Goal: Use online tool/utility: Utilize a website feature to perform a specific function

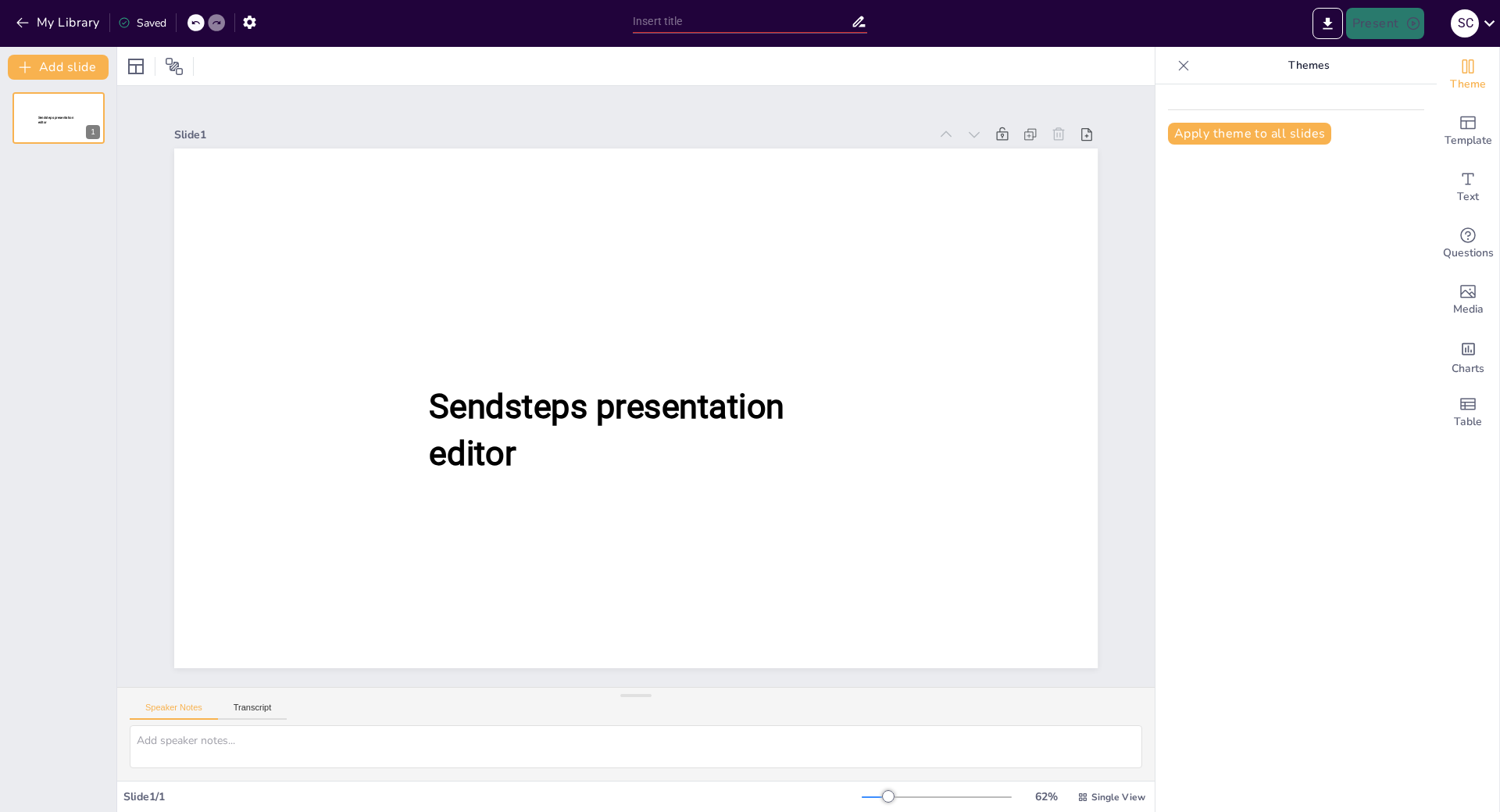
type input "Iris Procedures: Techniques and Instruments for Glaucoma and Trauma Management"
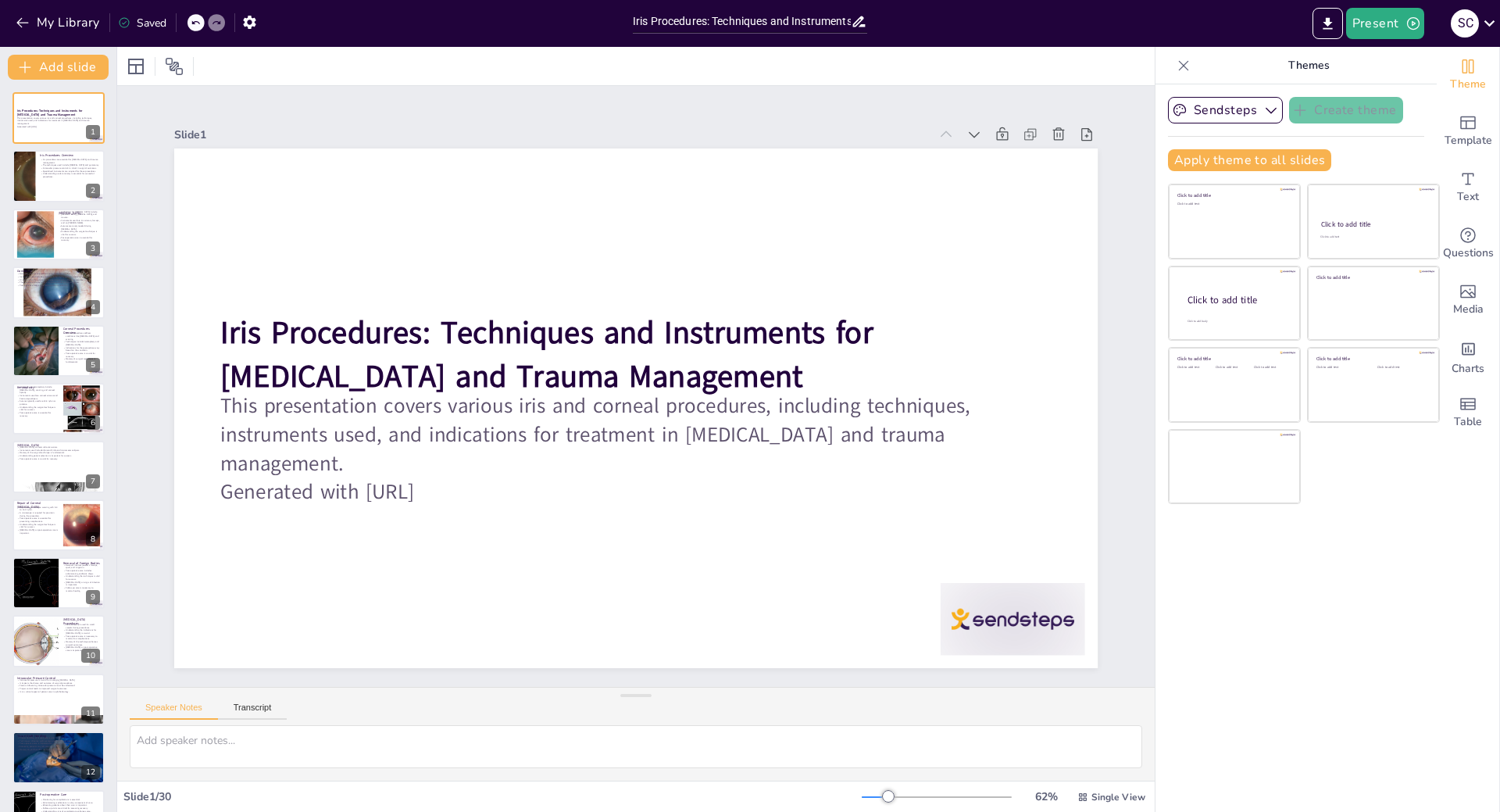
checkbox input "true"
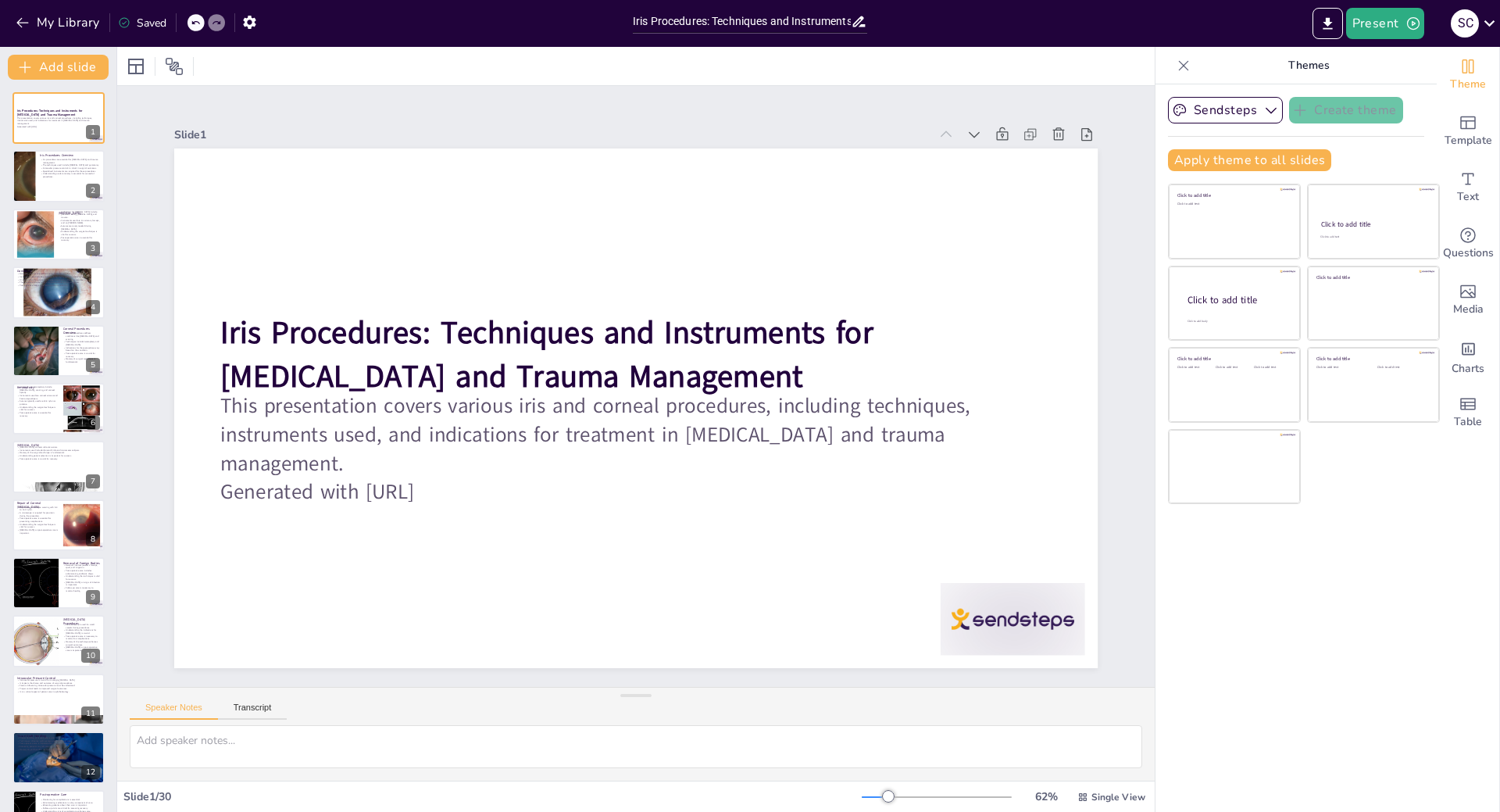
checkbox input "true"
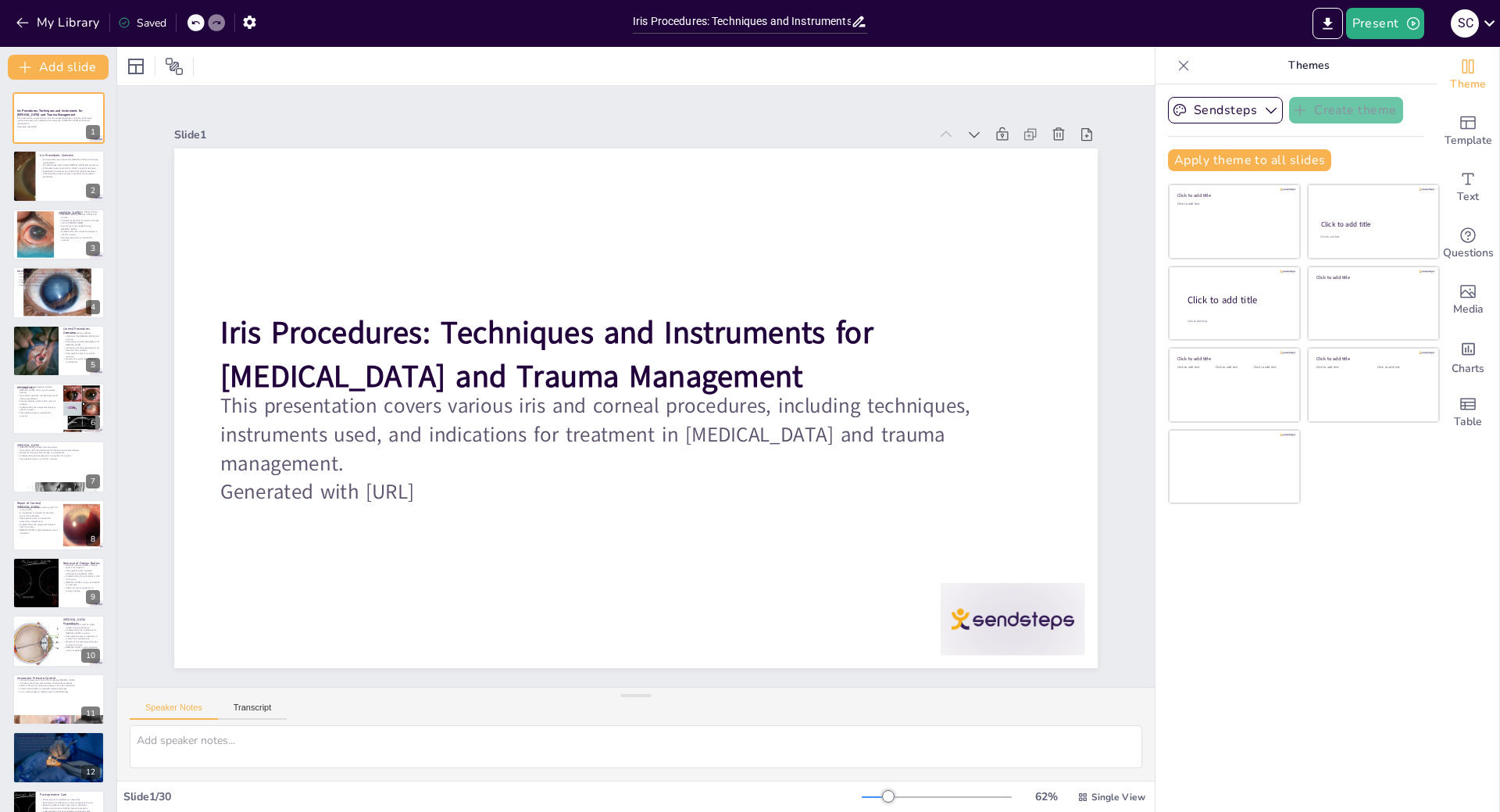
checkbox input "true"
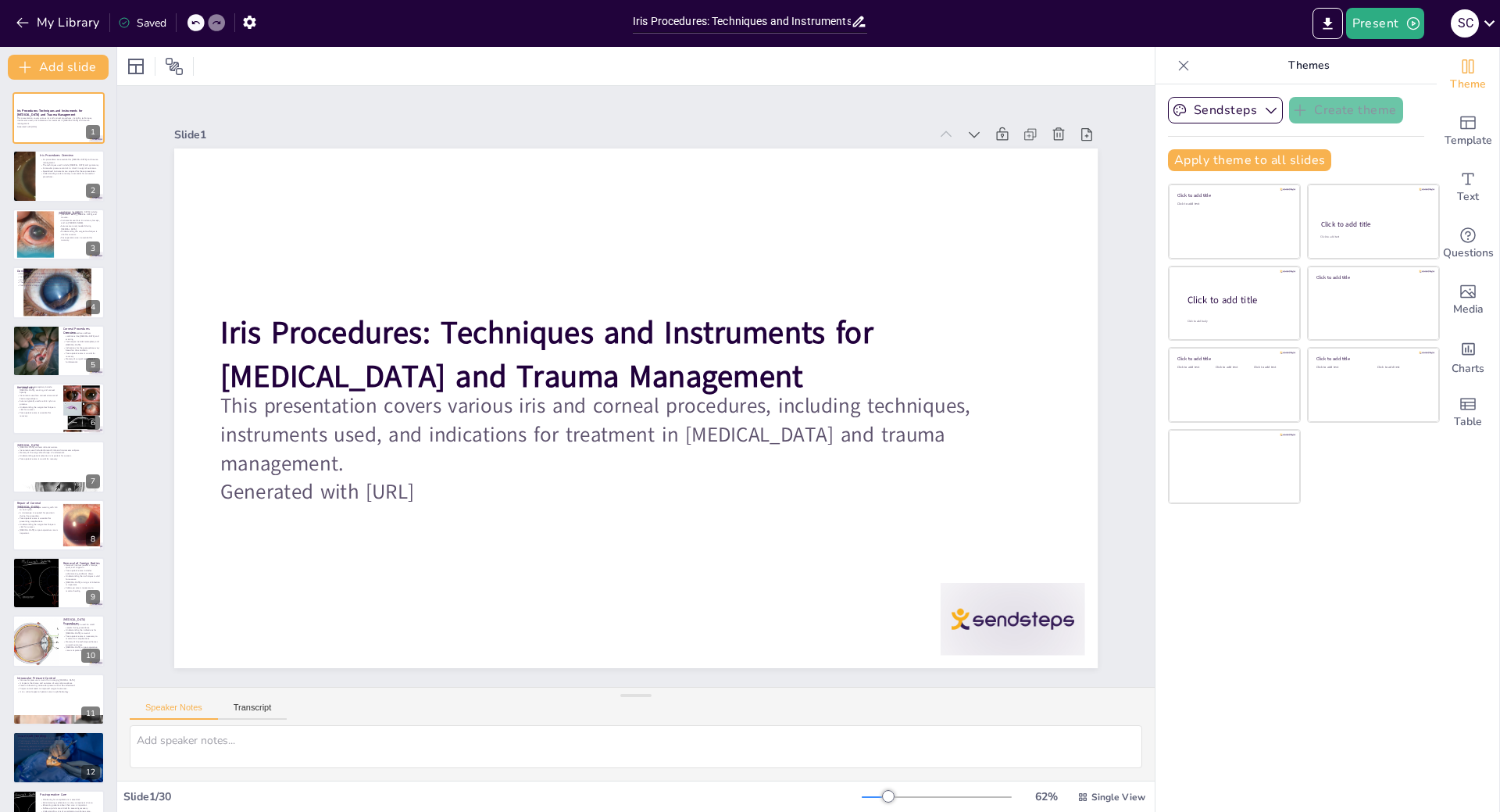
checkbox input "true"
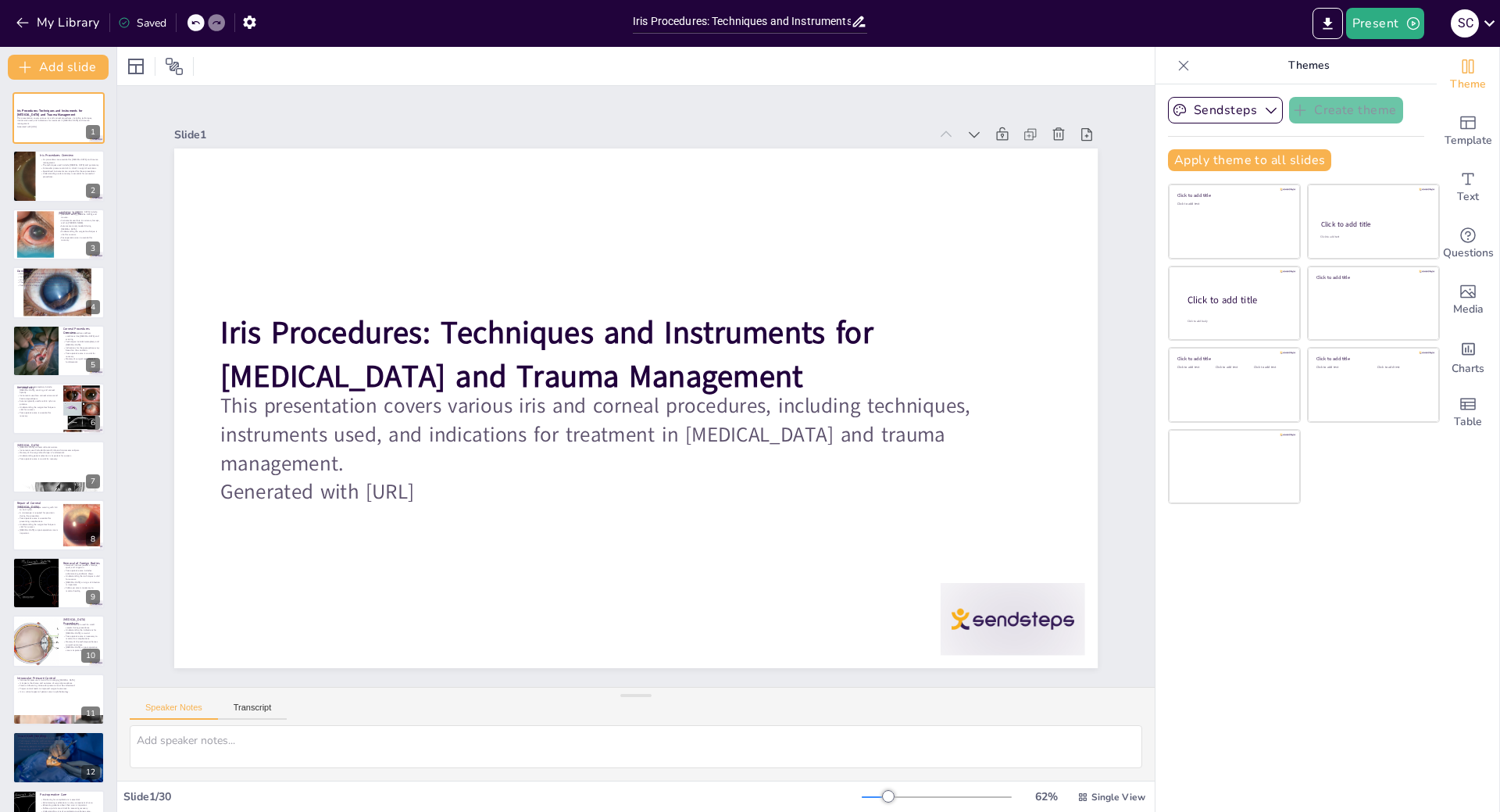
checkbox input "true"
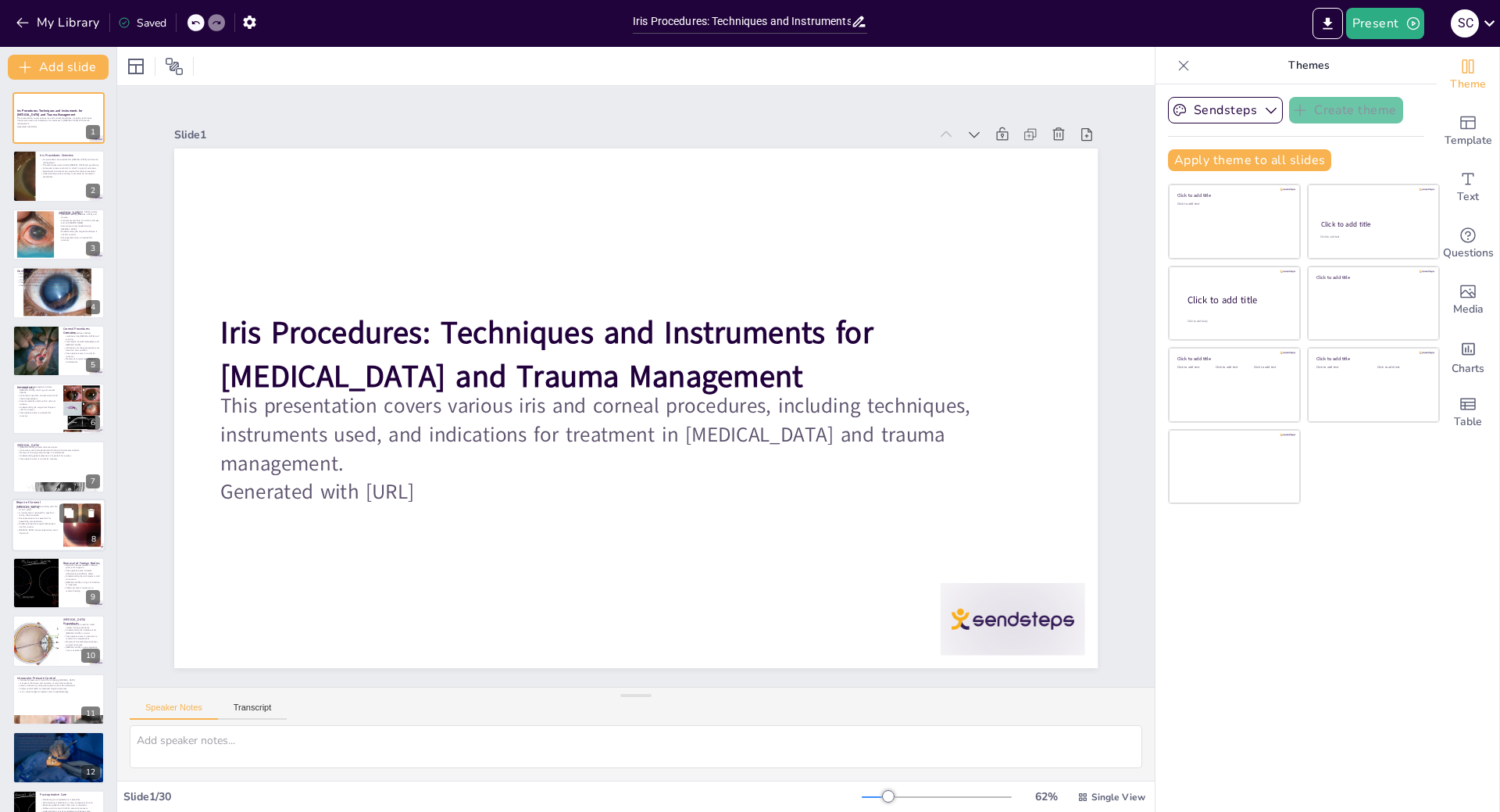
checkbox input "true"
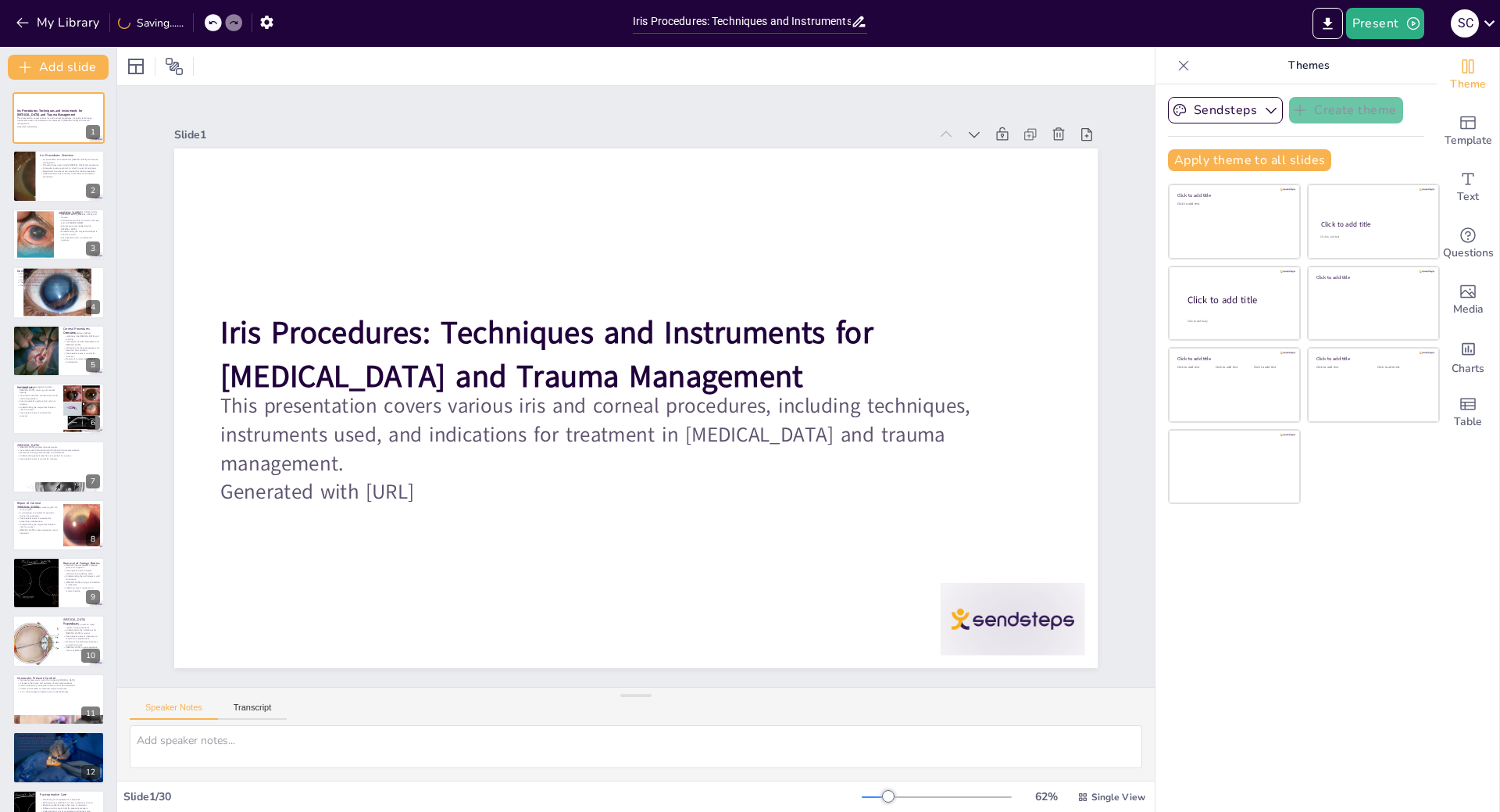
checkbox input "true"
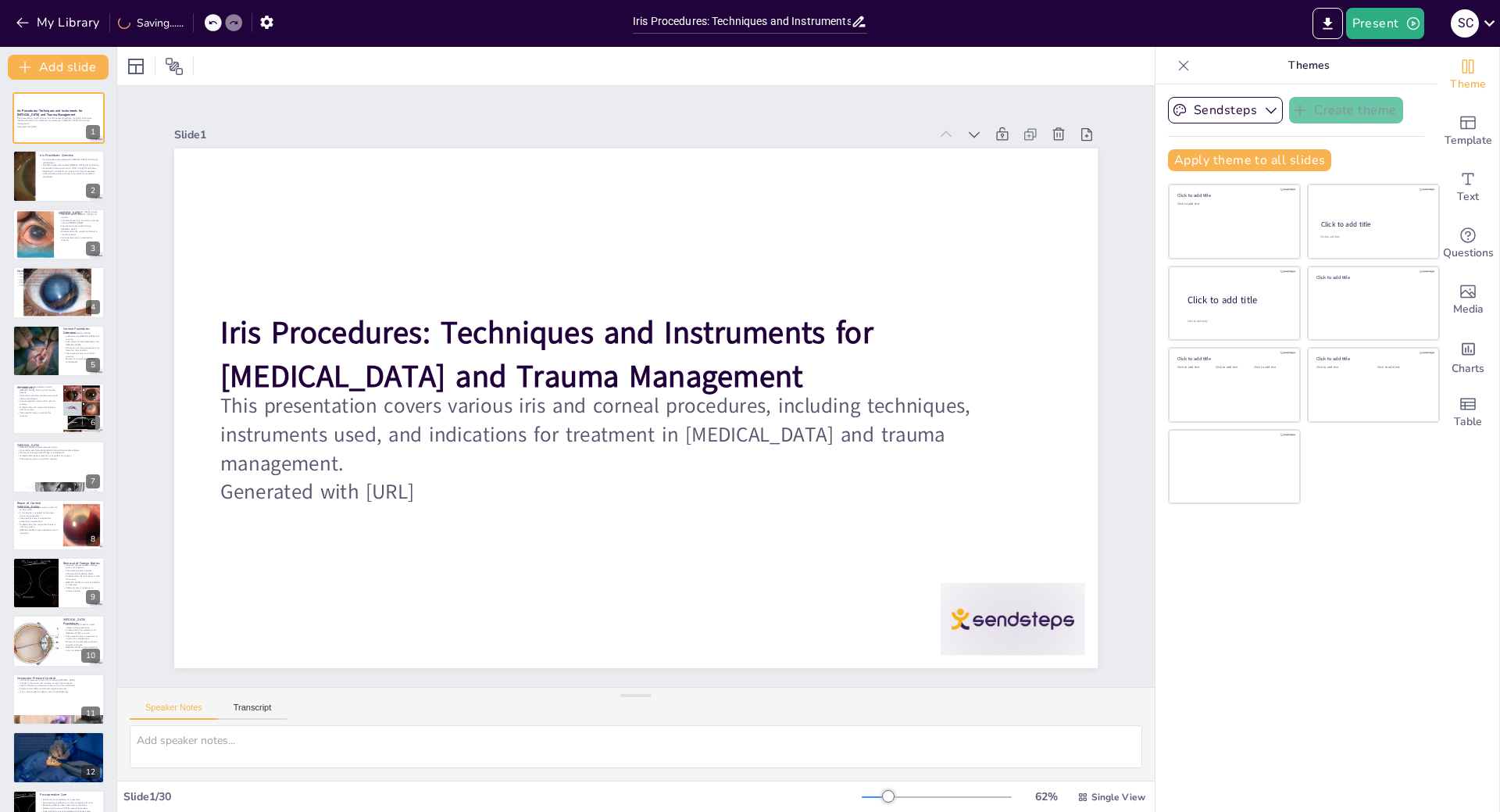
checkbox input "true"
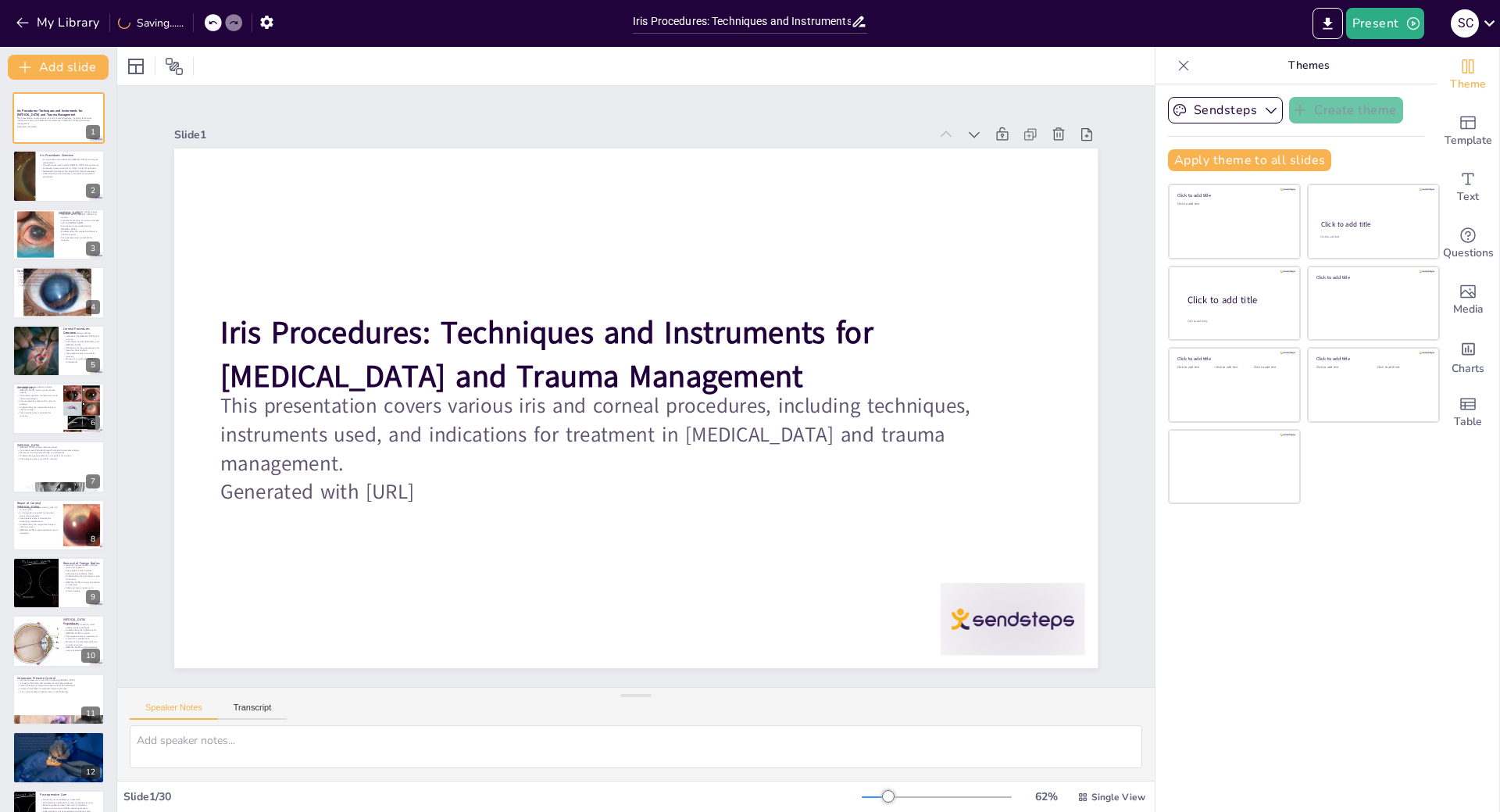
checkbox input "true"
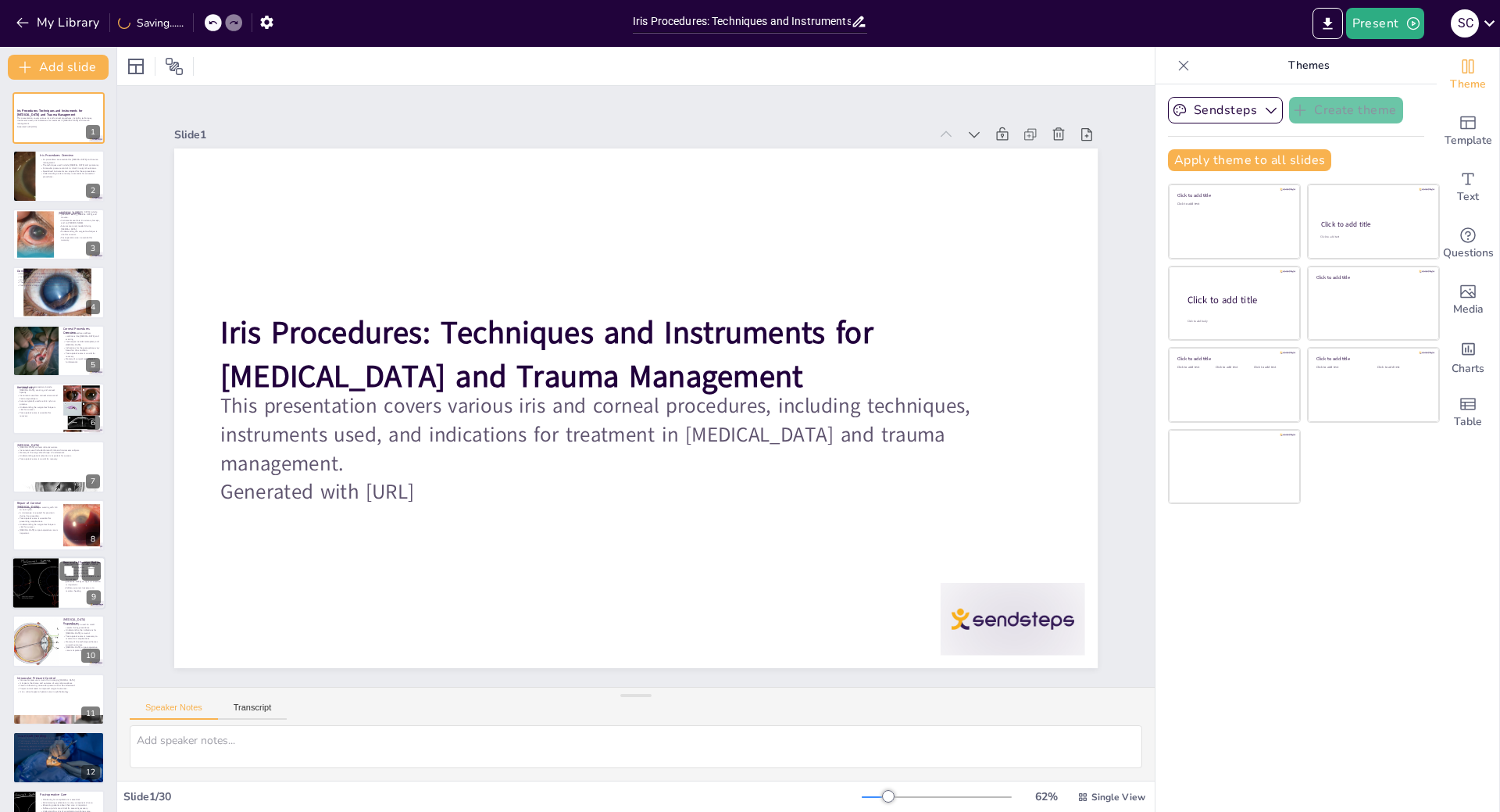
checkbox input "true"
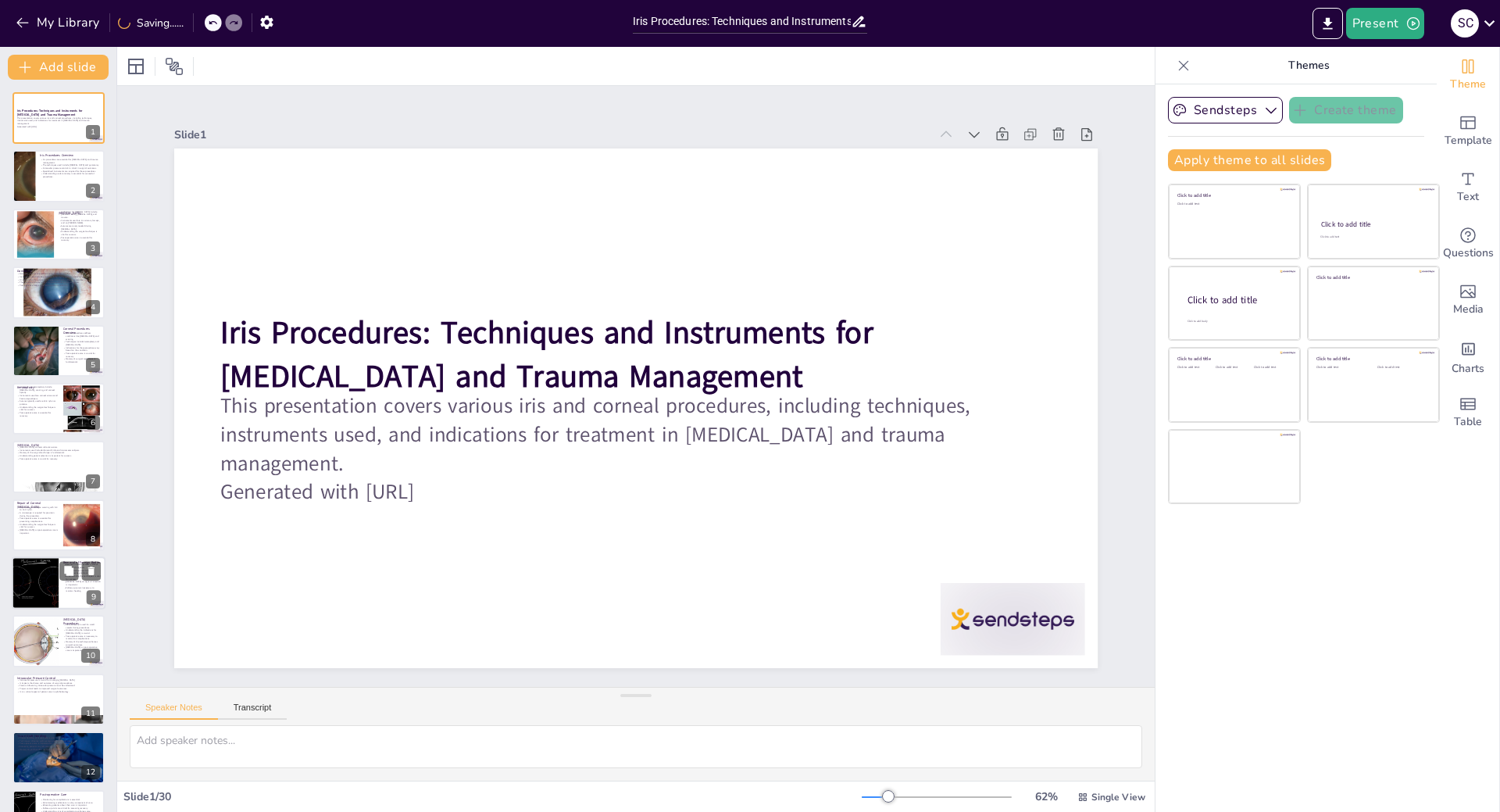
checkbox input "true"
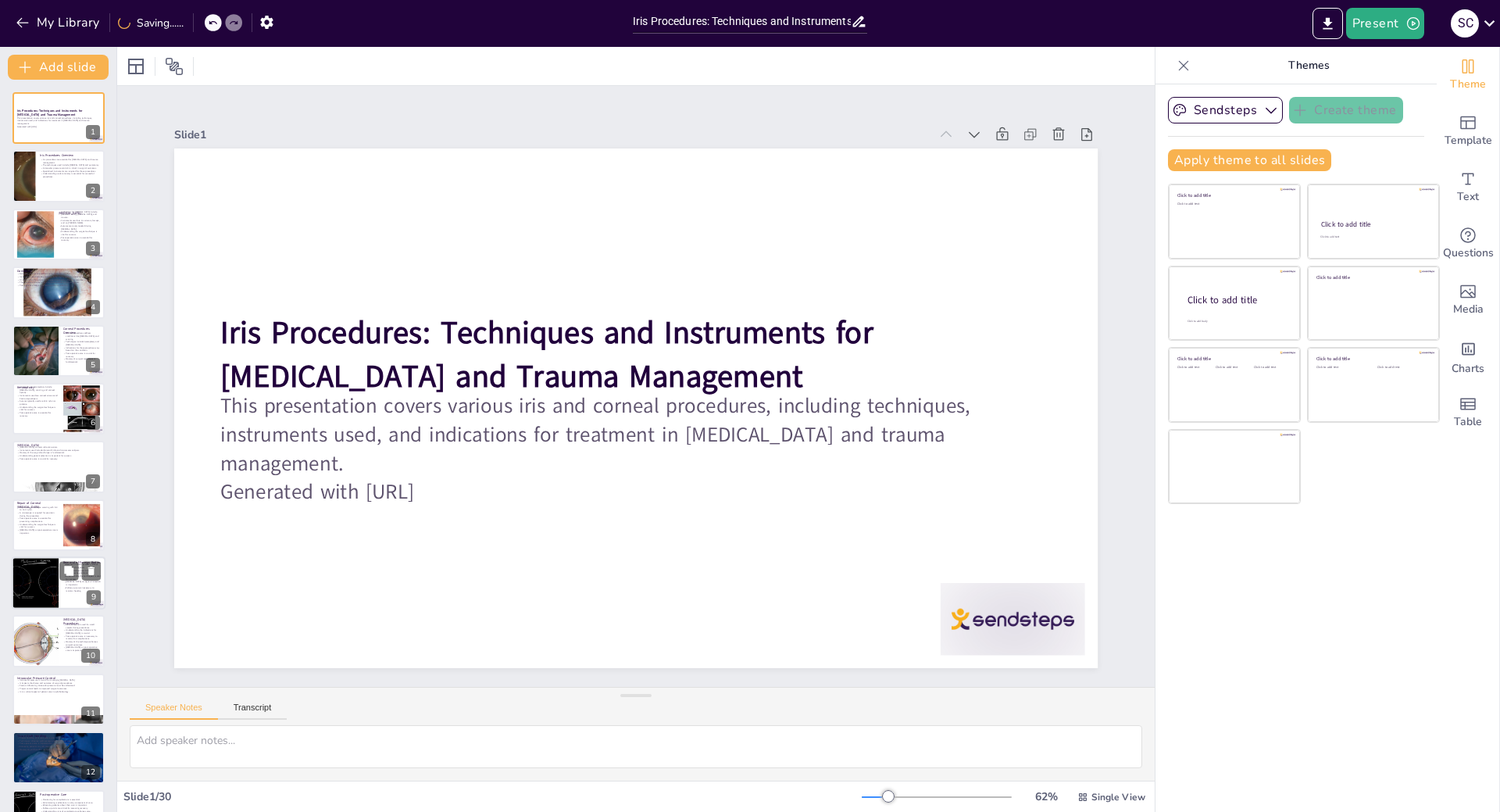
checkbox input "true"
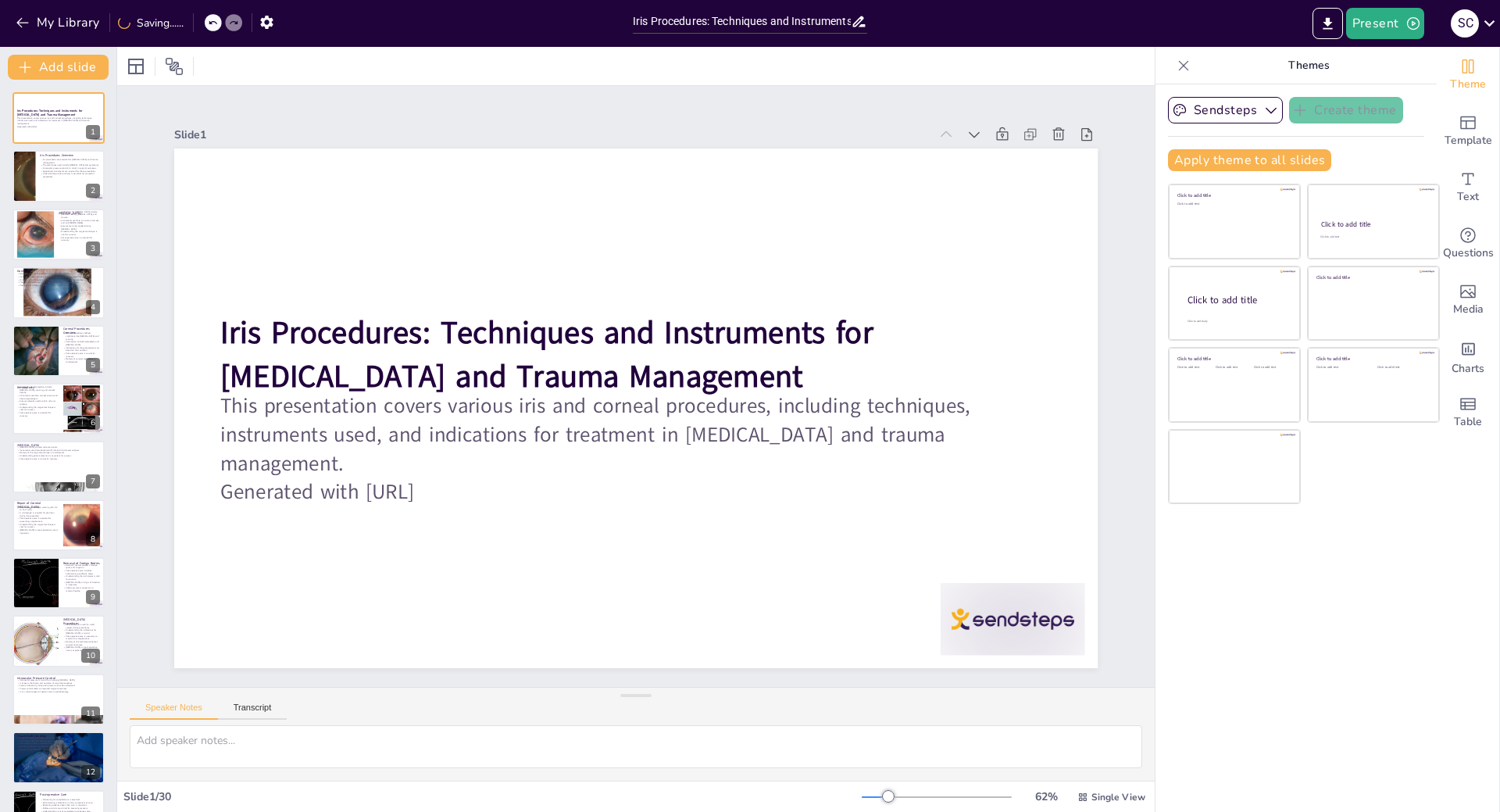
checkbox input "true"
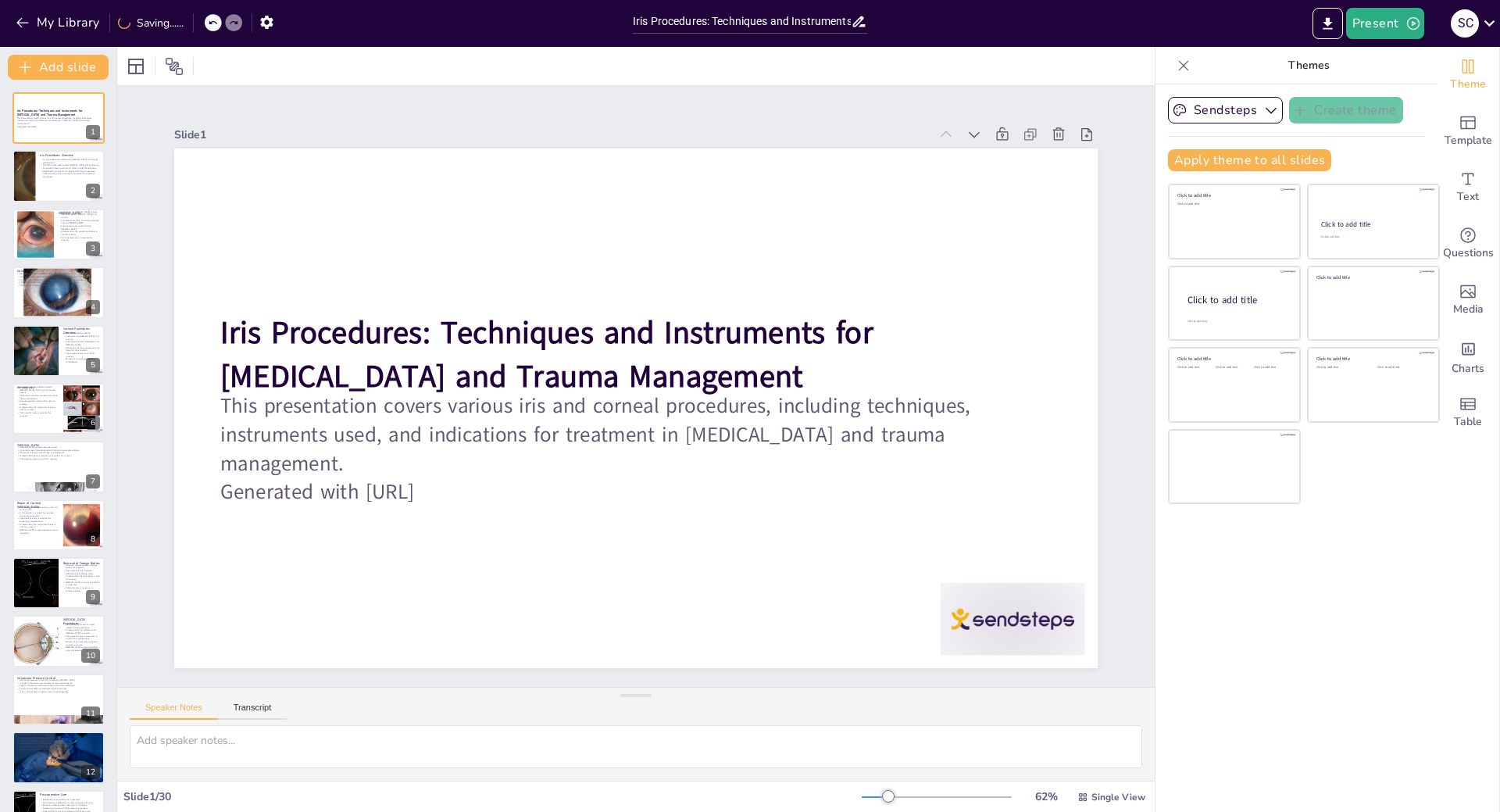
checkbox input "true"
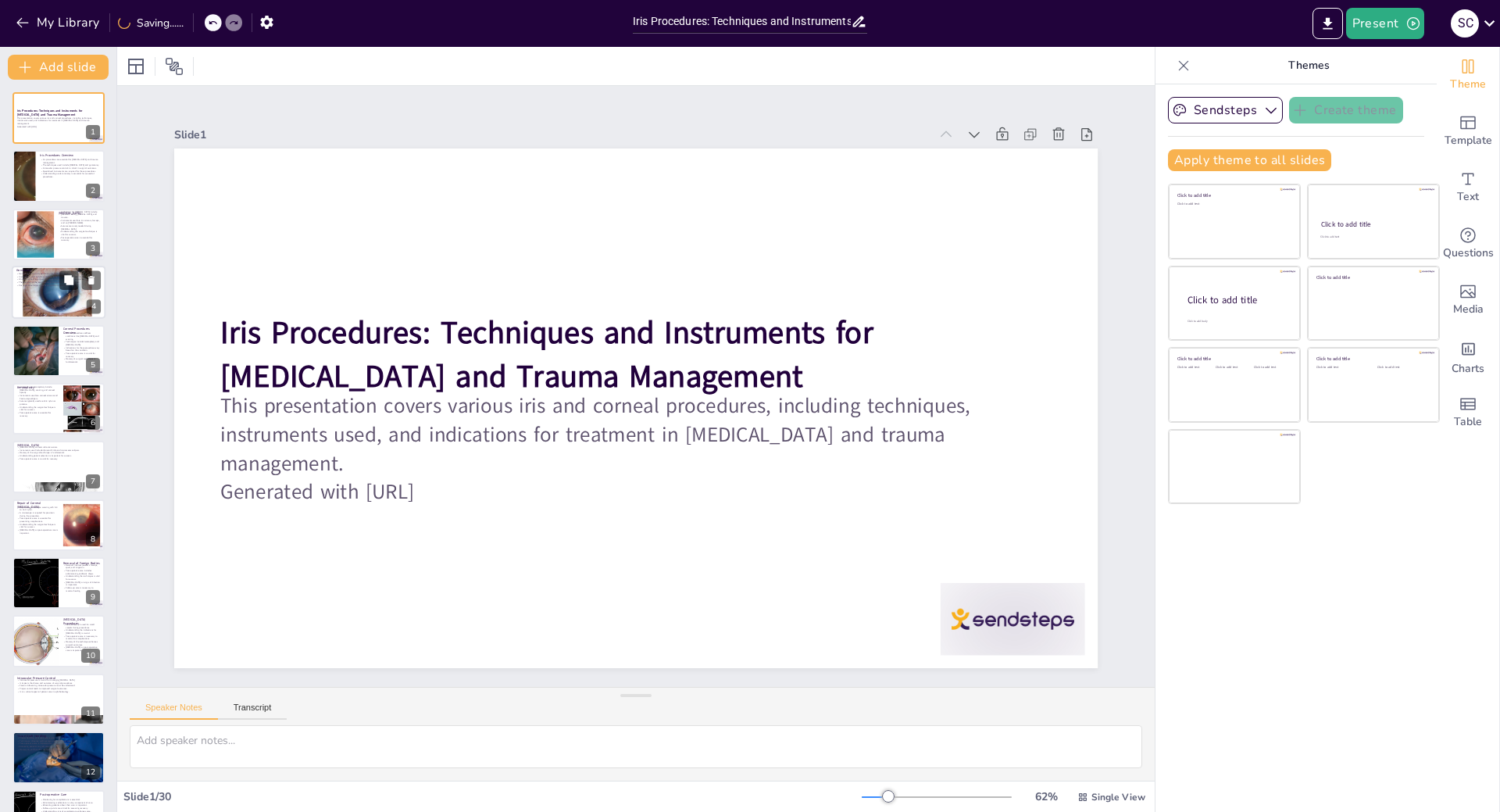
checkbox input "true"
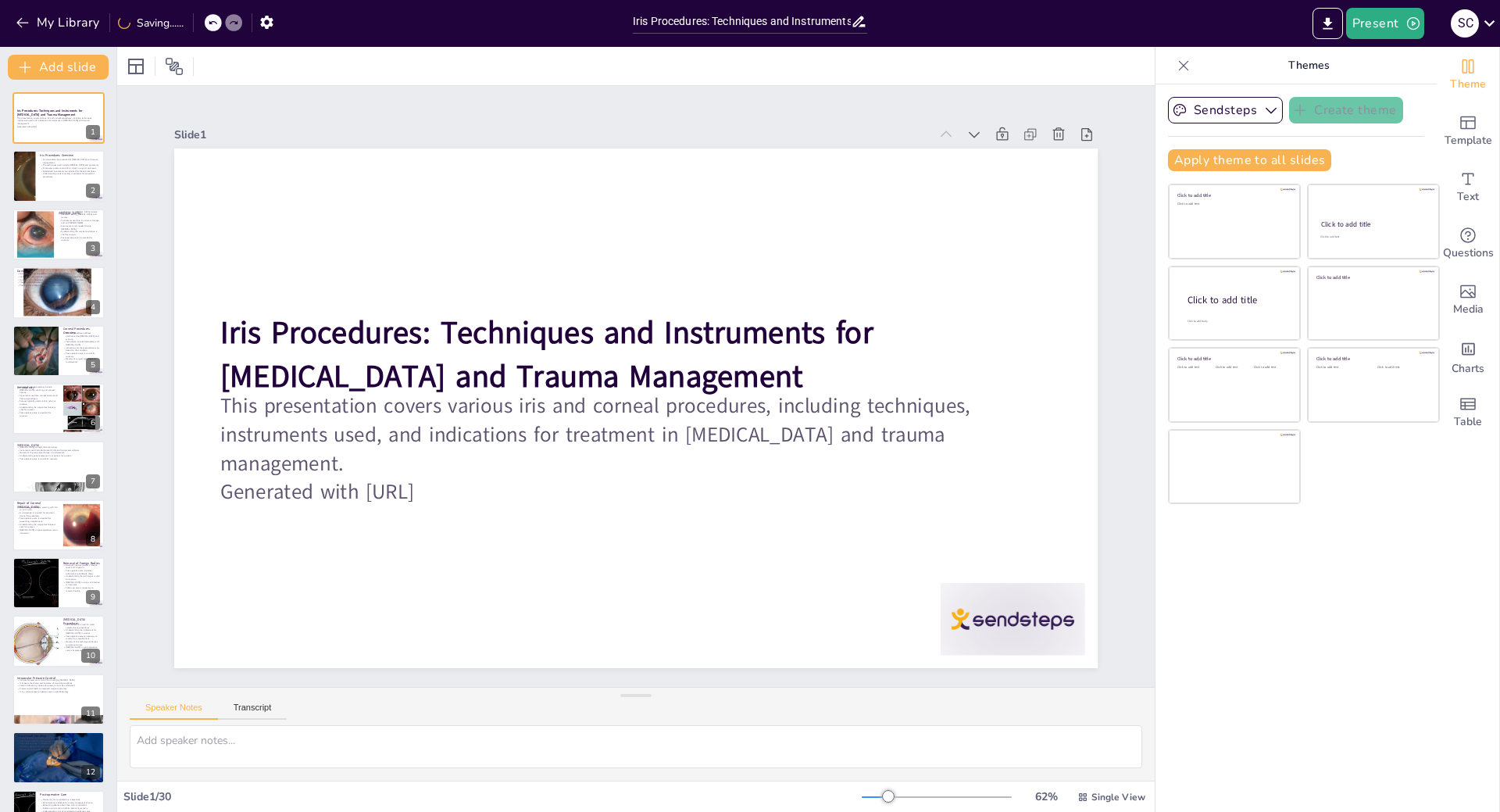
checkbox input "true"
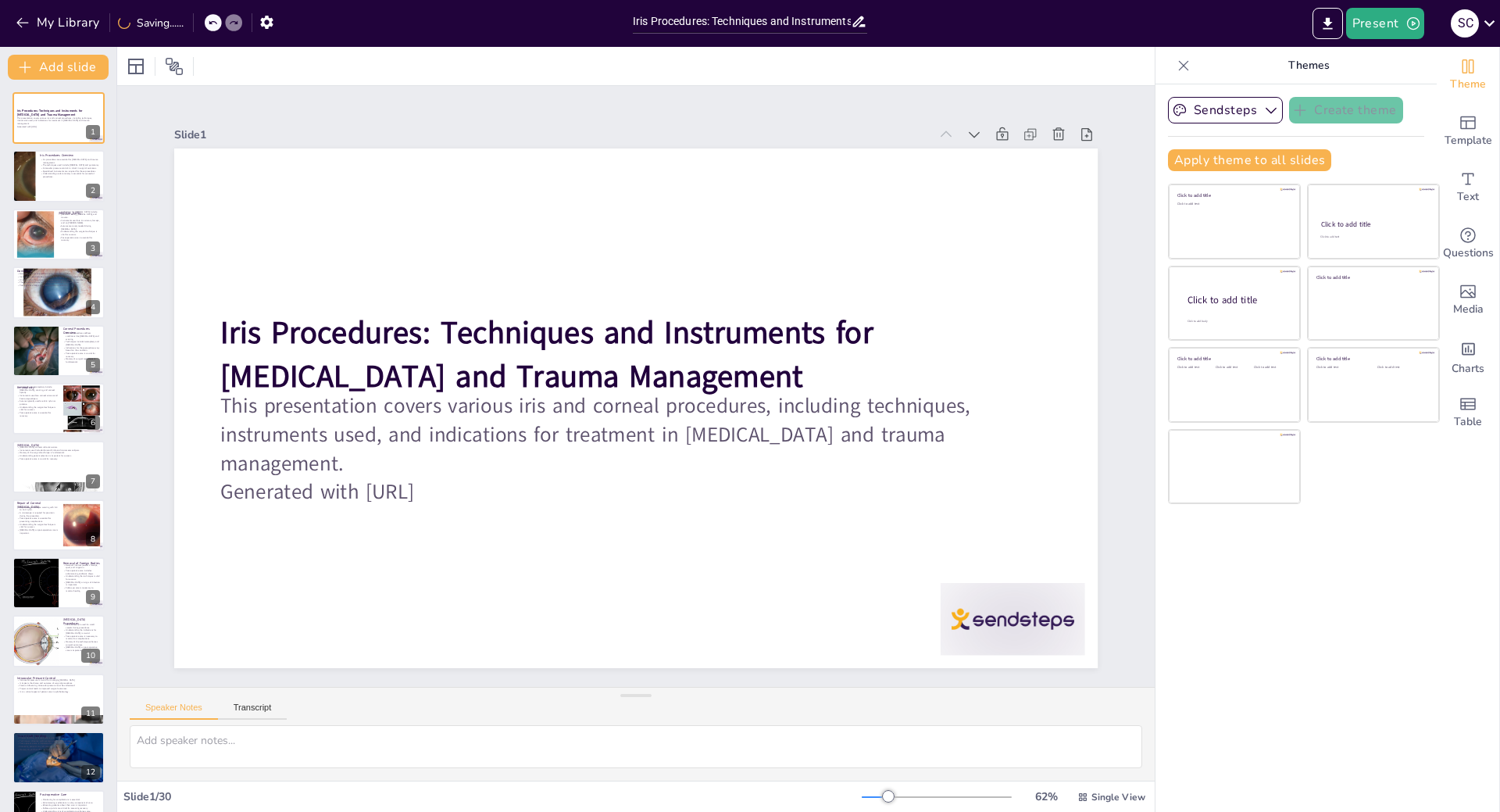
checkbox input "true"
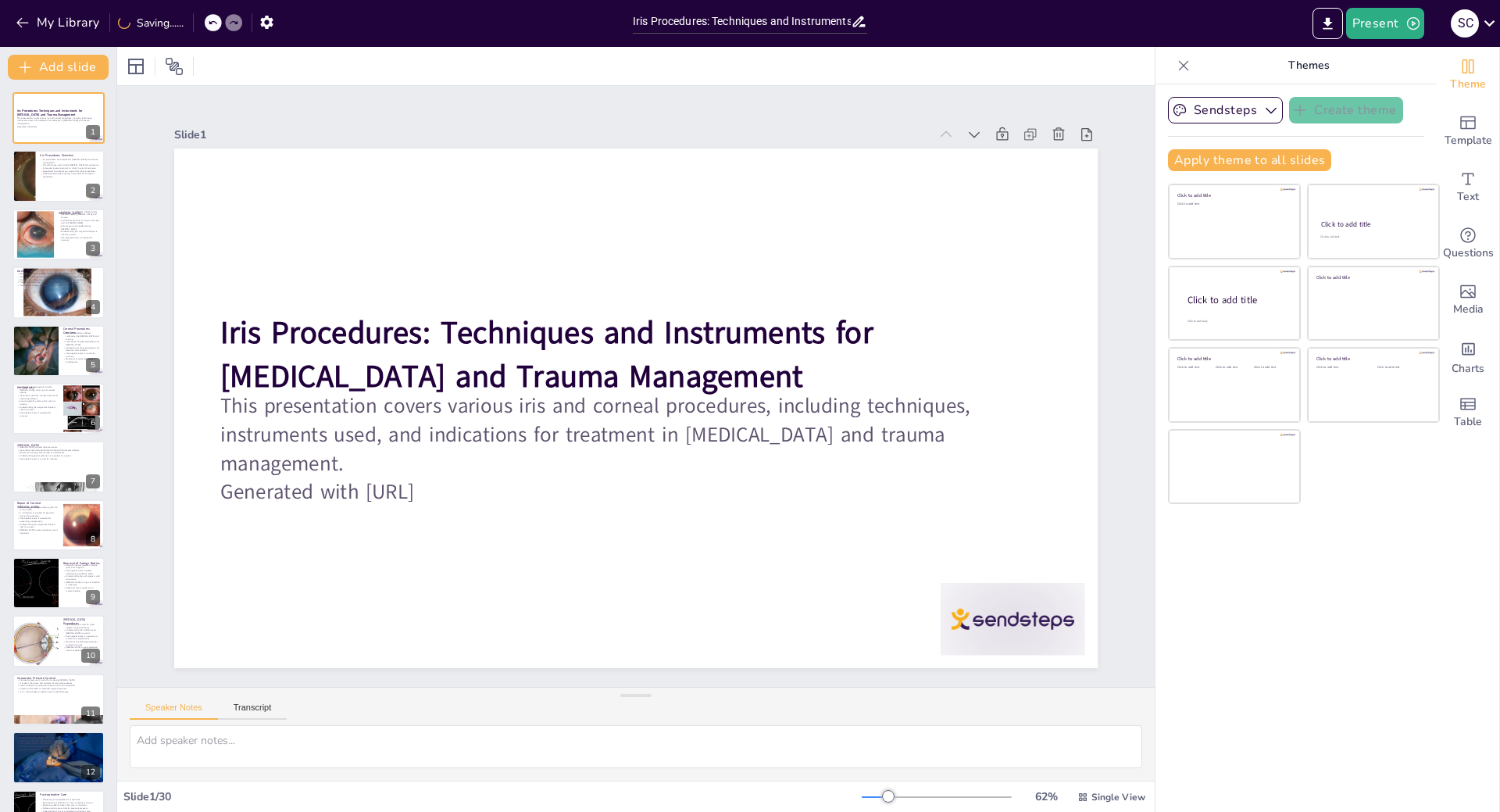
checkbox input "true"
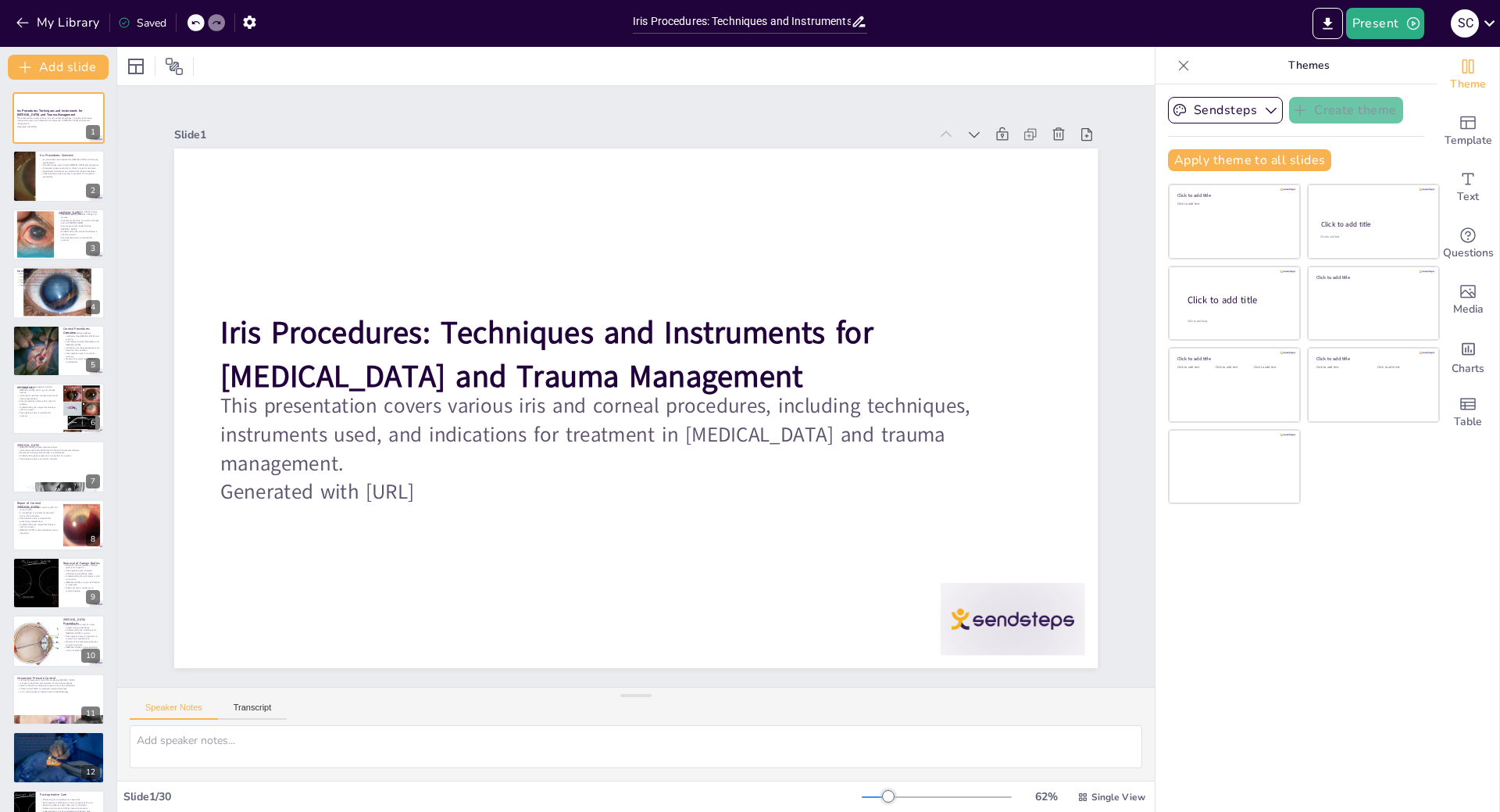
checkbox input "true"
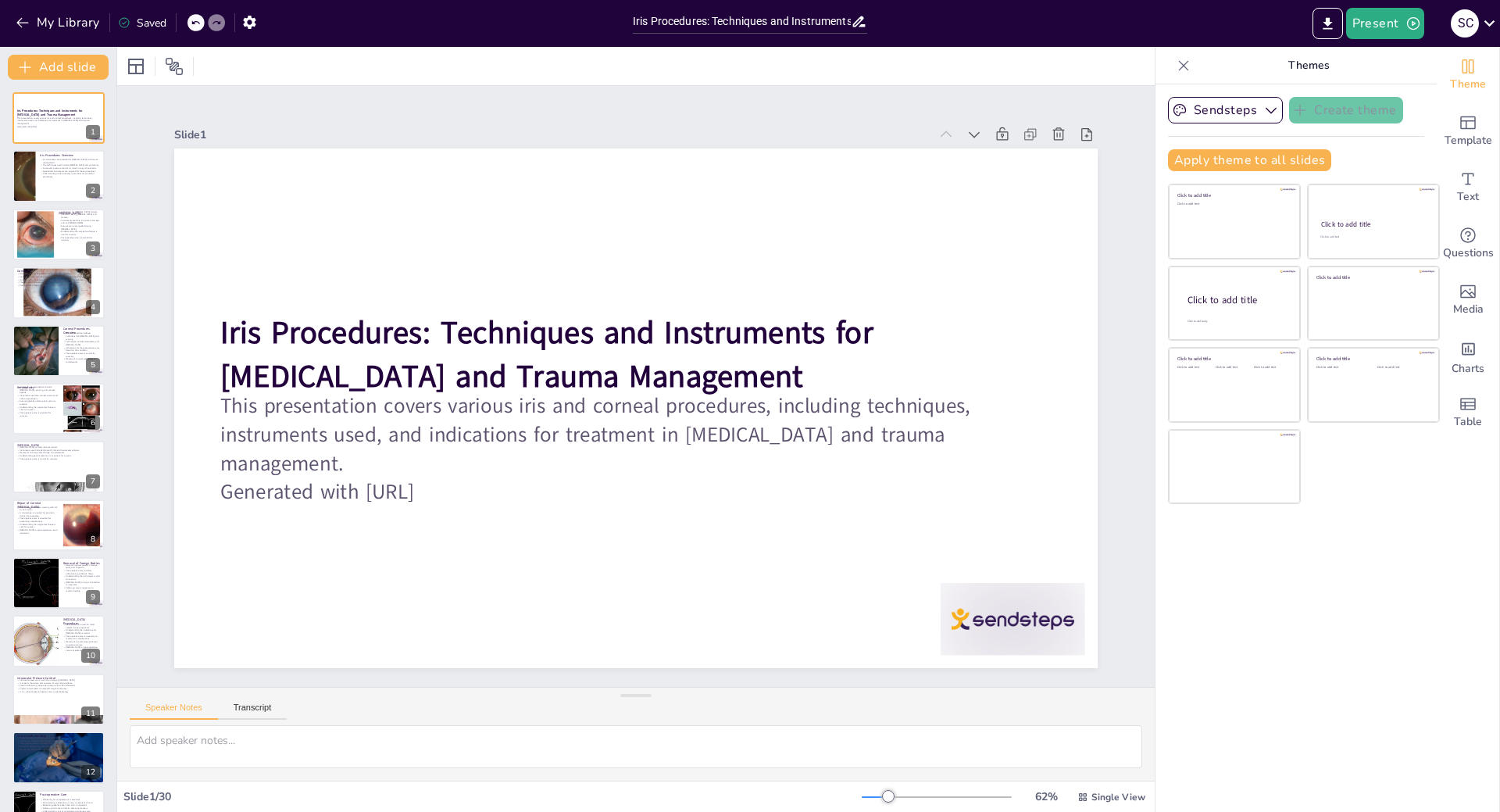
checkbox input "true"
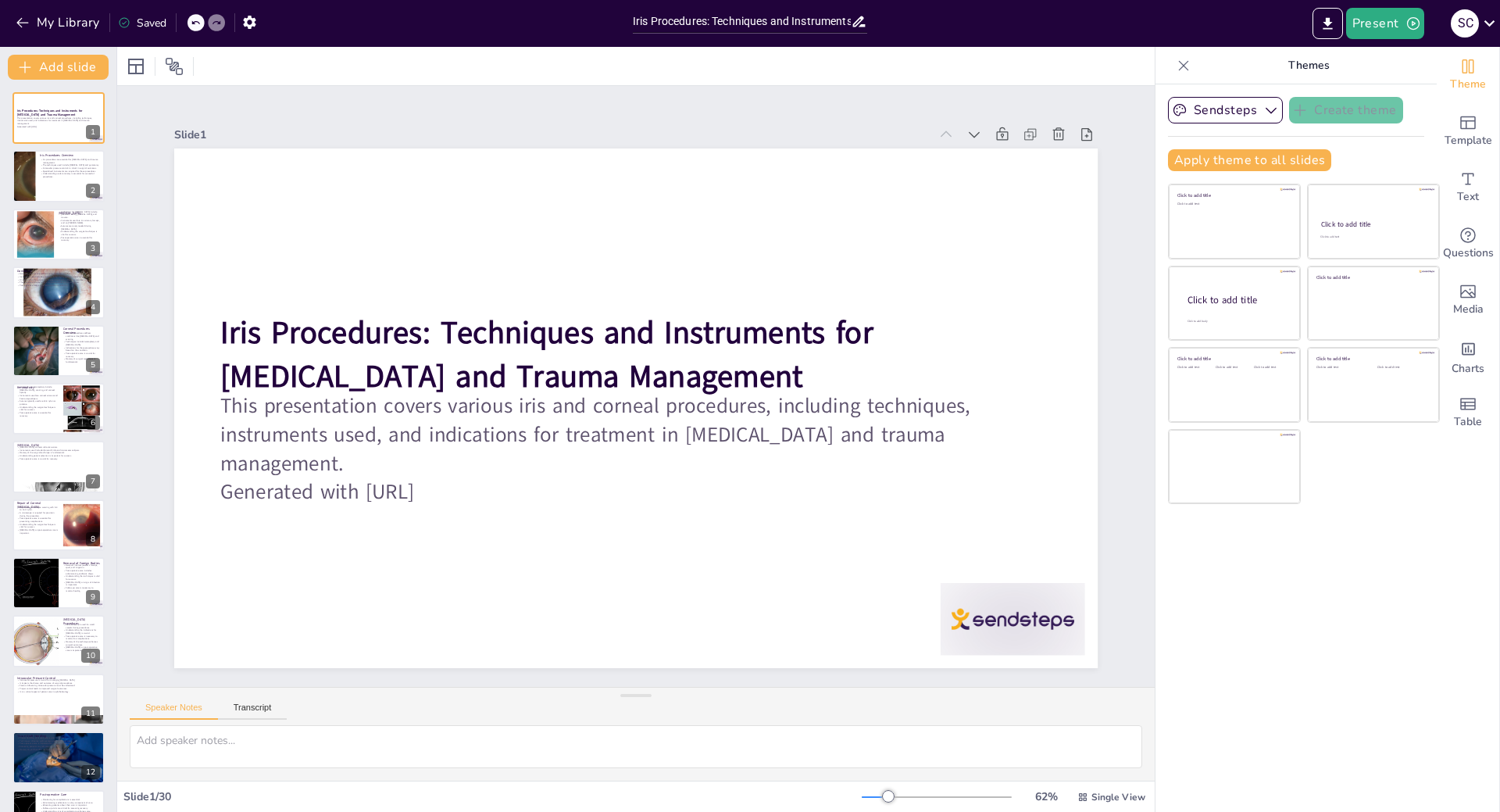
checkbox input "true"
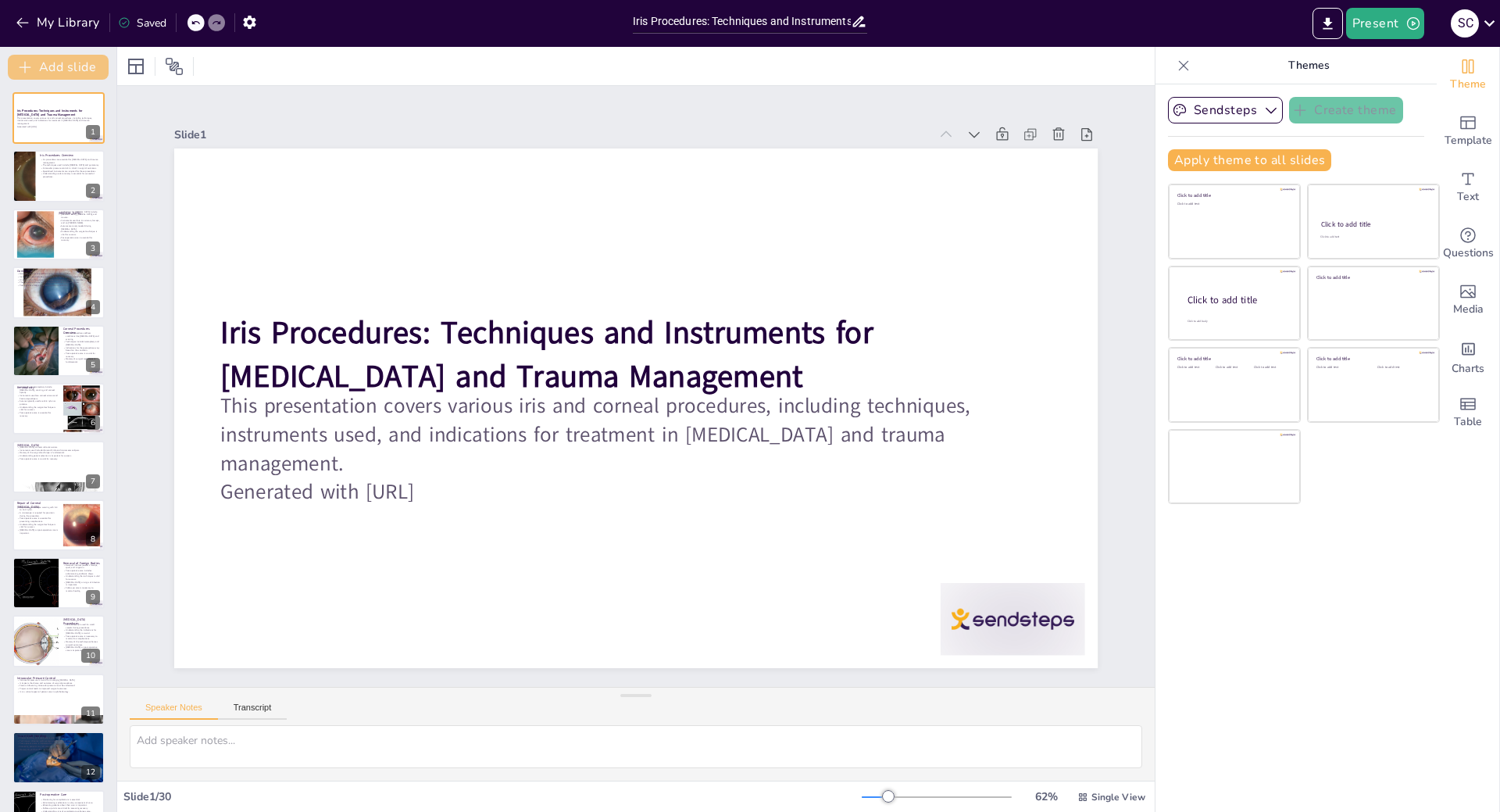
checkbox input "true"
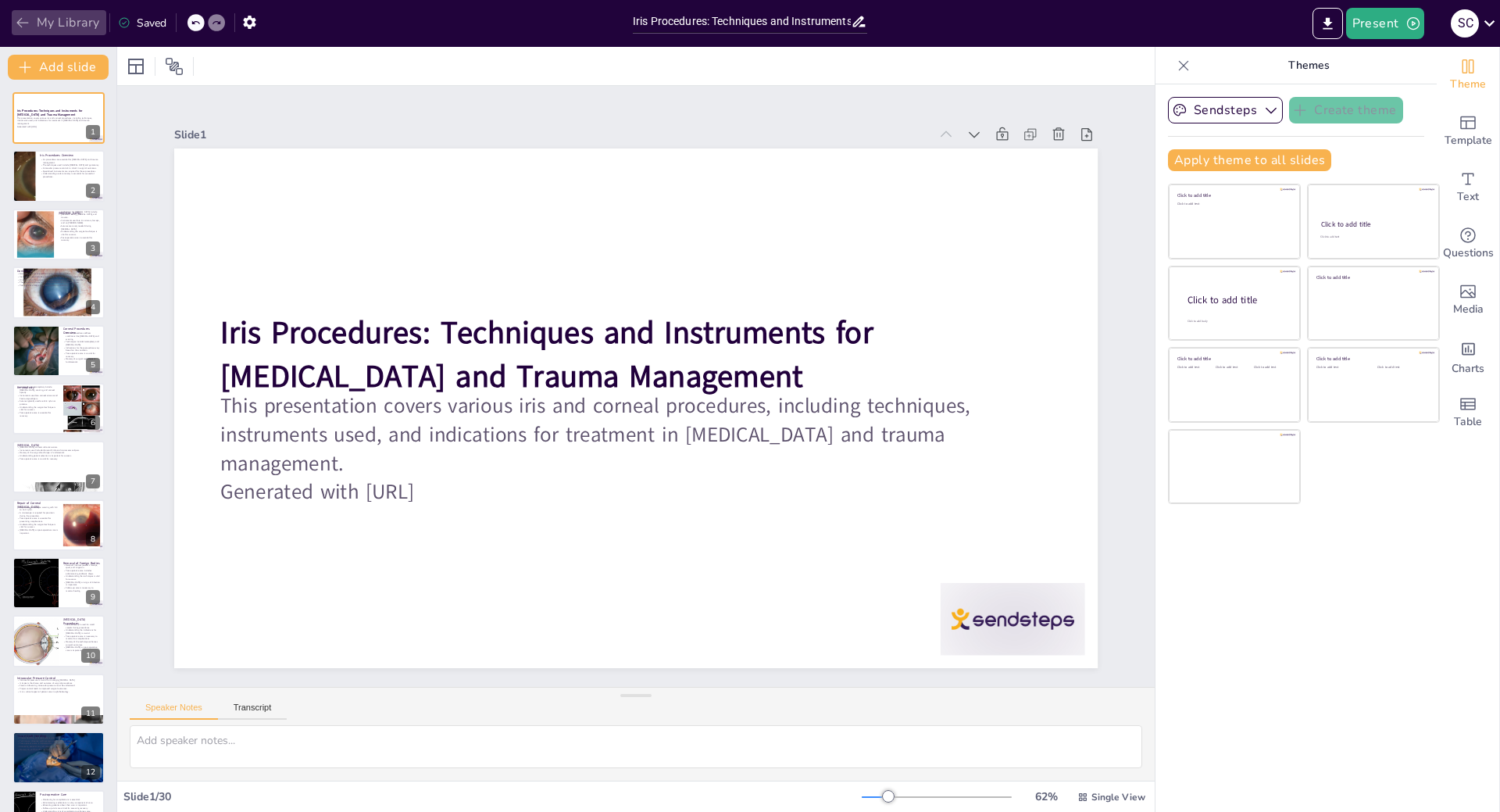
click at [54, 22] on button "My Library" at bounding box center [59, 22] width 95 height 25
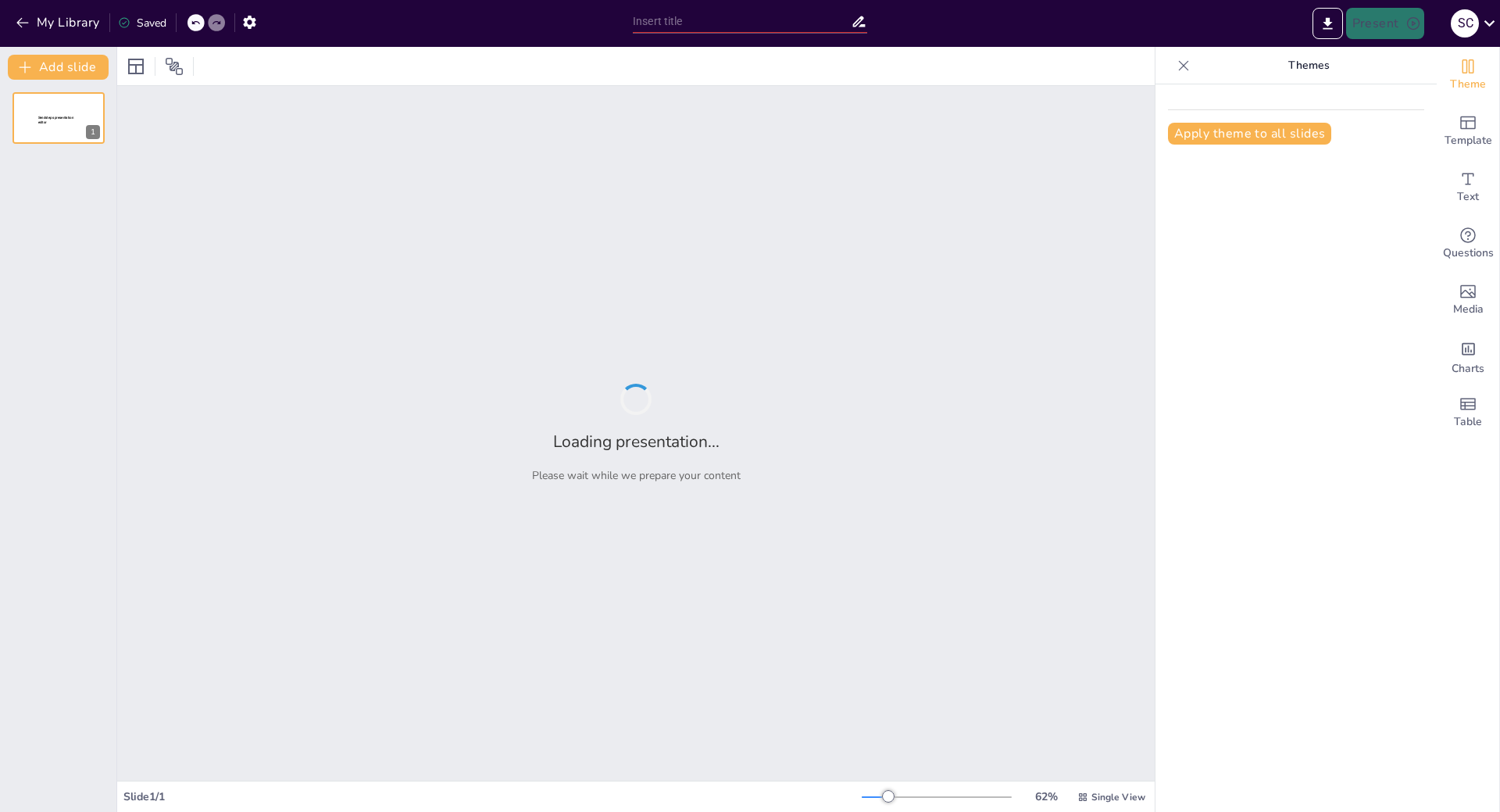
type input "Advanced Techniques in Vitrectomy: Indications, Instruments, and Combined Thera…"
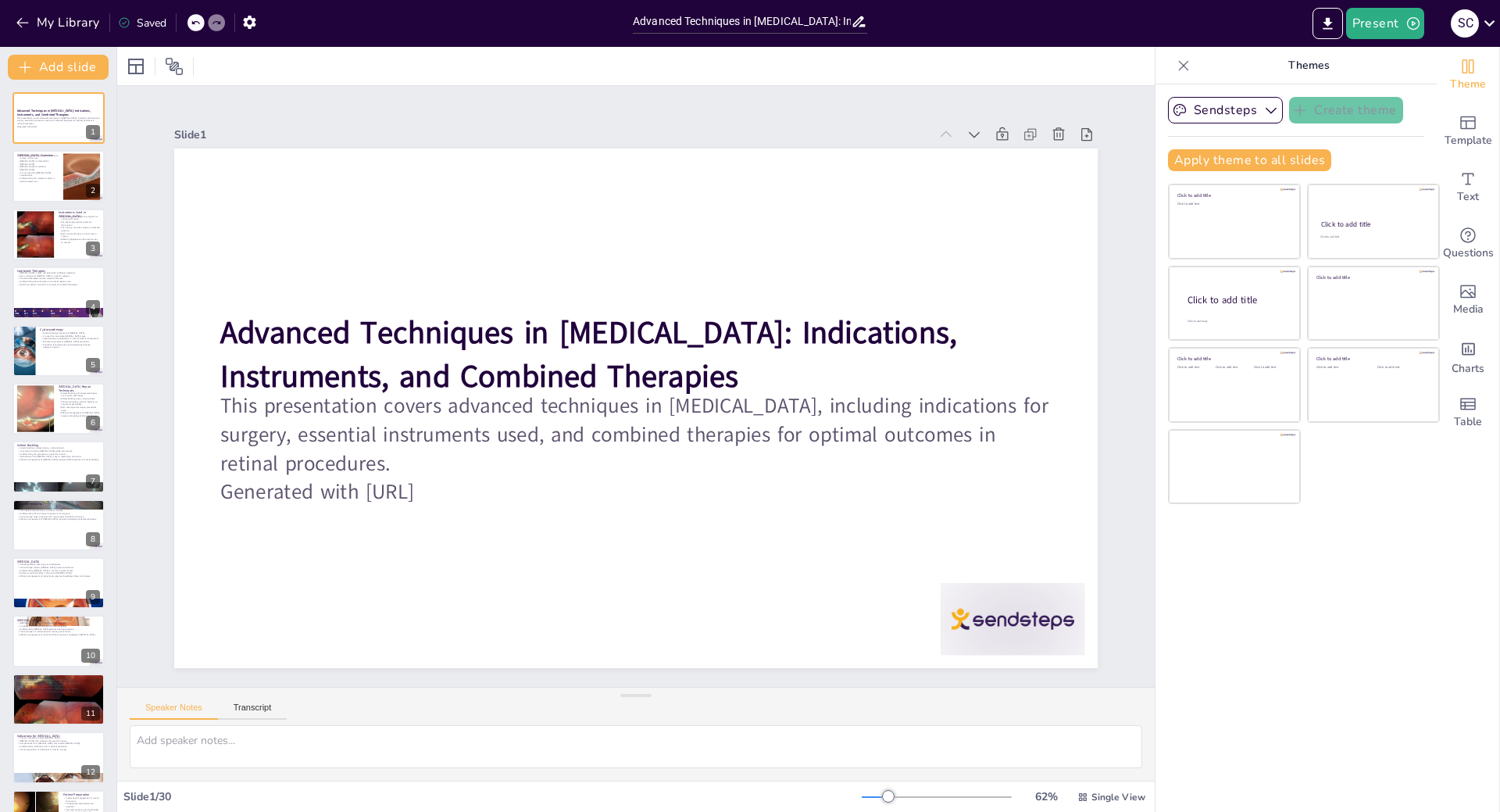
checkbox input "true"
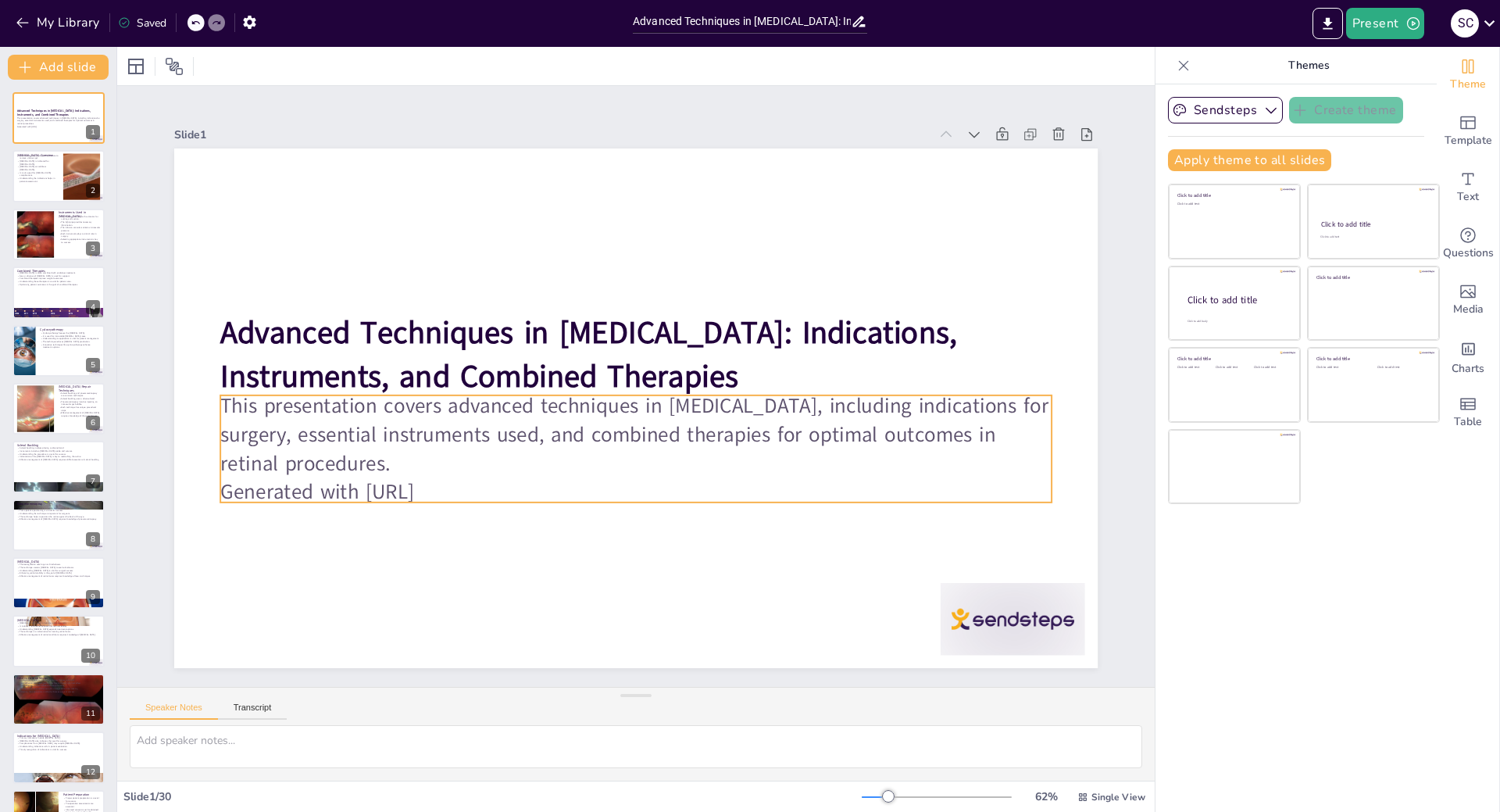
checkbox input "true"
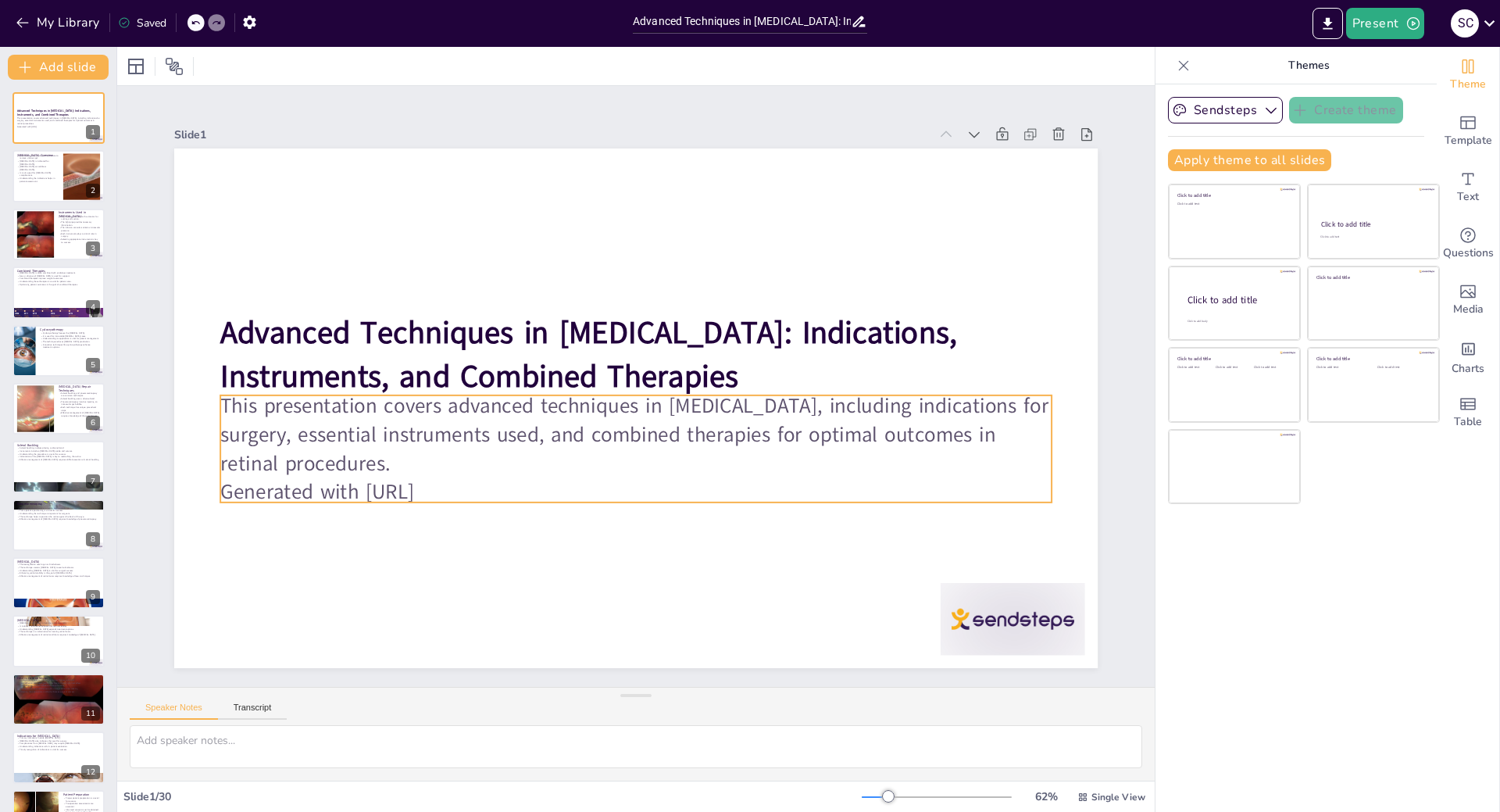
checkbox input "true"
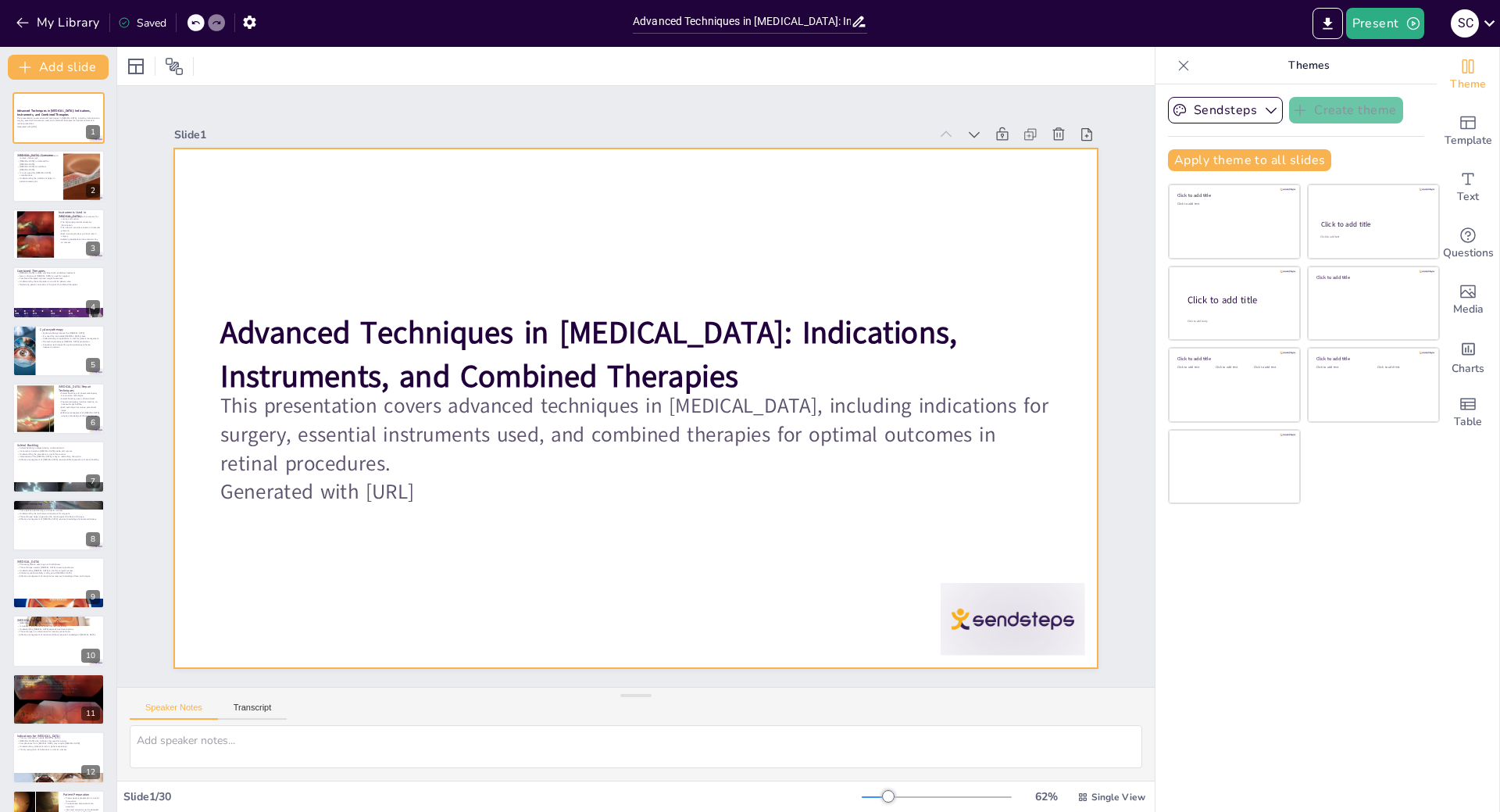
checkbox input "true"
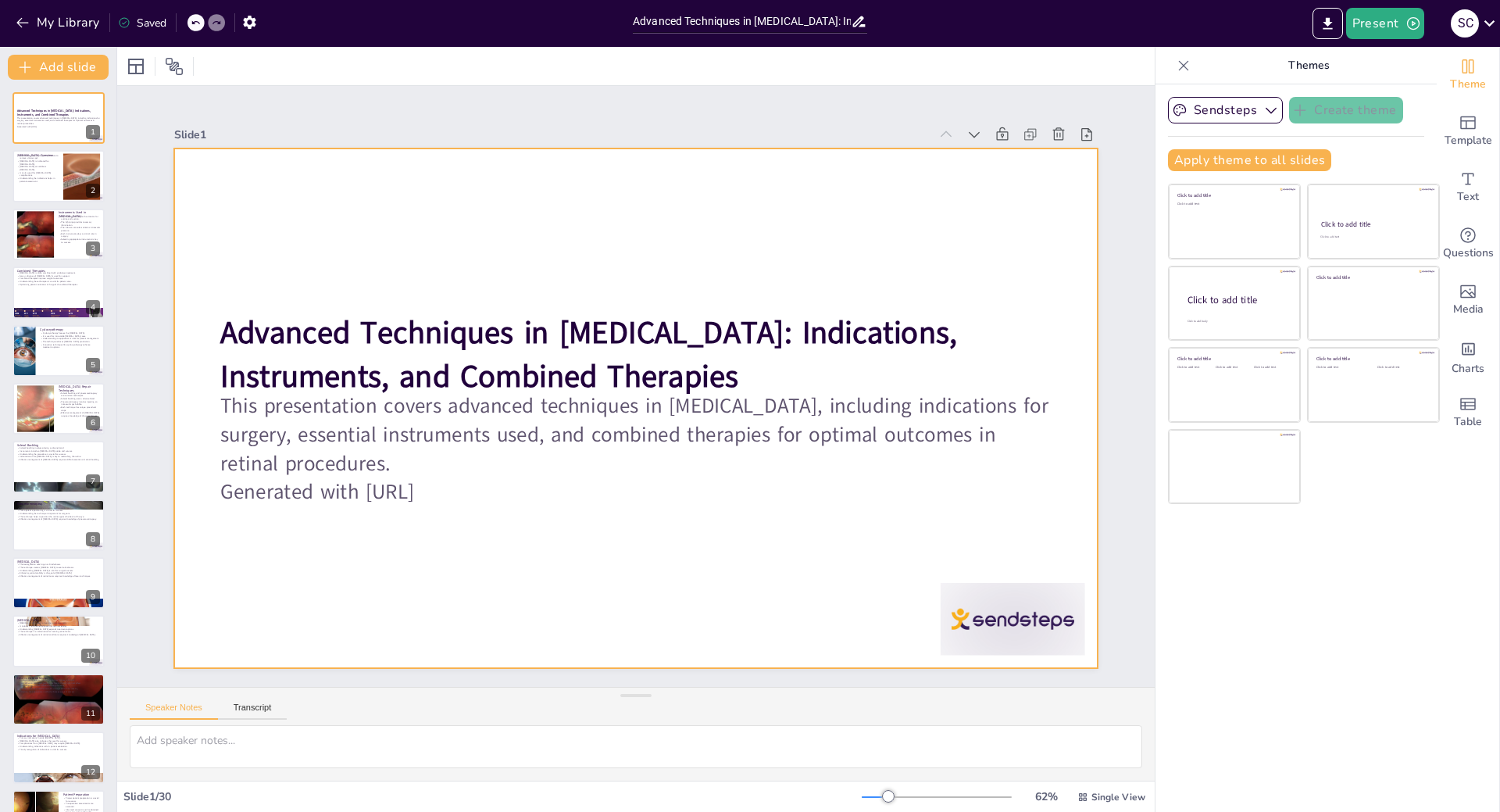
checkbox input "true"
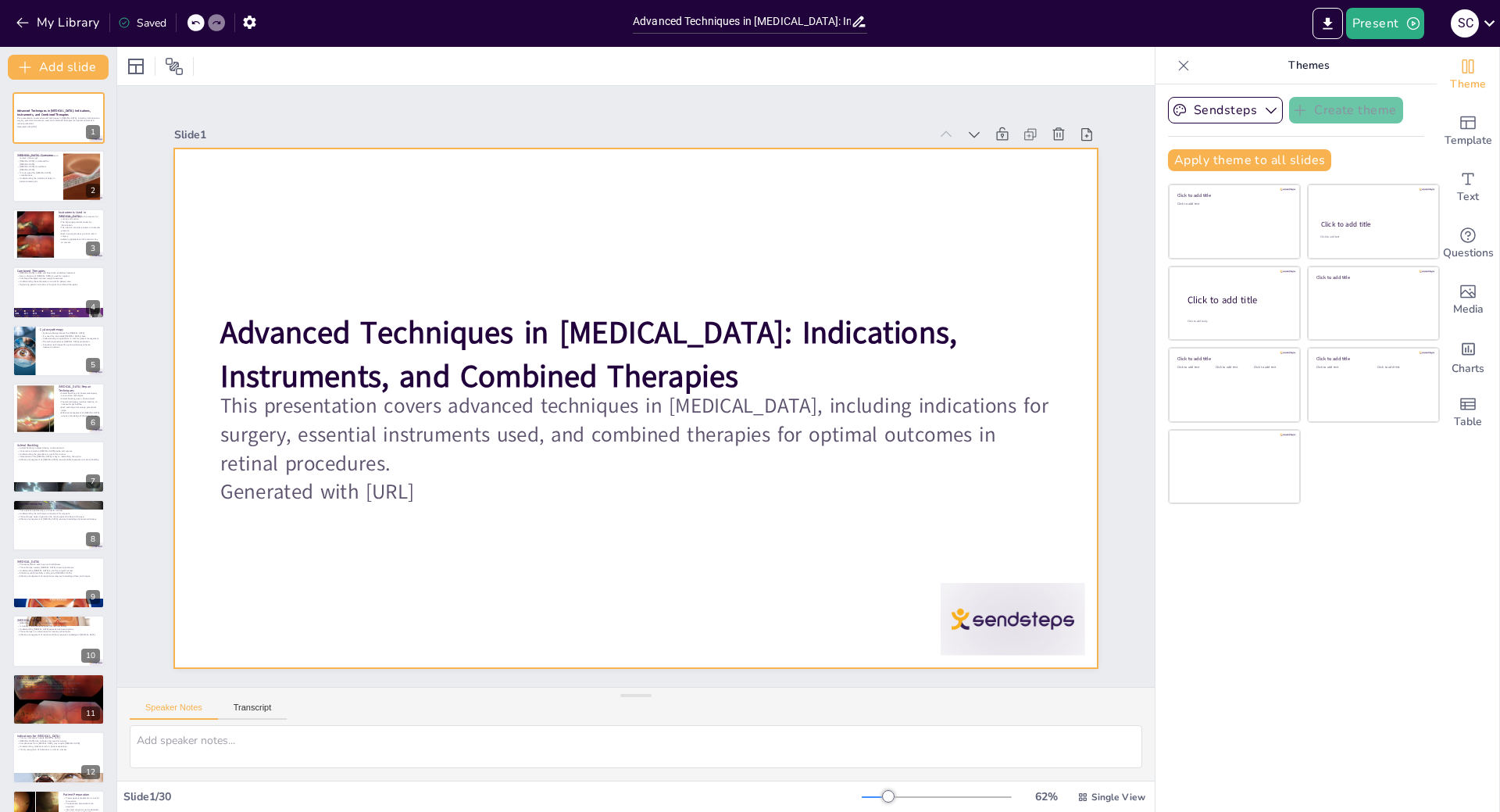
checkbox input "true"
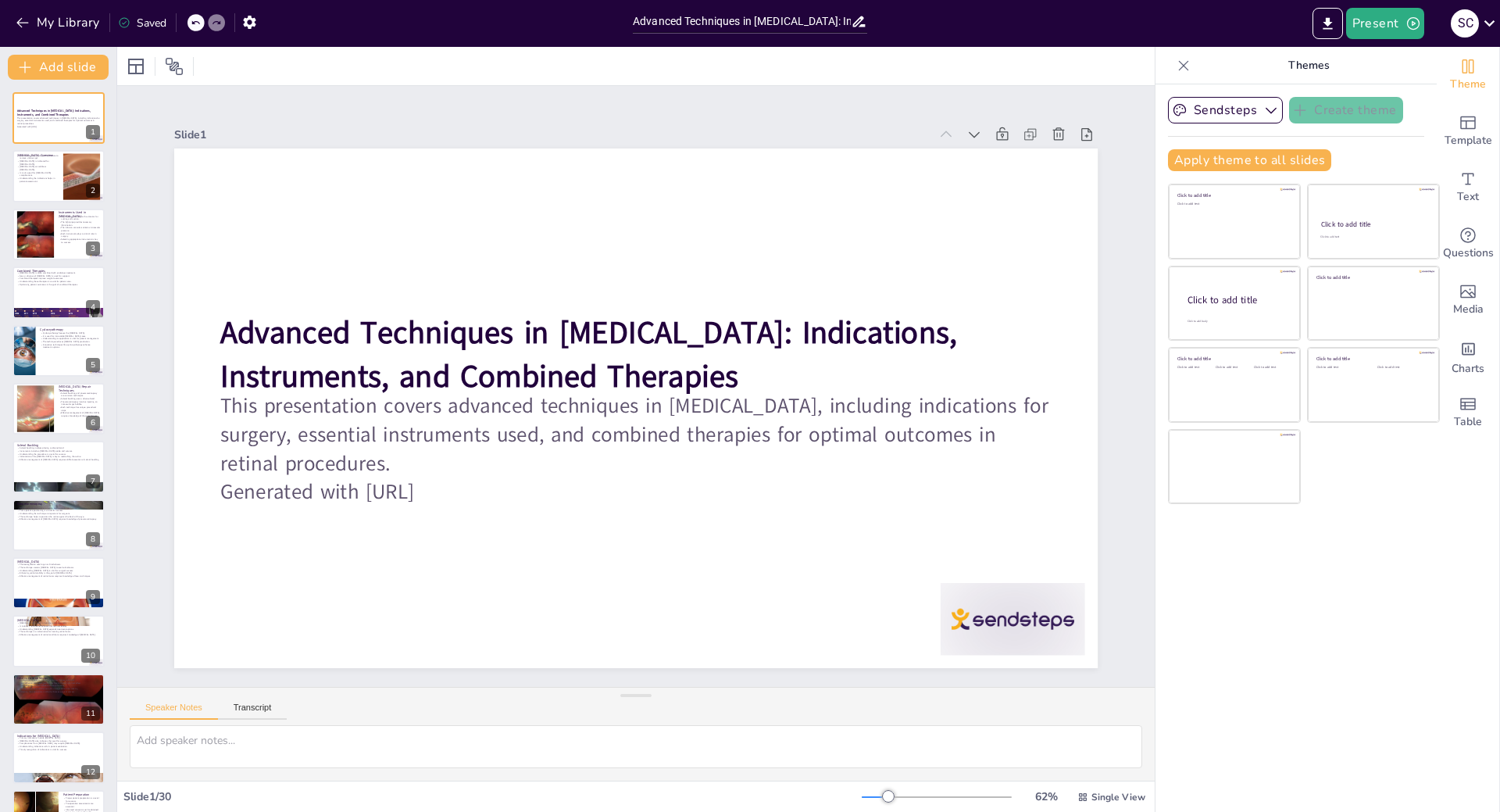
checkbox input "true"
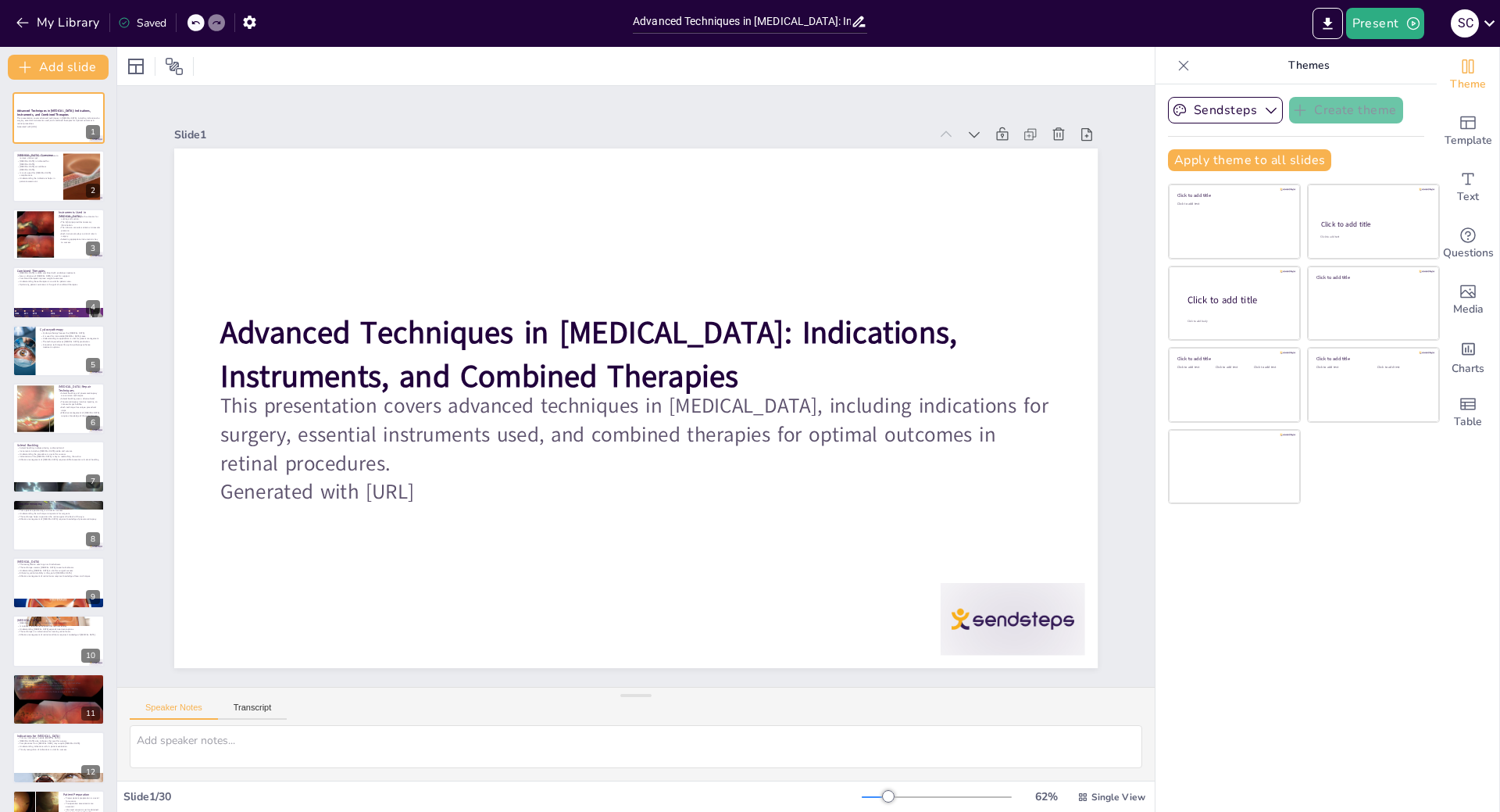
checkbox input "true"
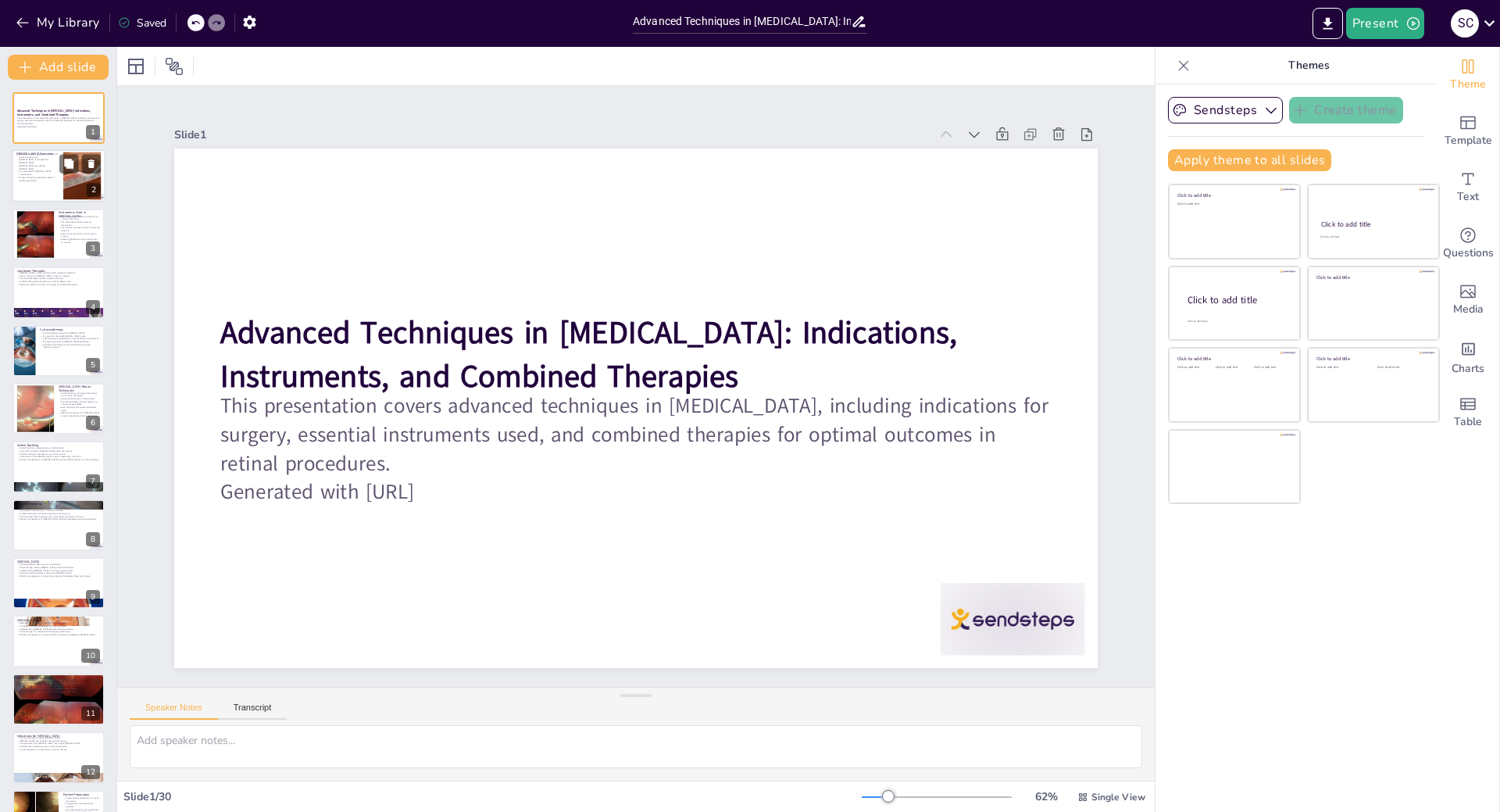
checkbox input "true"
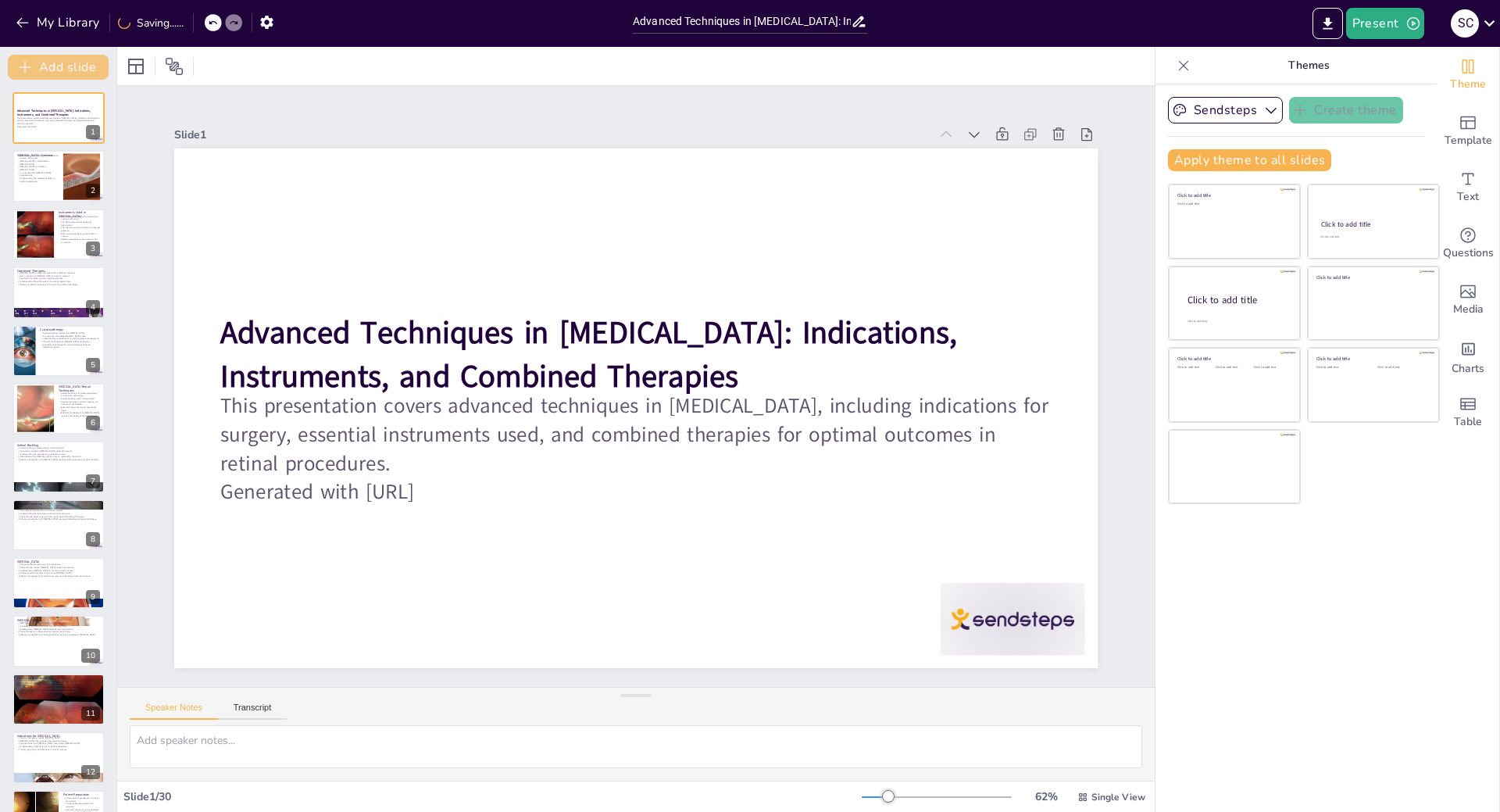
checkbox input "true"
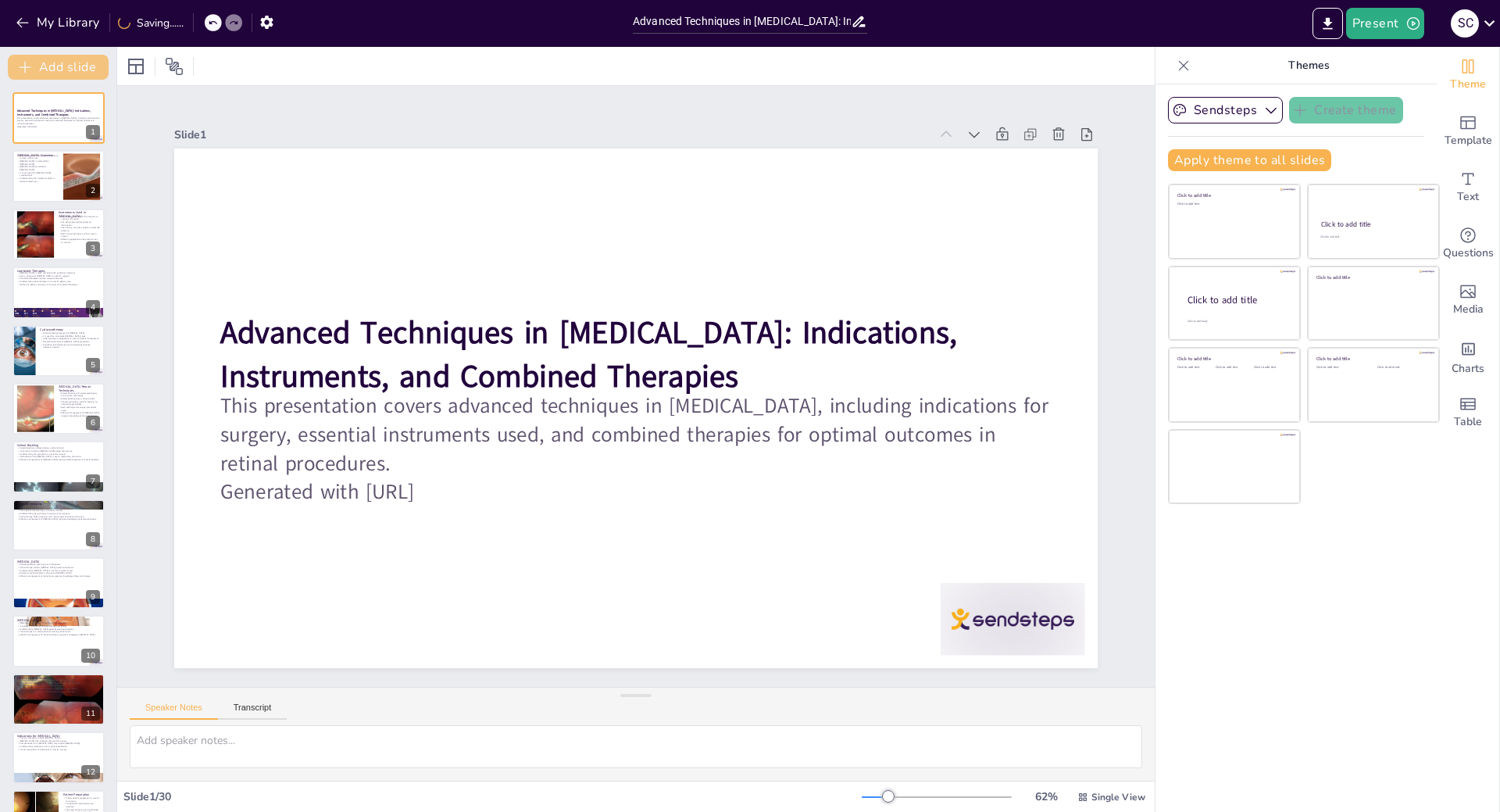
checkbox input "true"
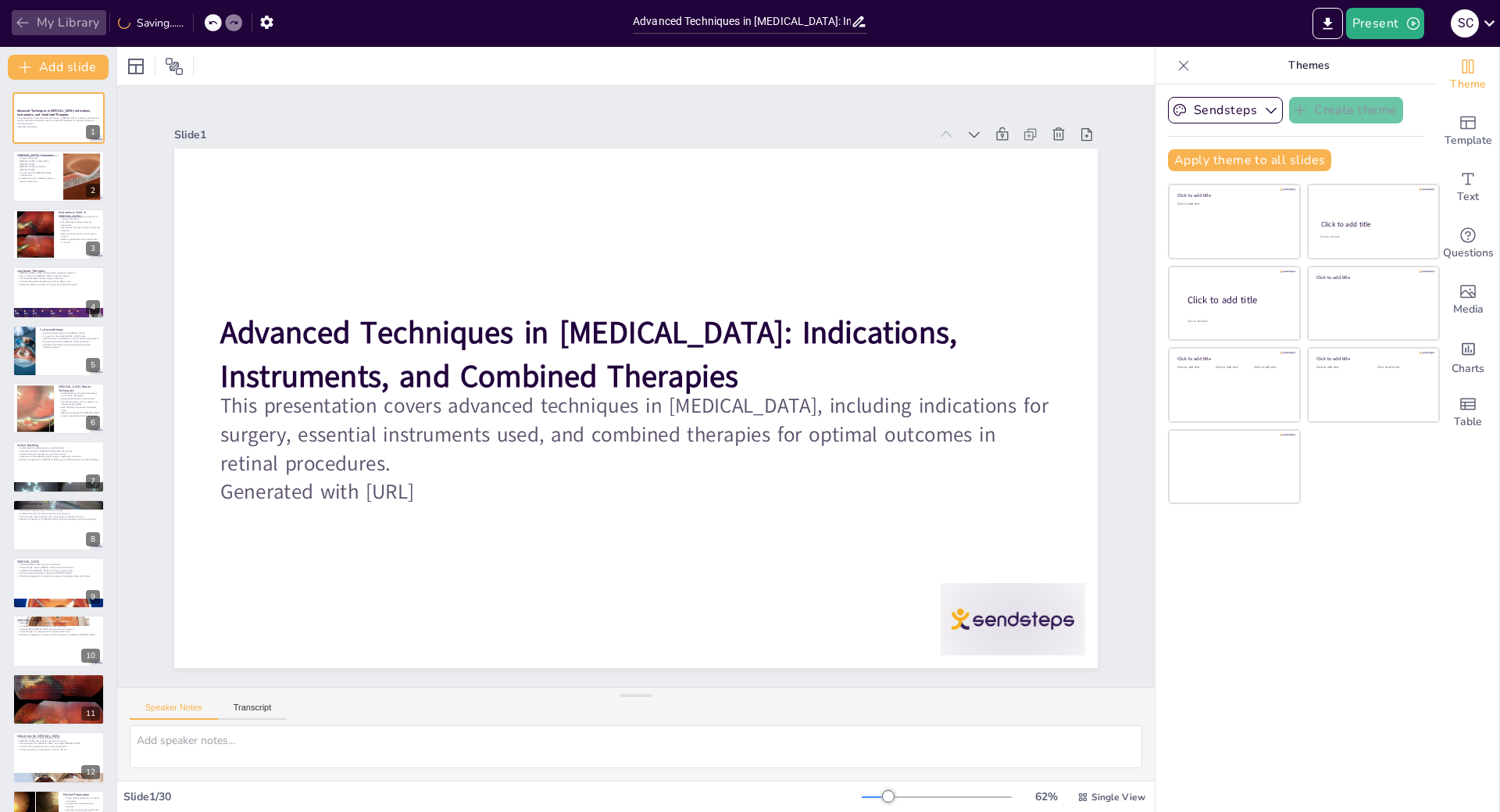
click at [71, 17] on button "My Library" at bounding box center [59, 22] width 95 height 25
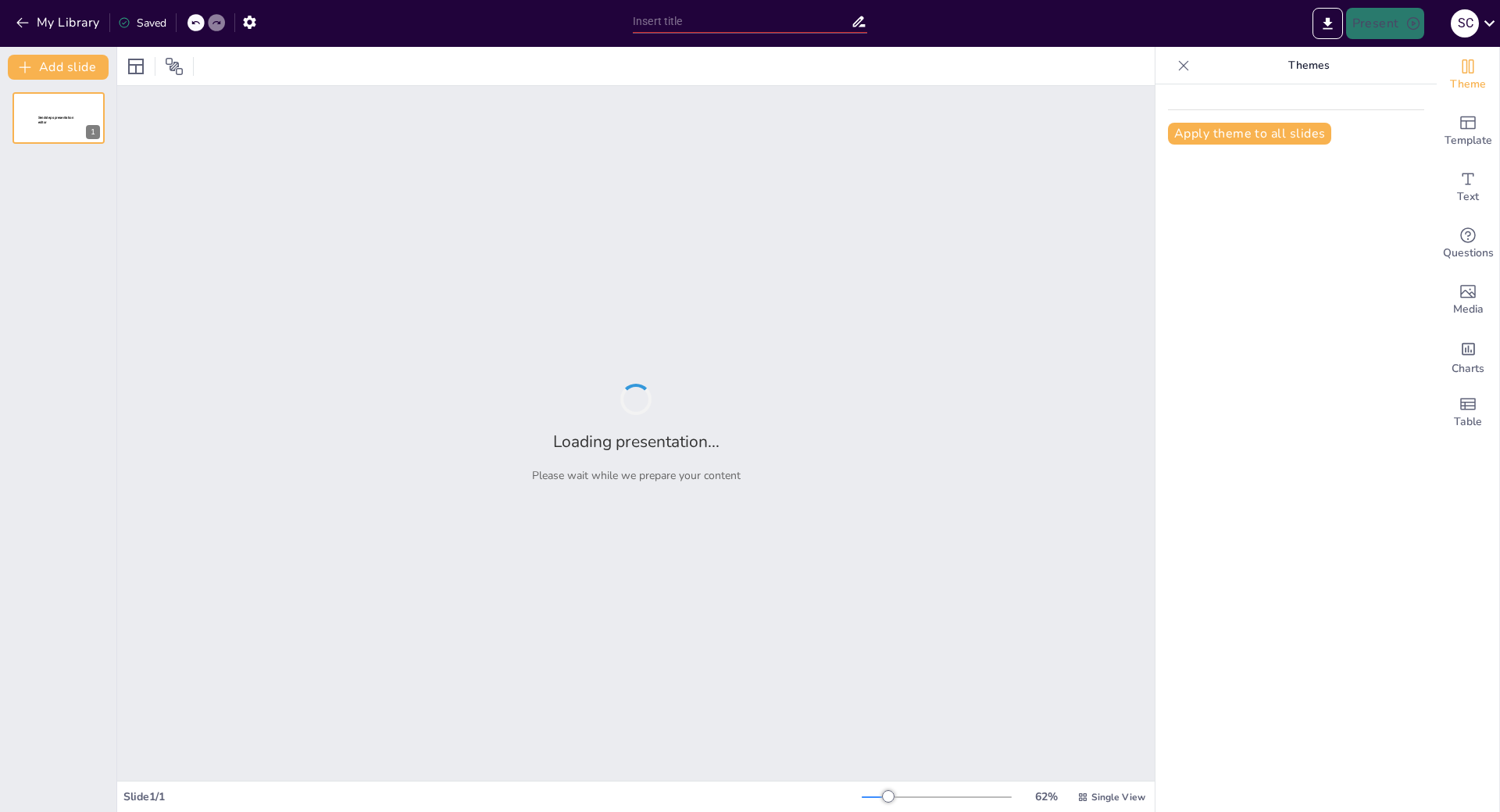
type input "Anatomical Overview of Intrinsic Eye Muscles: Ciliary and Pupillary Dynamics"
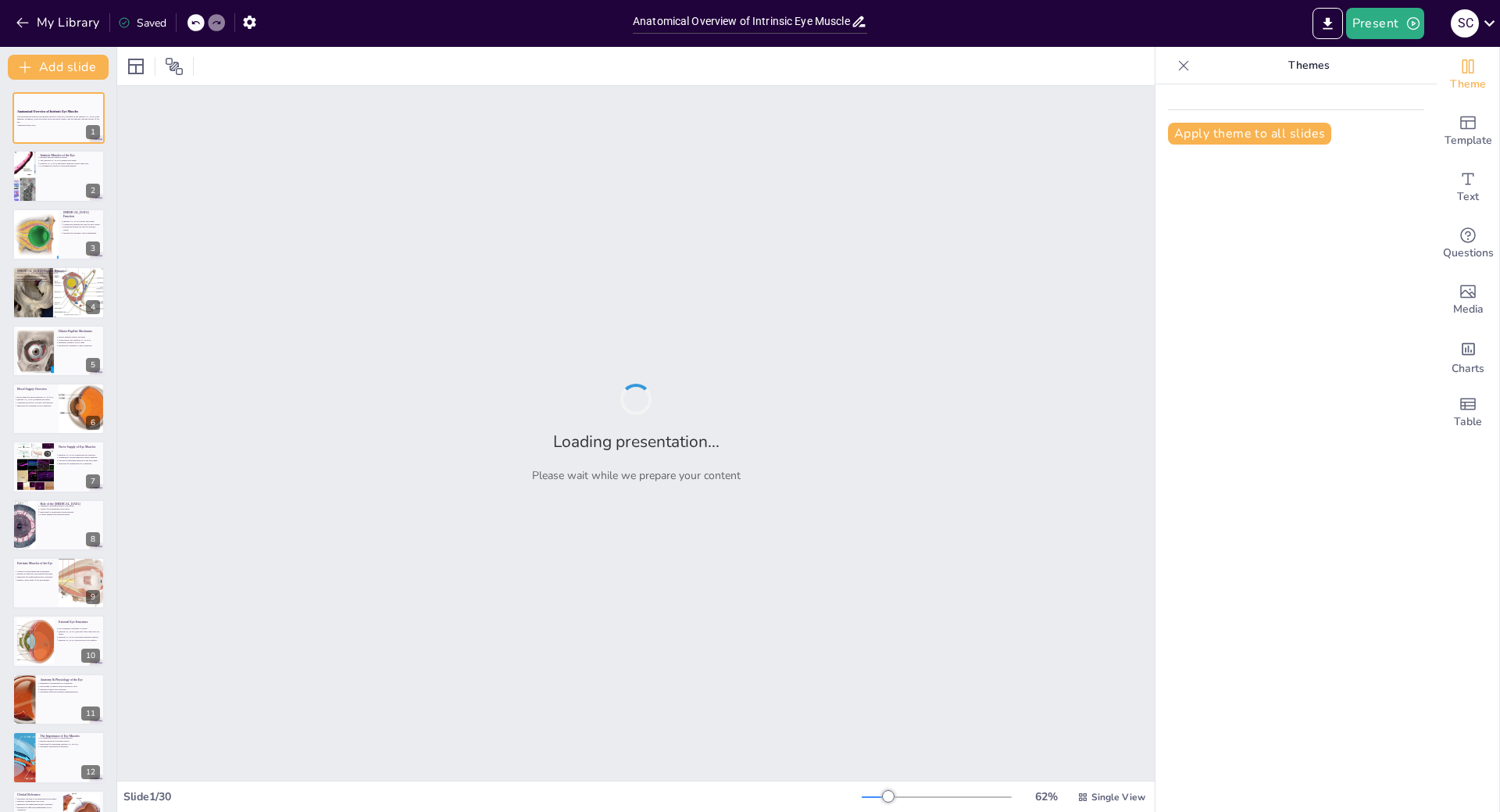
checkbox input "true"
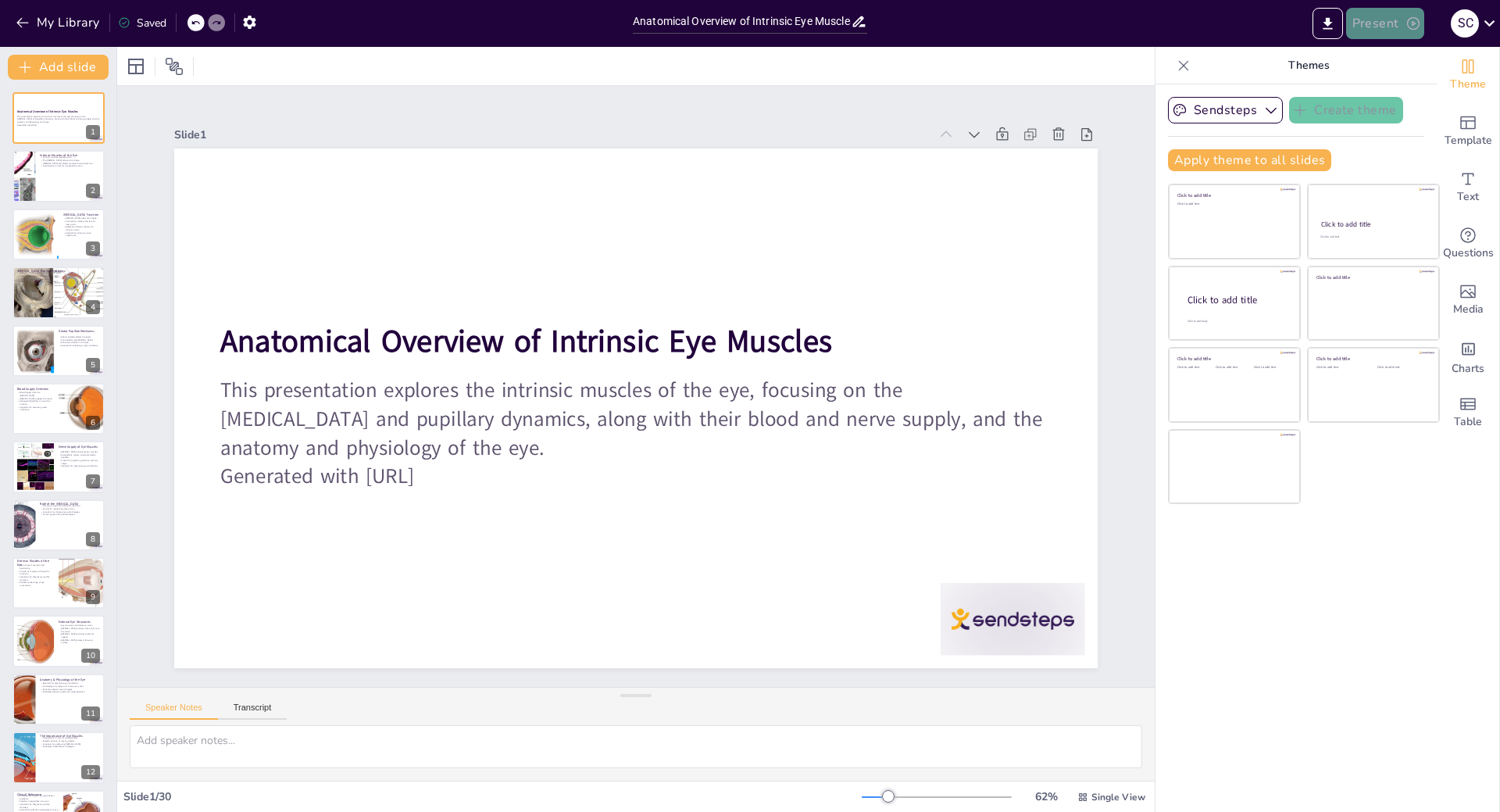
click at [1398, 21] on button "Present" at bounding box center [1386, 23] width 79 height 31
click at [1413, 56] on li "Preview presentation" at bounding box center [1408, 58] width 122 height 25
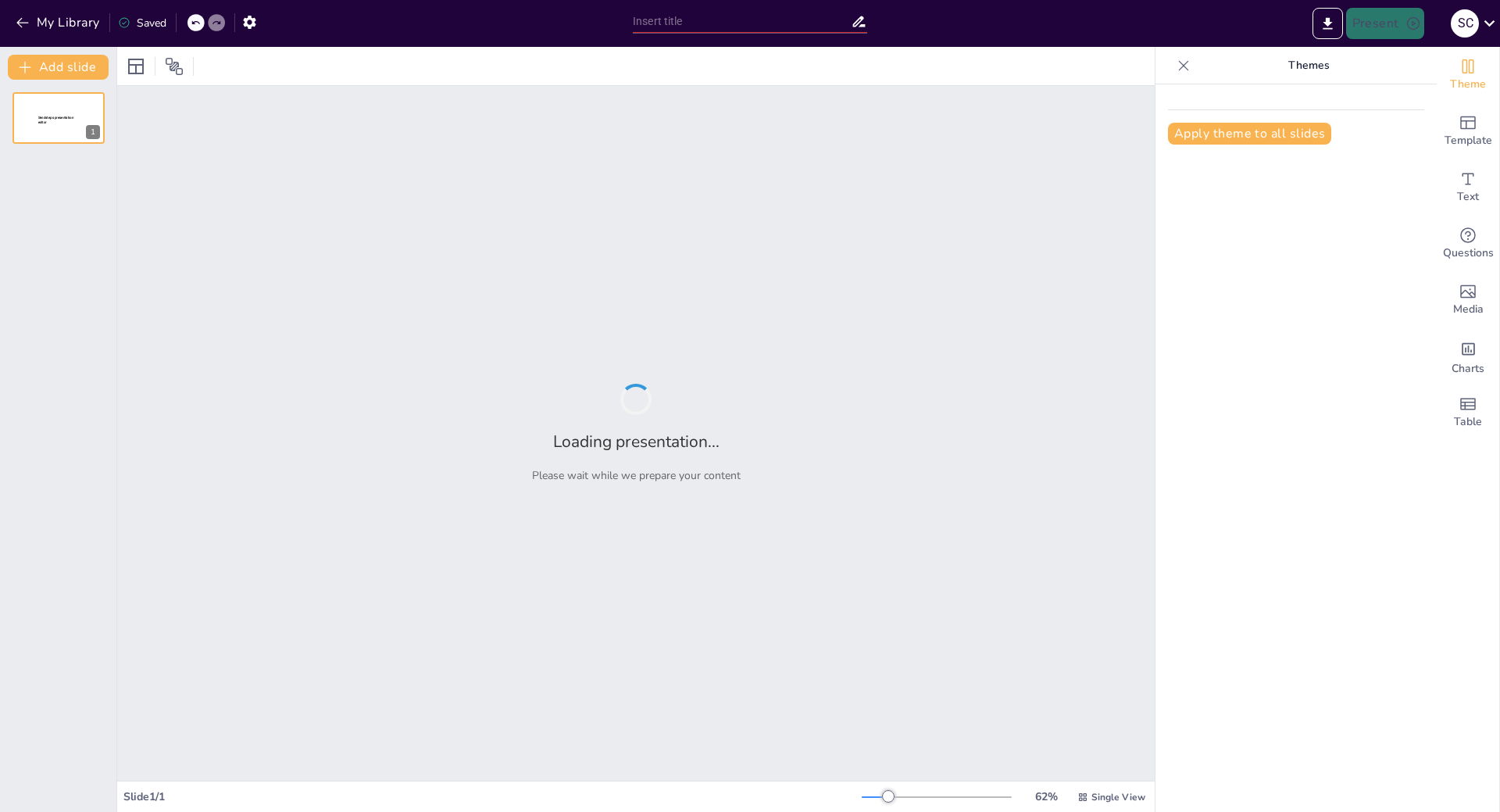
type input "Anatomical Overview of Intrinsic Eye Muscles: Ciliary and Pupillary Dynamics"
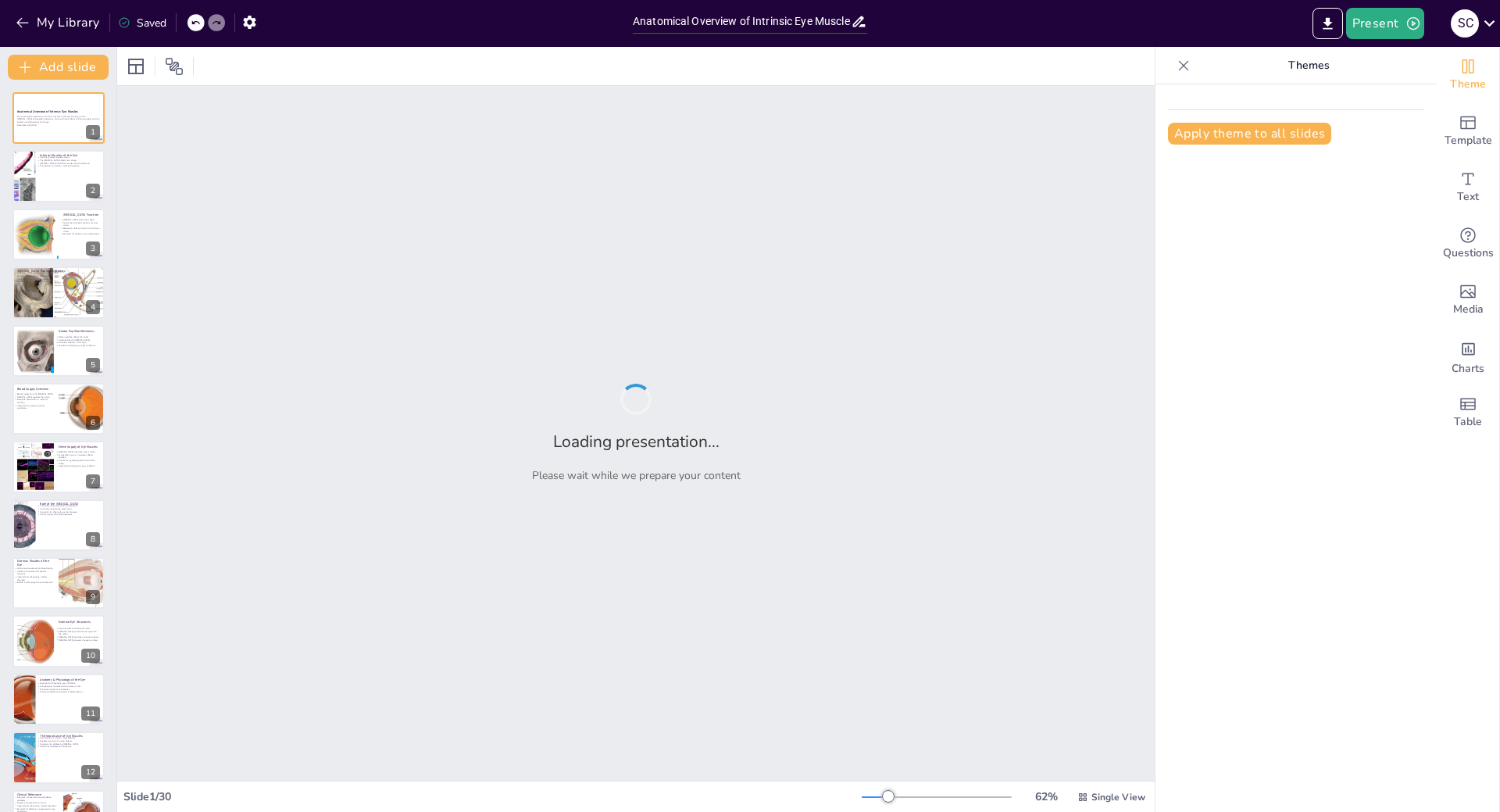
checkbox input "true"
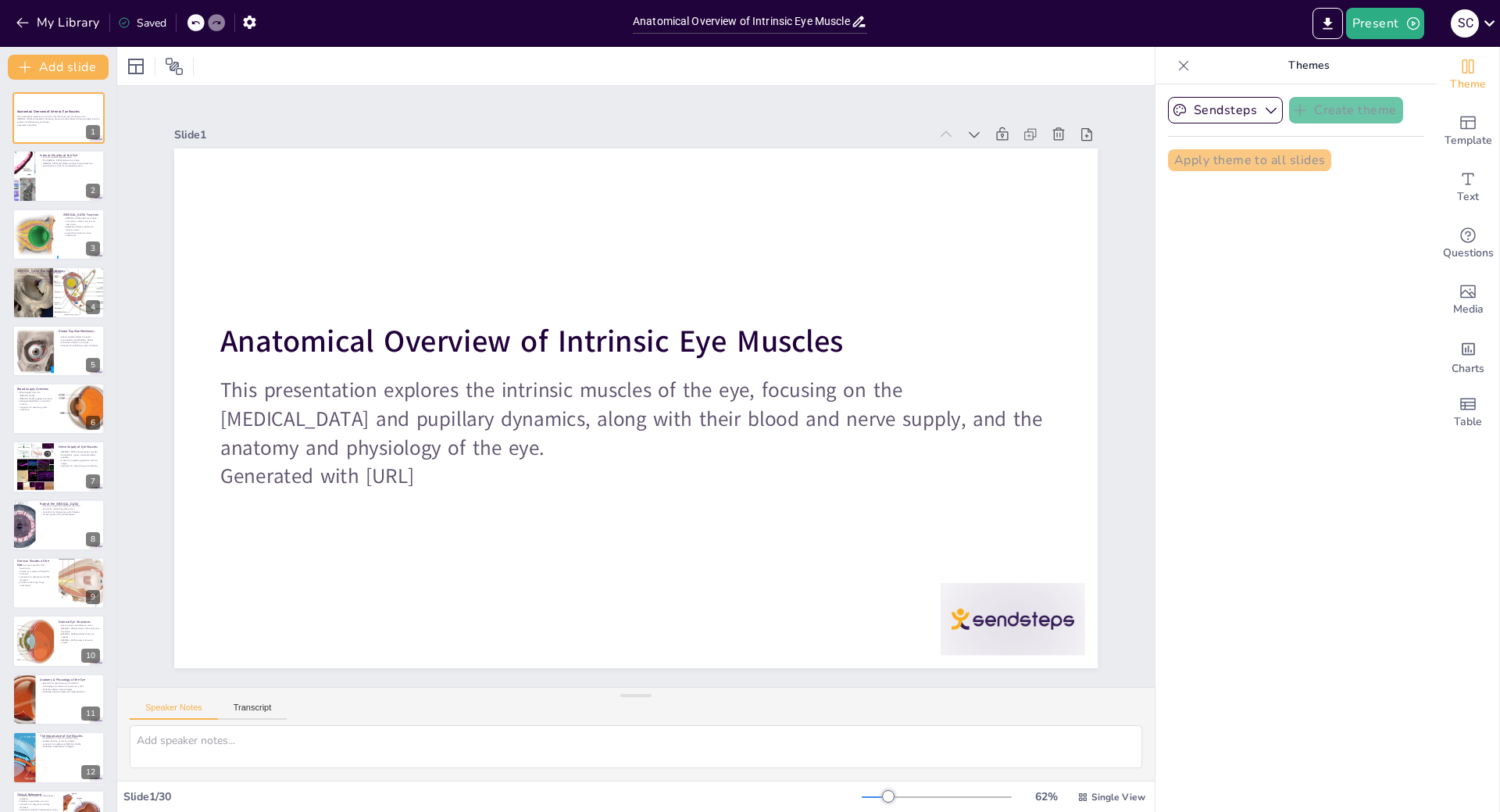
checkbox input "true"
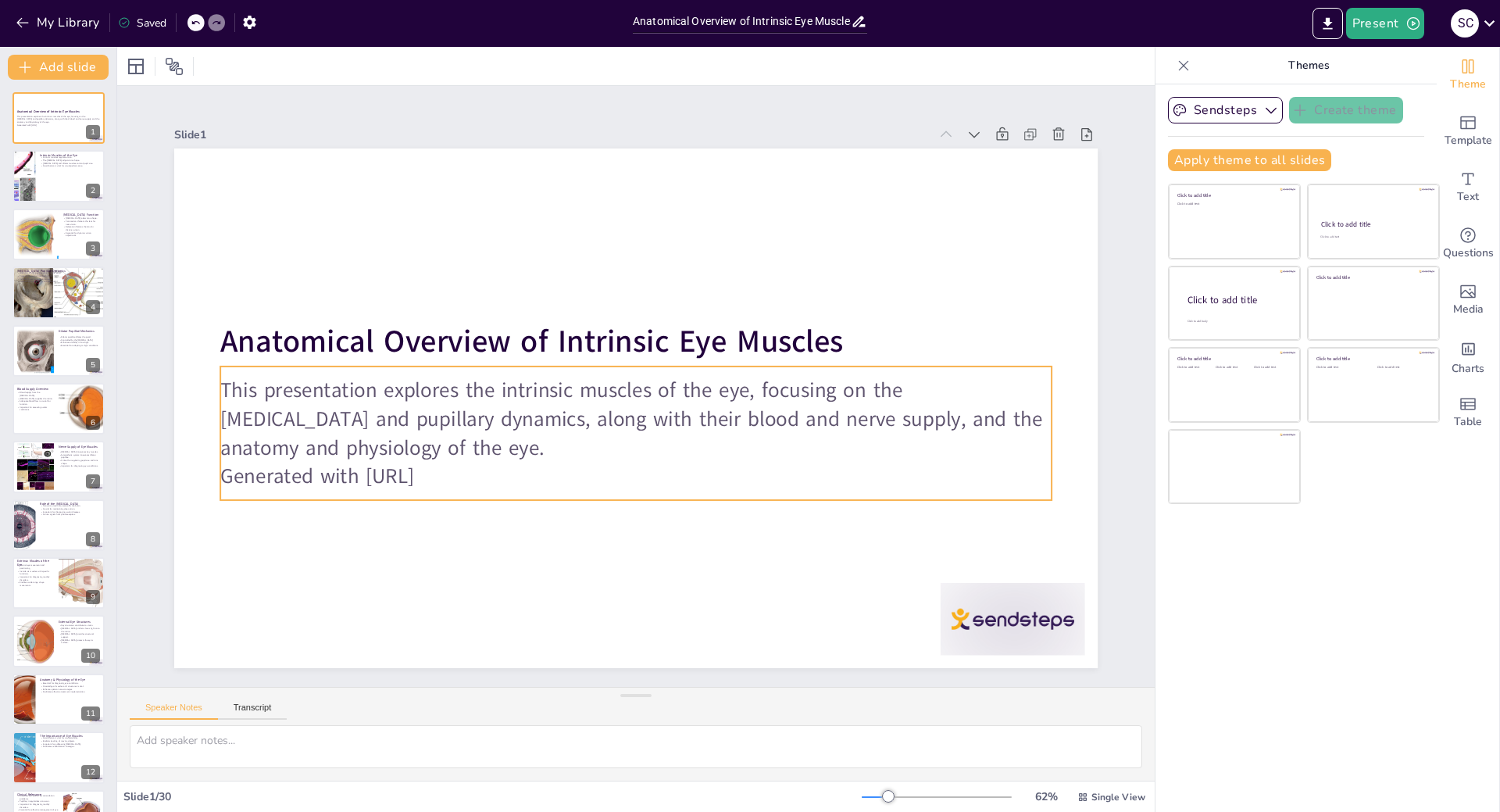
checkbox input "true"
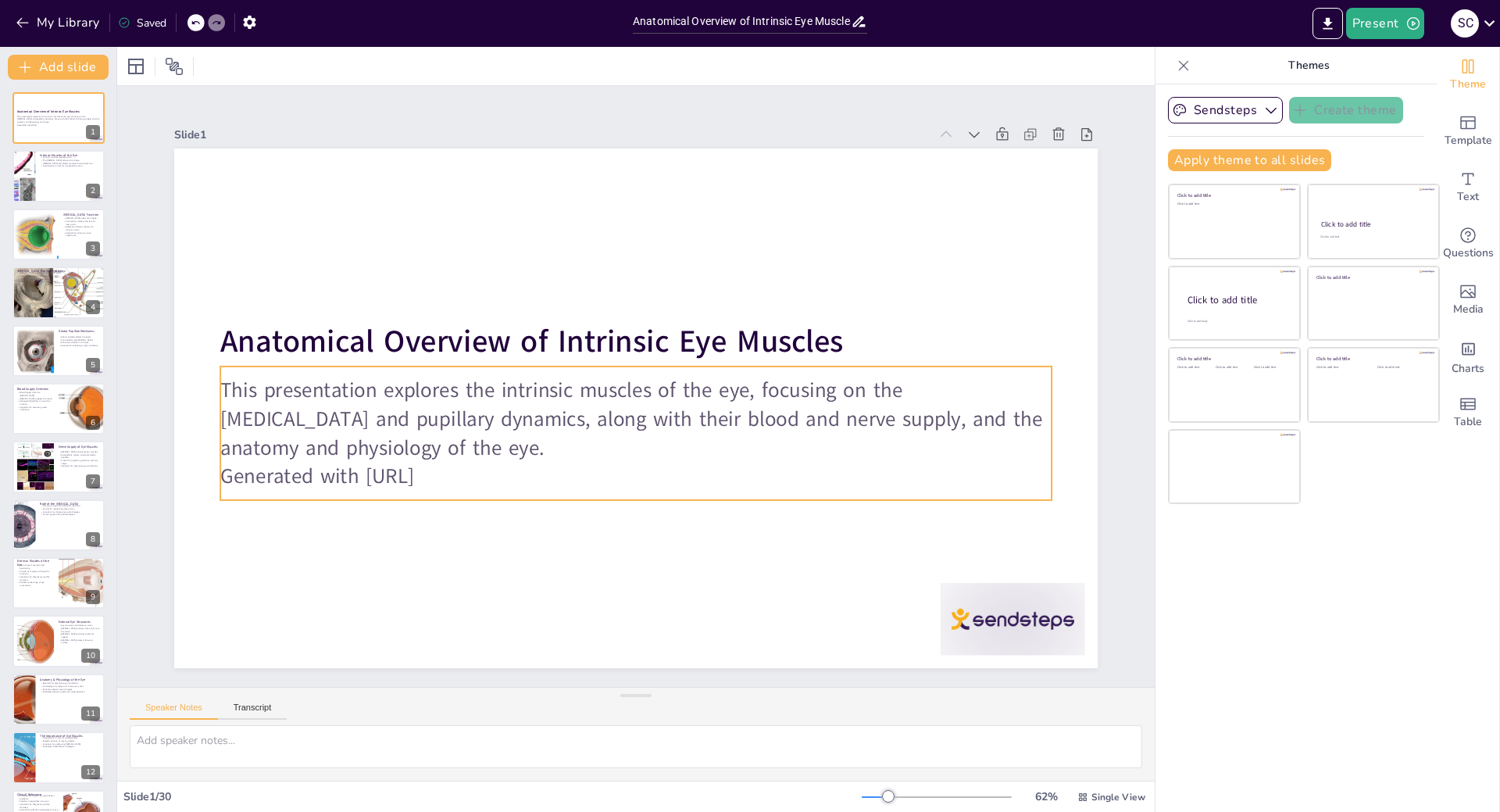
checkbox input "true"
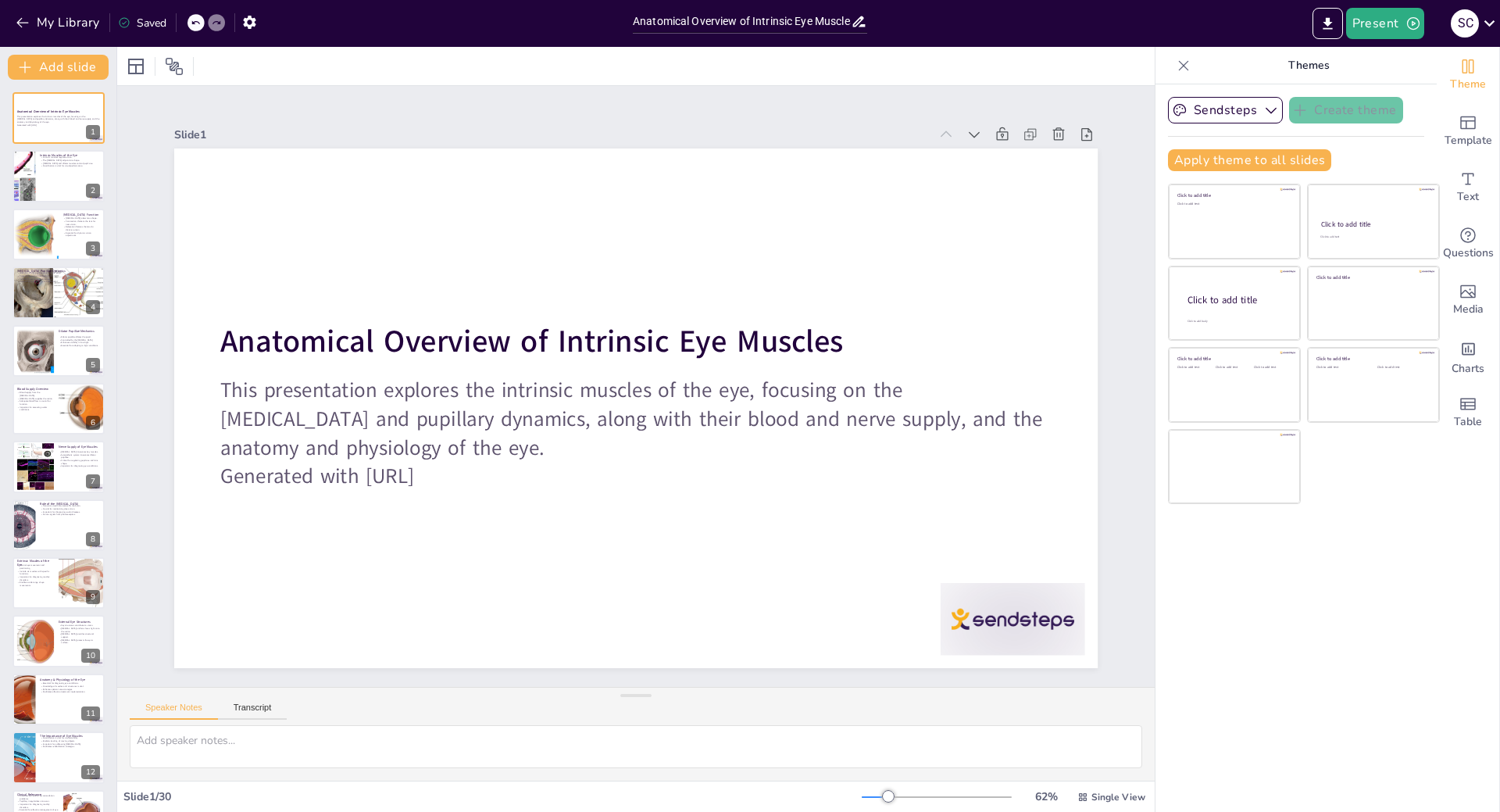
checkbox input "true"
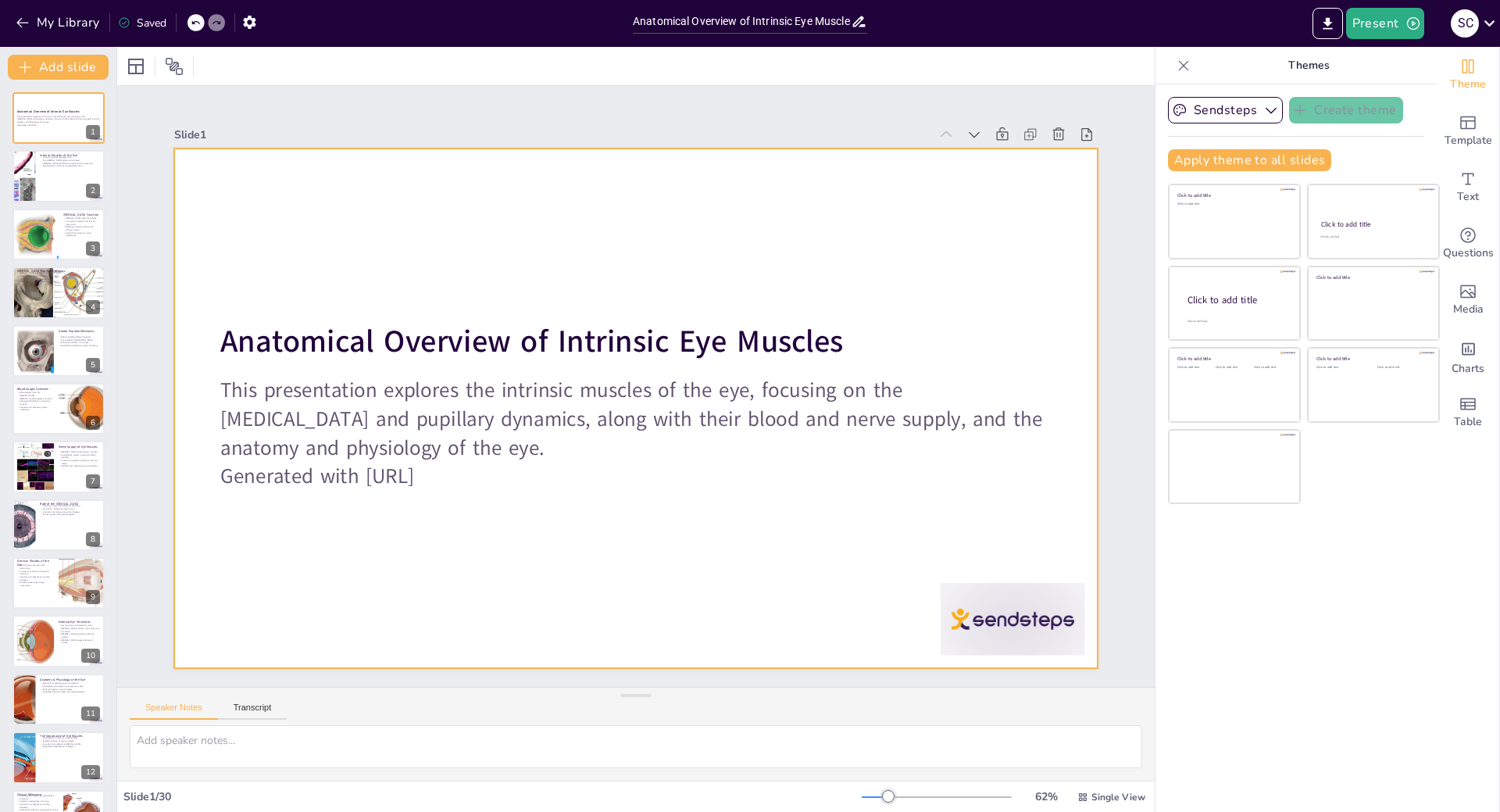
checkbox input "true"
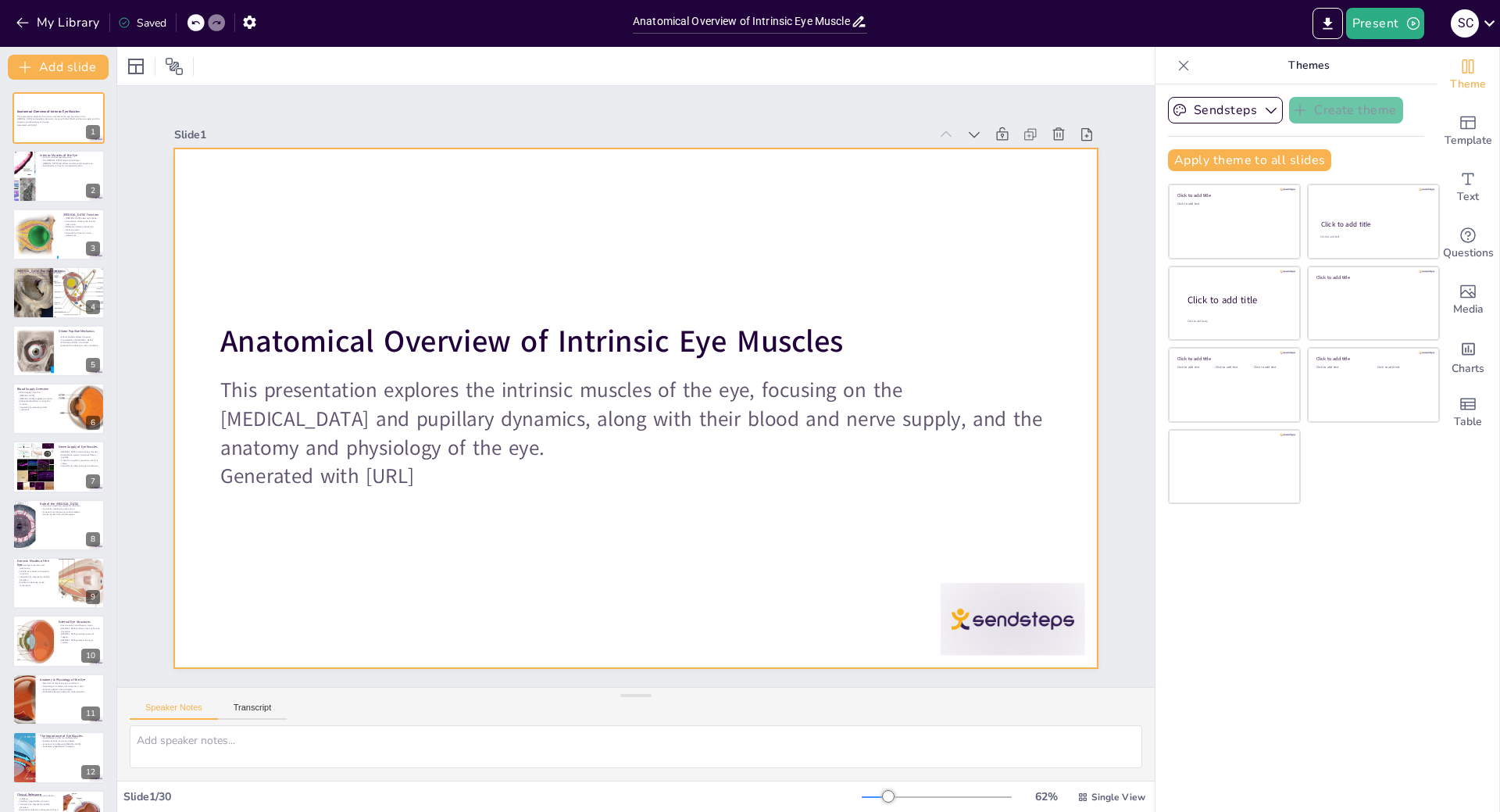
checkbox input "true"
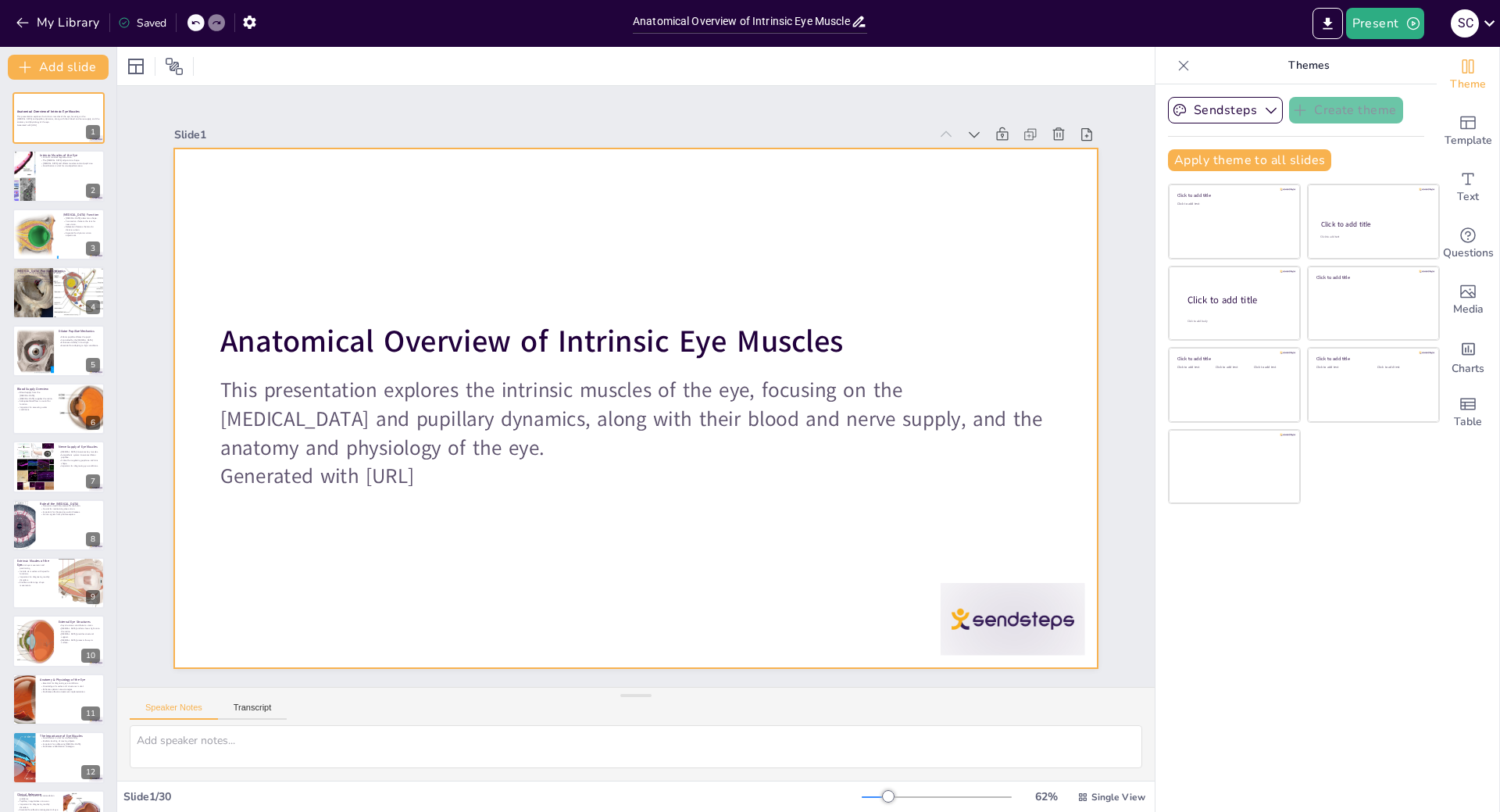
checkbox input "true"
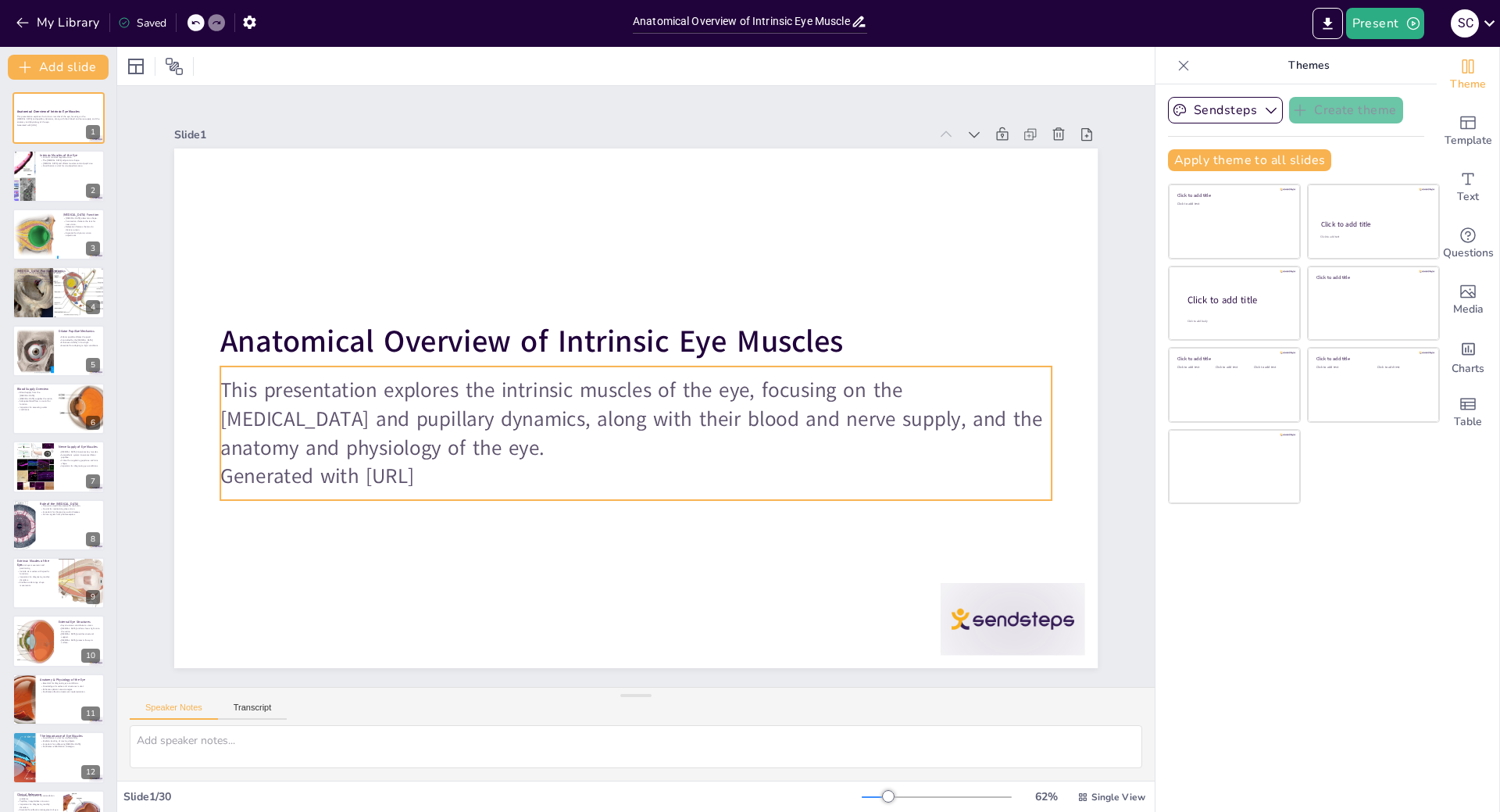
checkbox input "true"
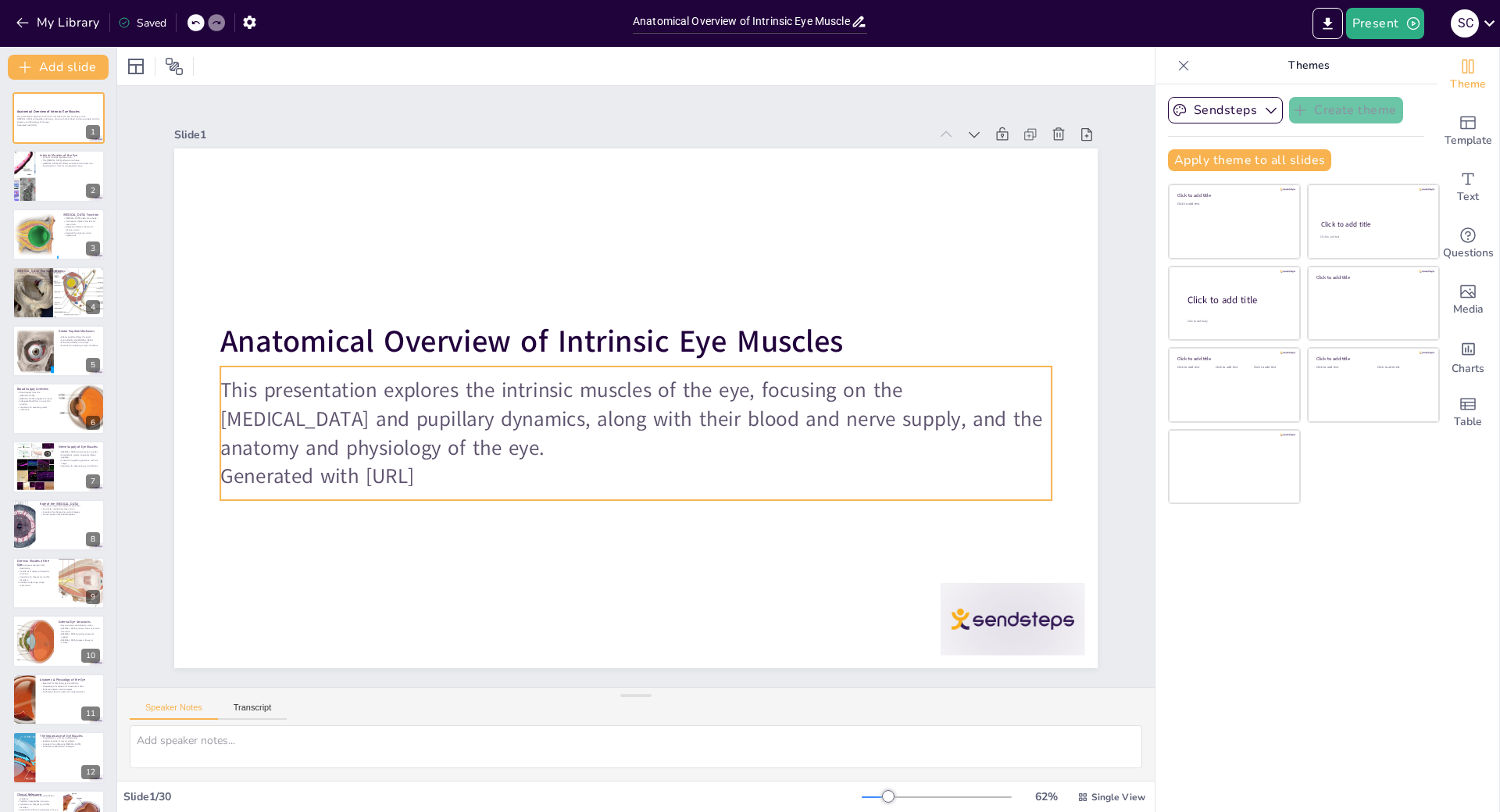
checkbox input "true"
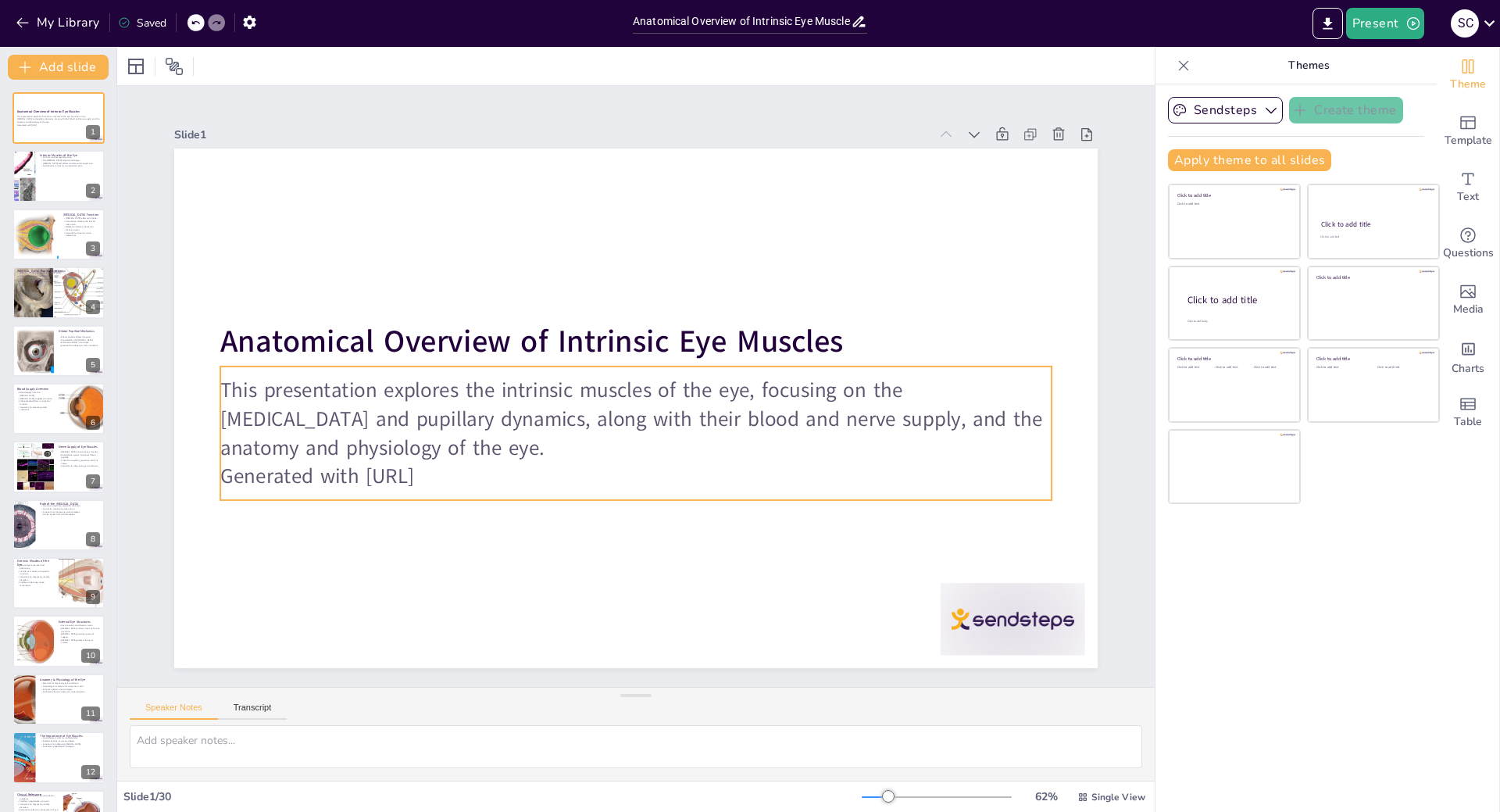
checkbox input "true"
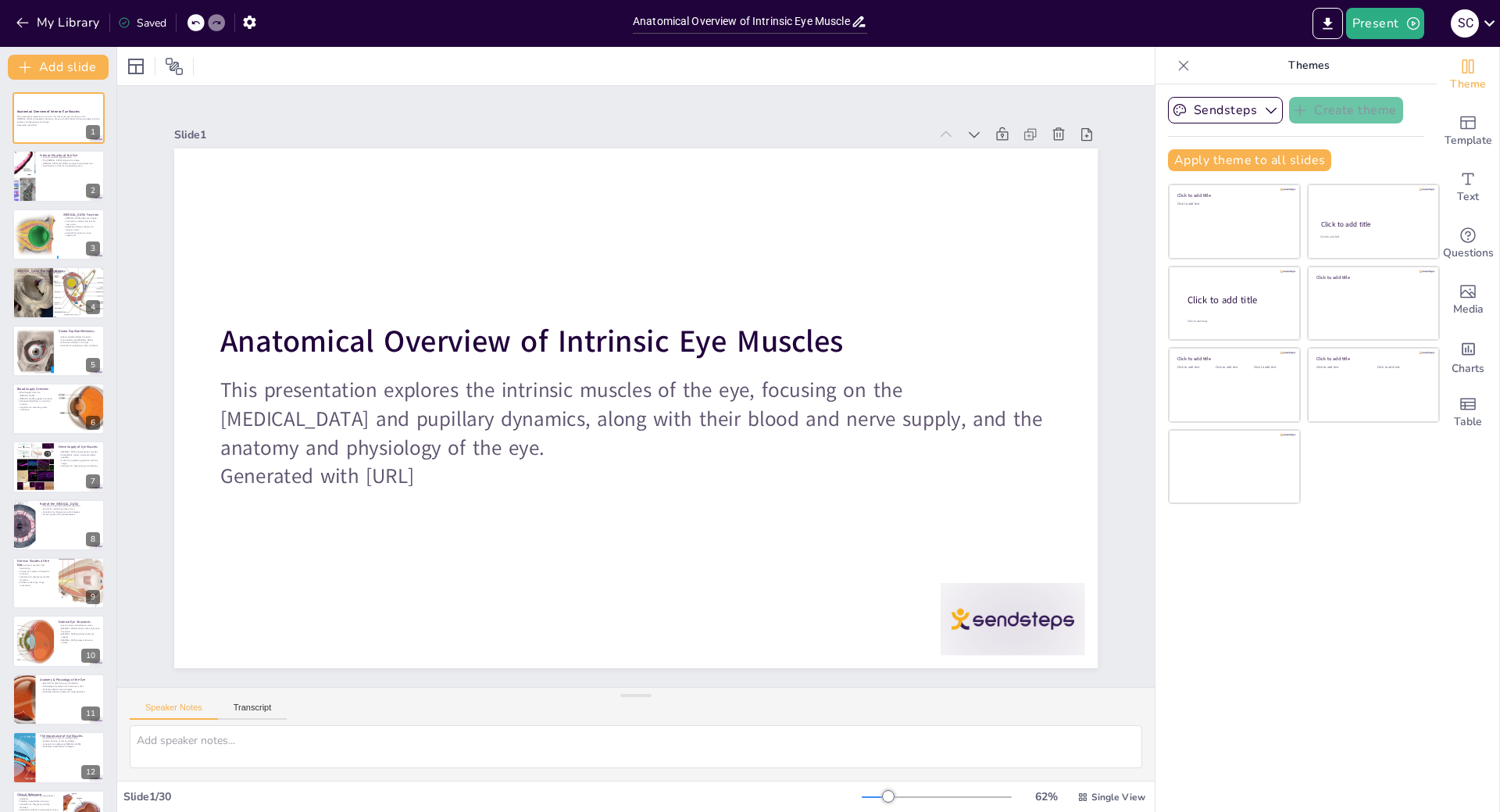
checkbox input "true"
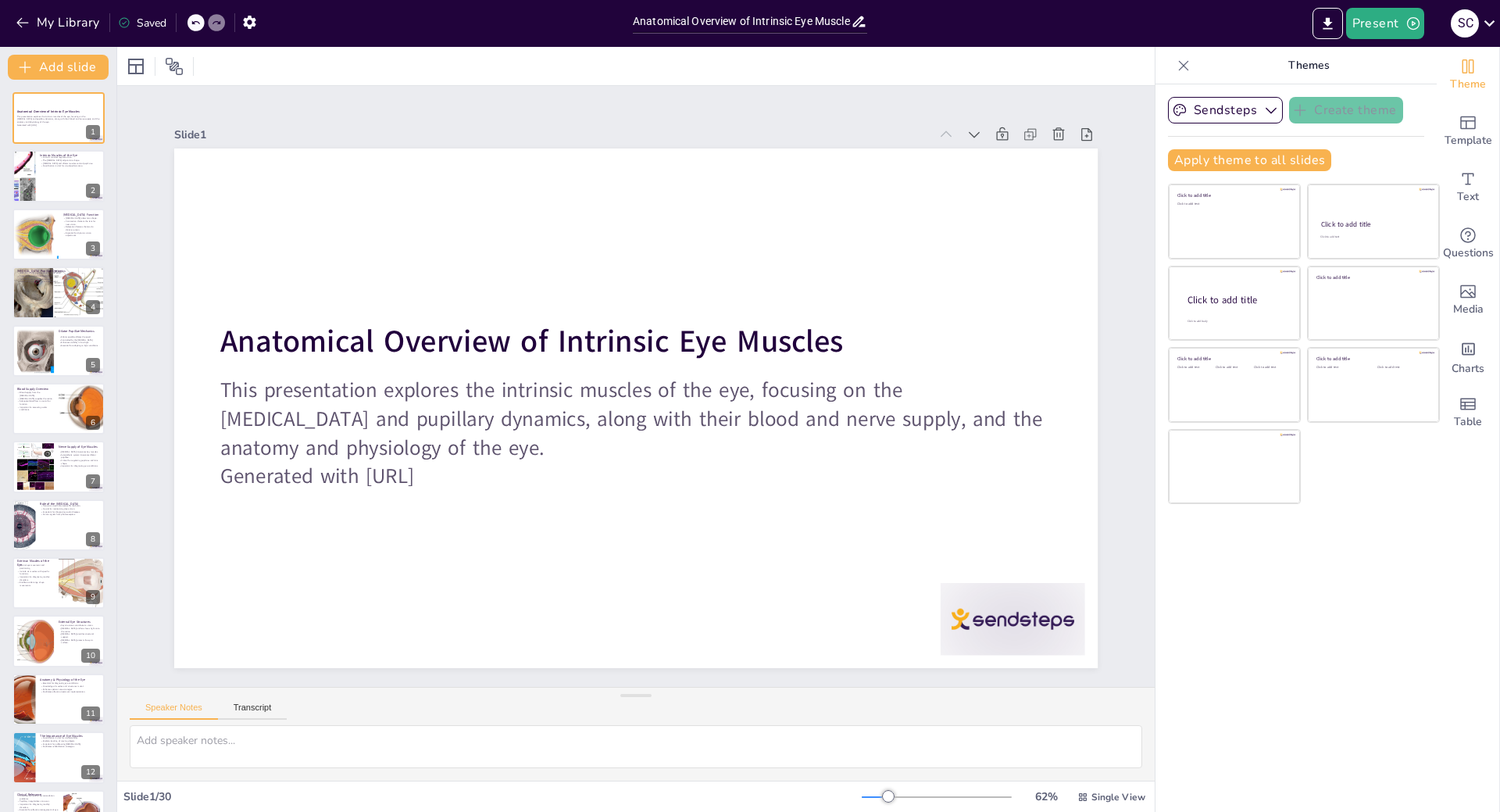
checkbox input "true"
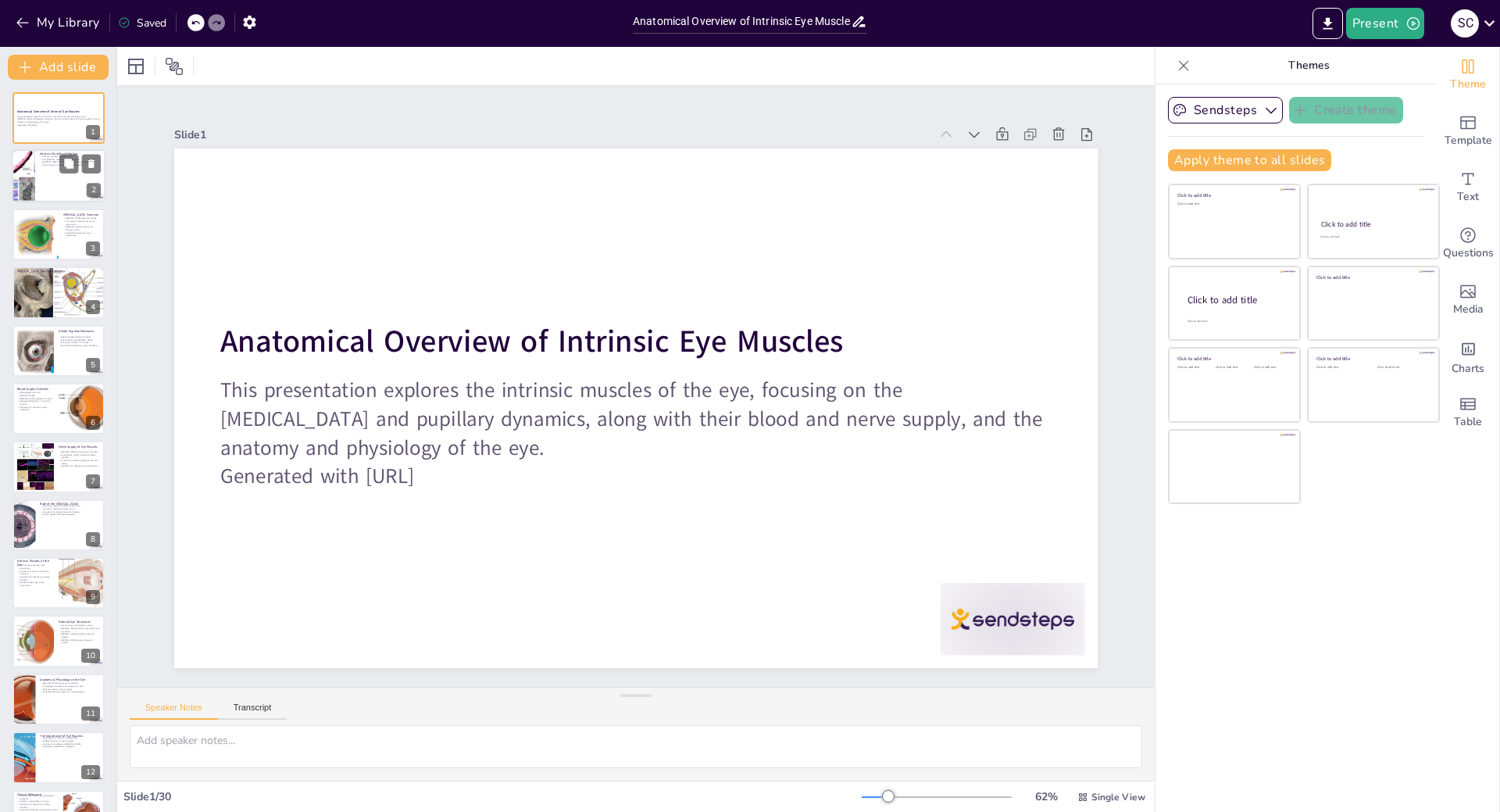
checkbox input "true"
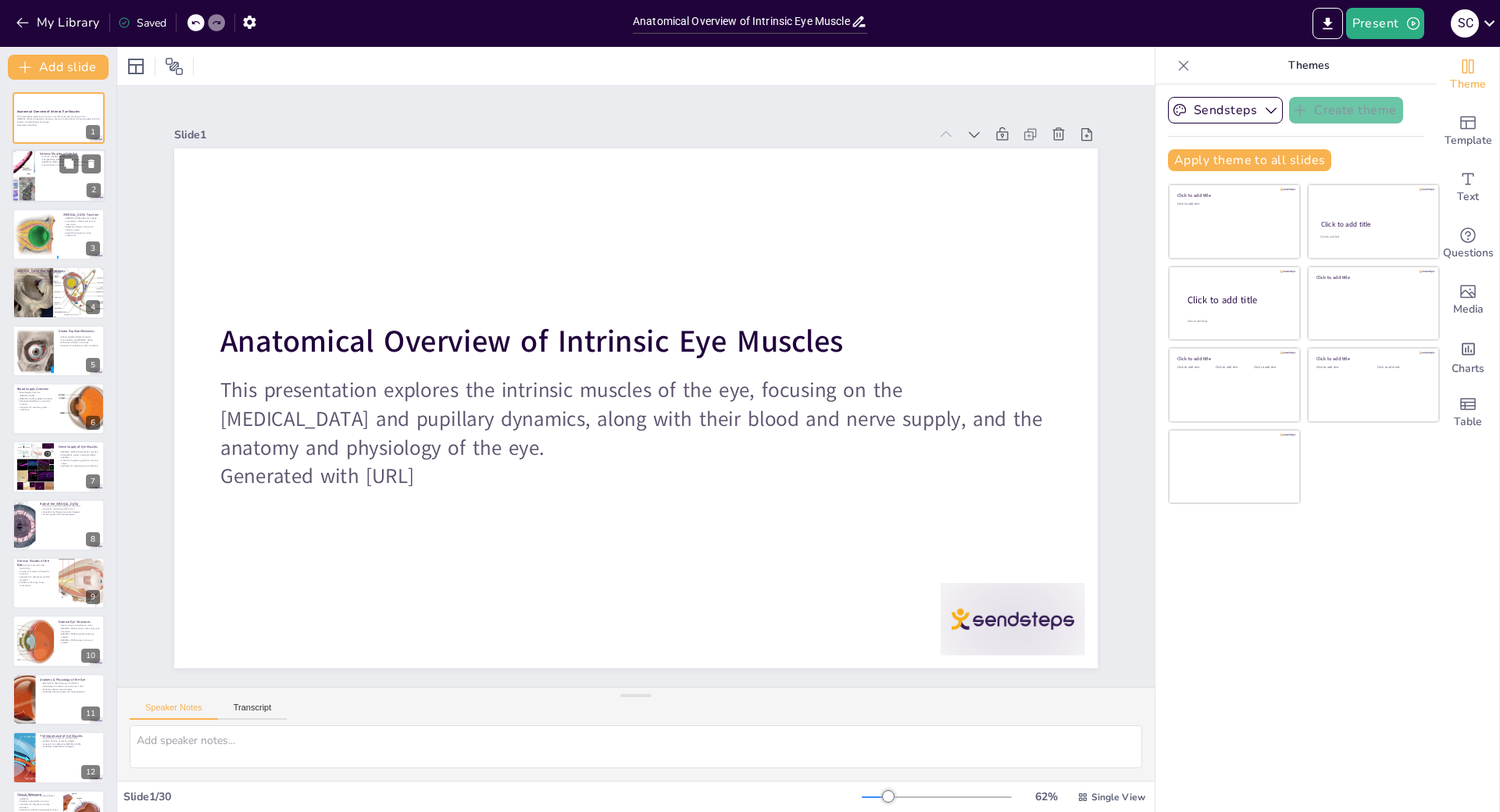
checkbox input "true"
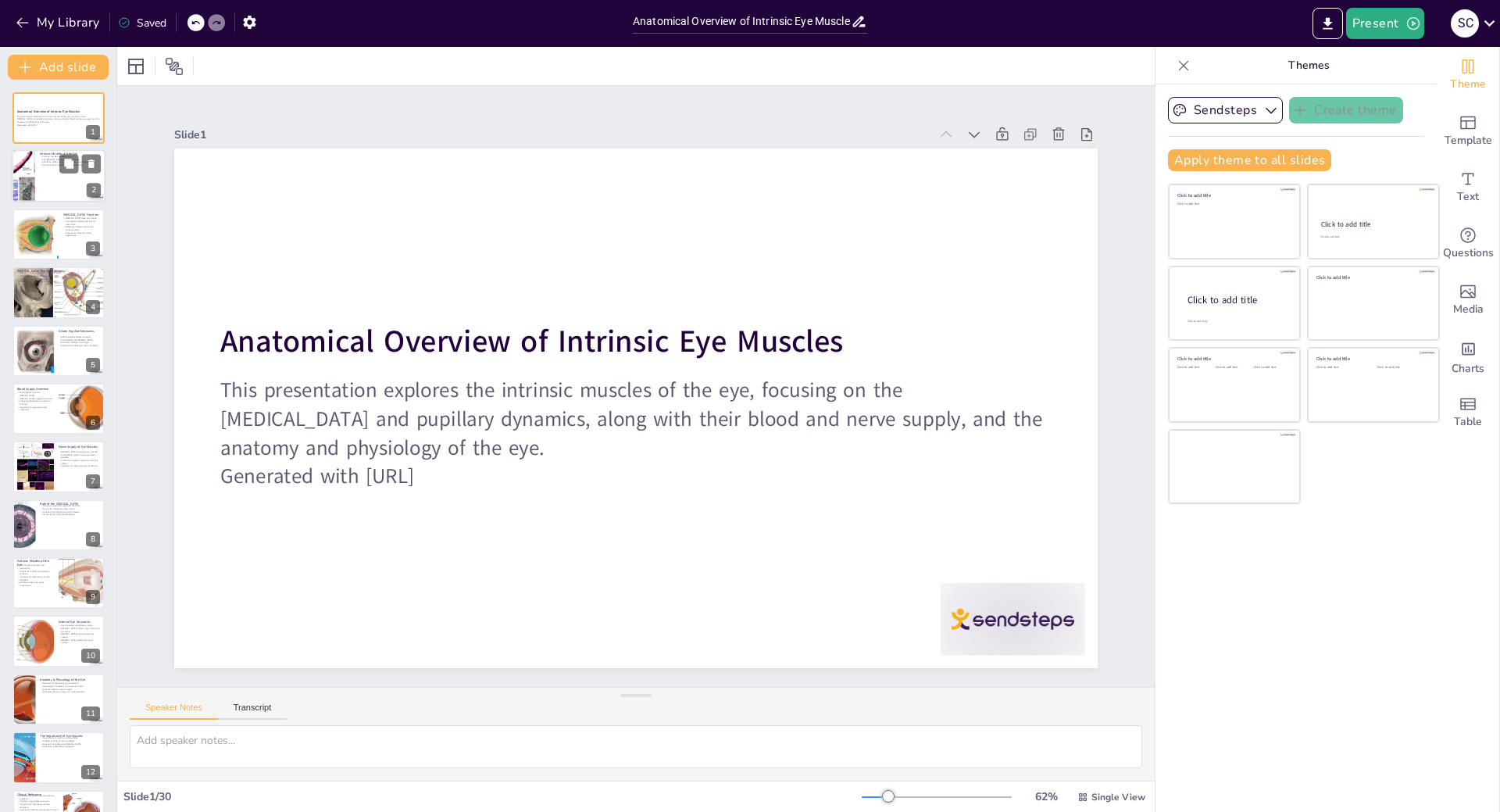
checkbox input "true"
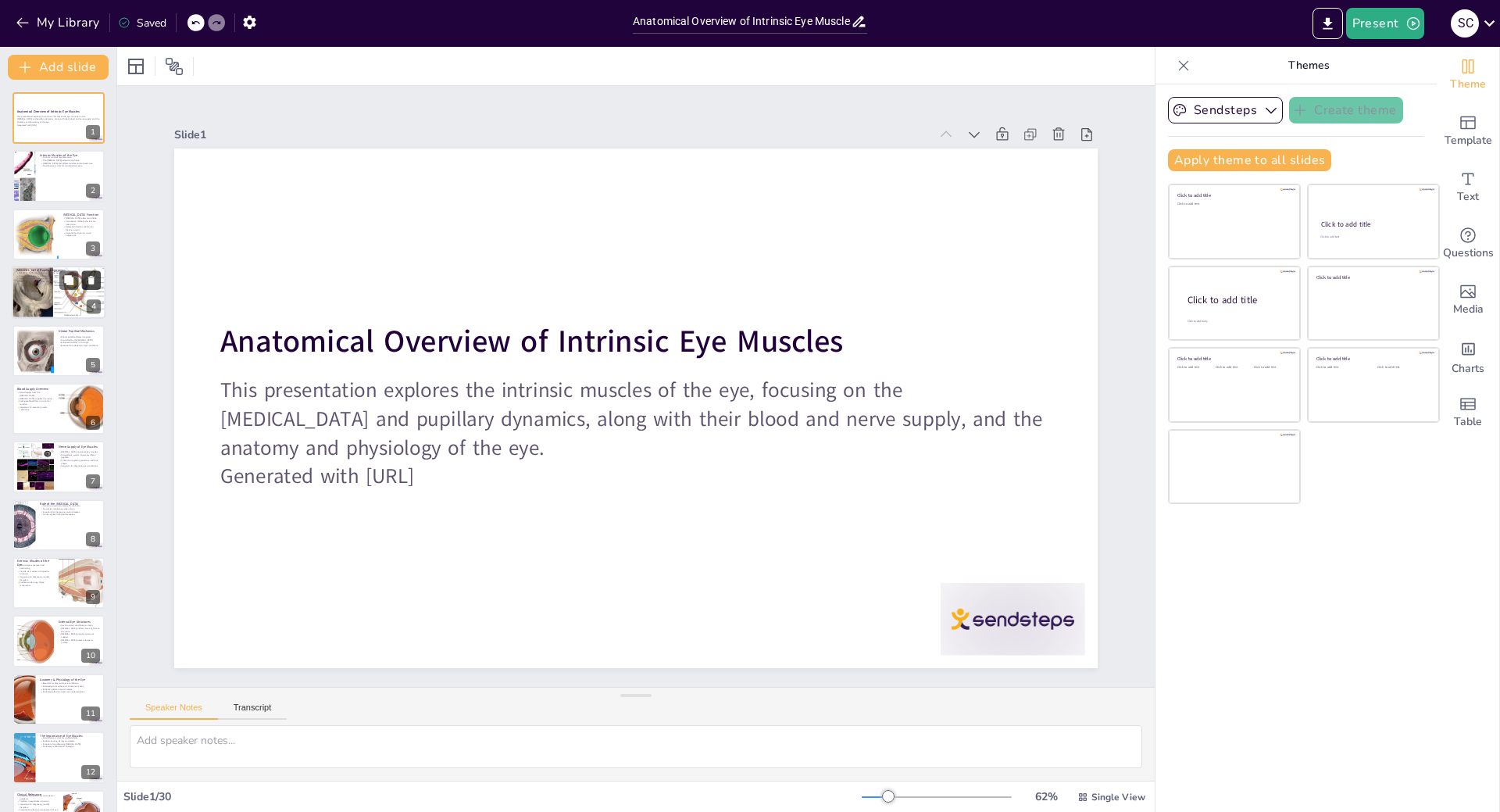
checkbox input "true"
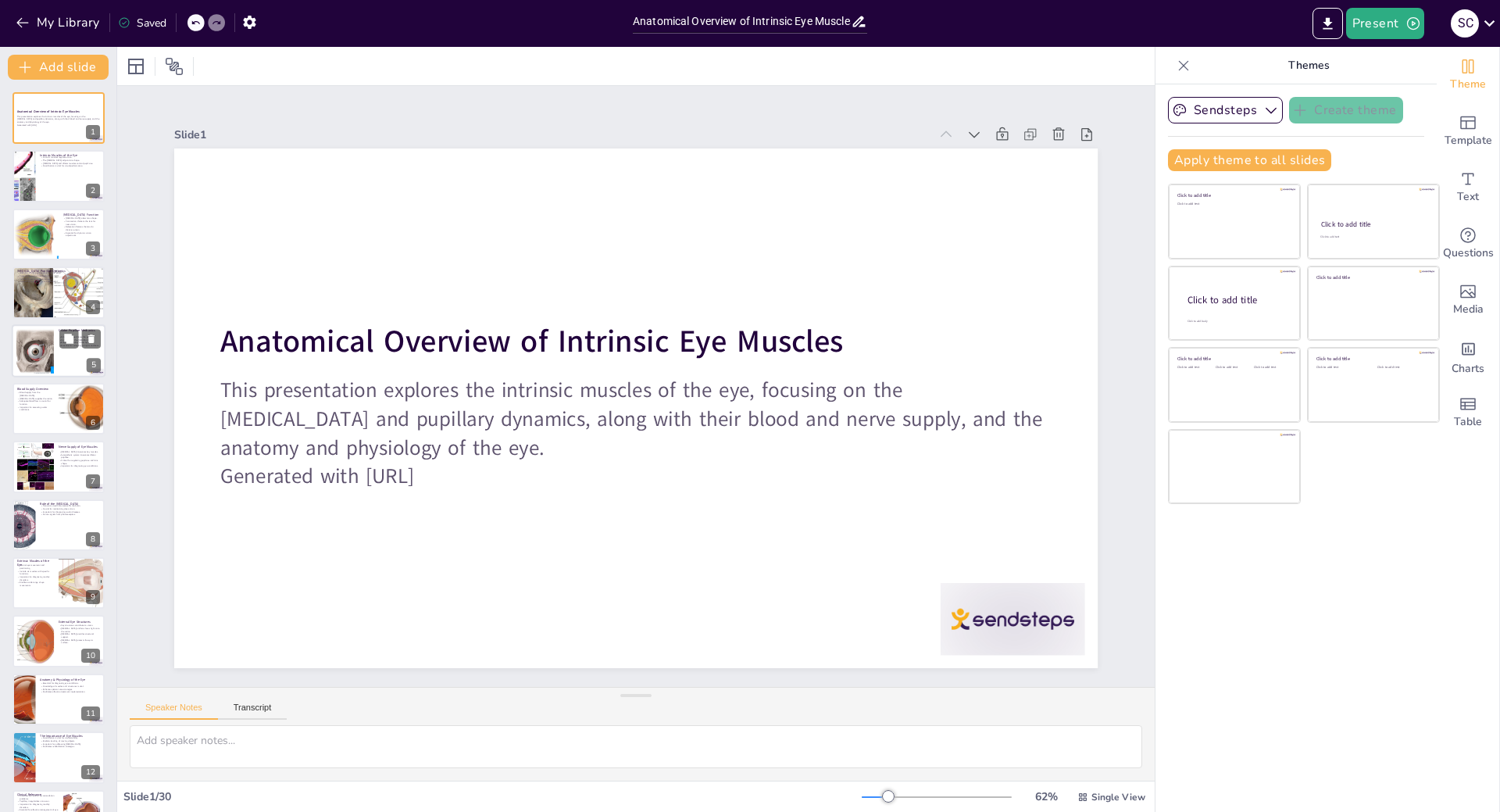
checkbox input "true"
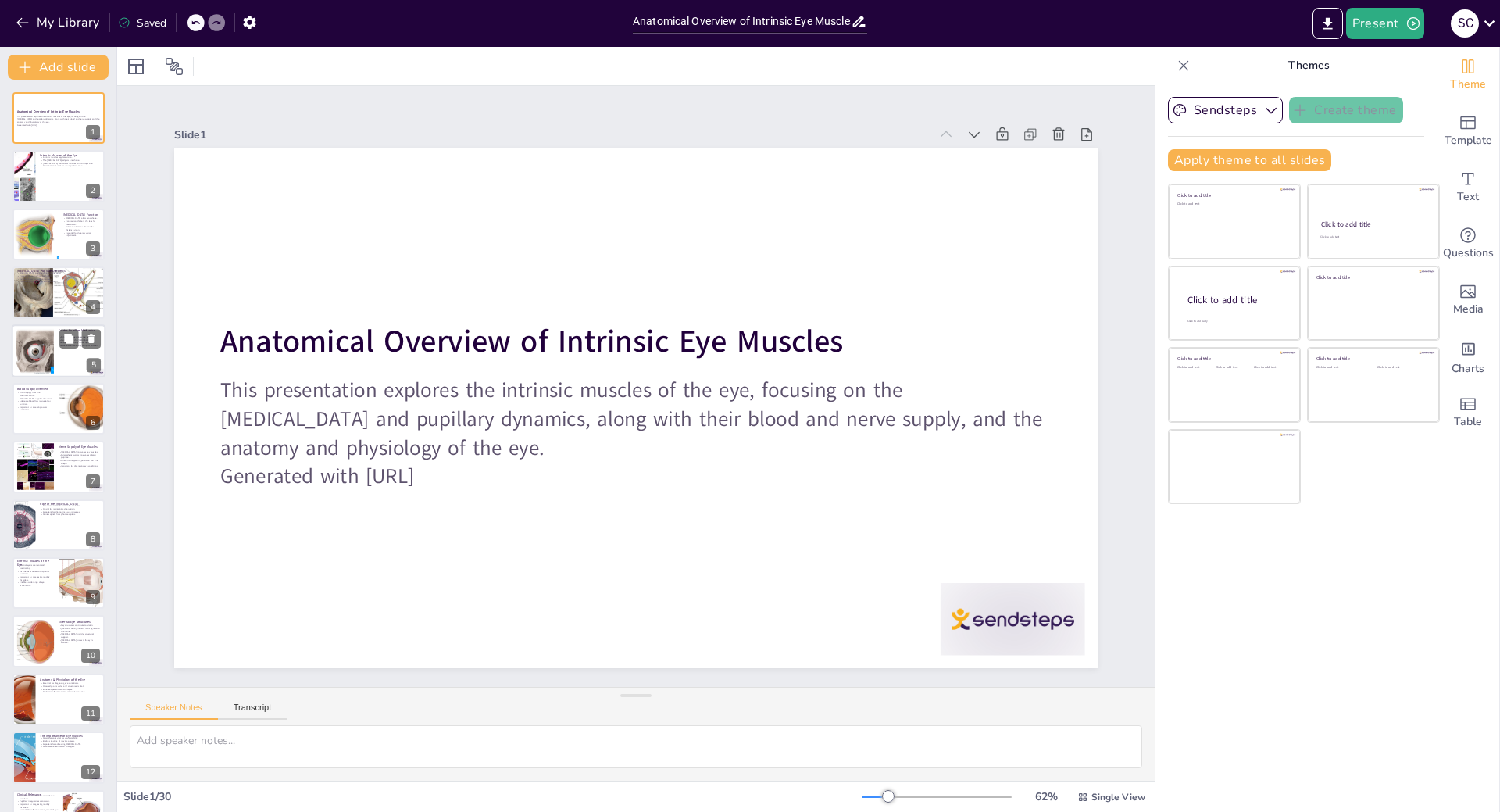
checkbox input "true"
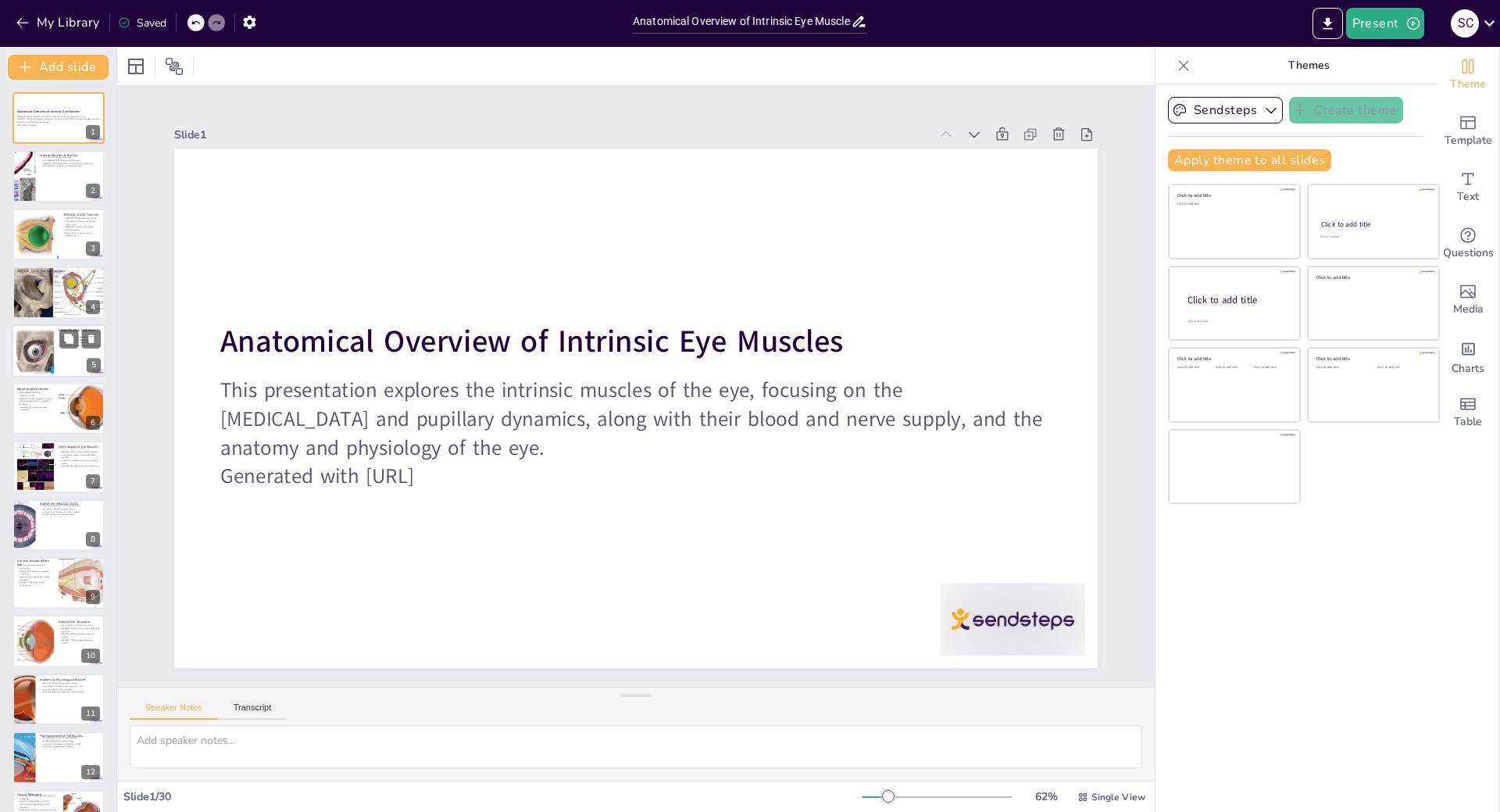
checkbox input "true"
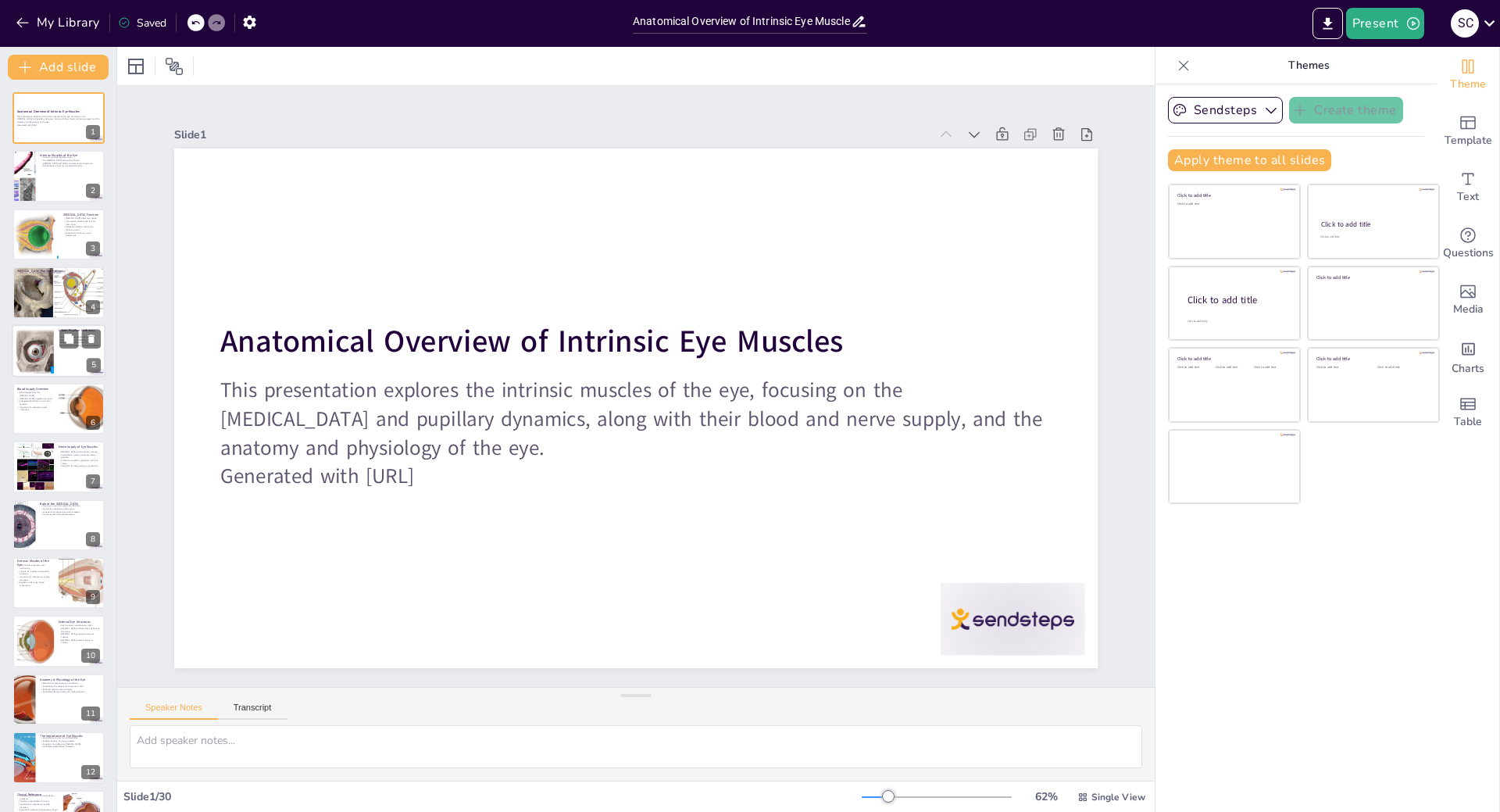
checkbox input "true"
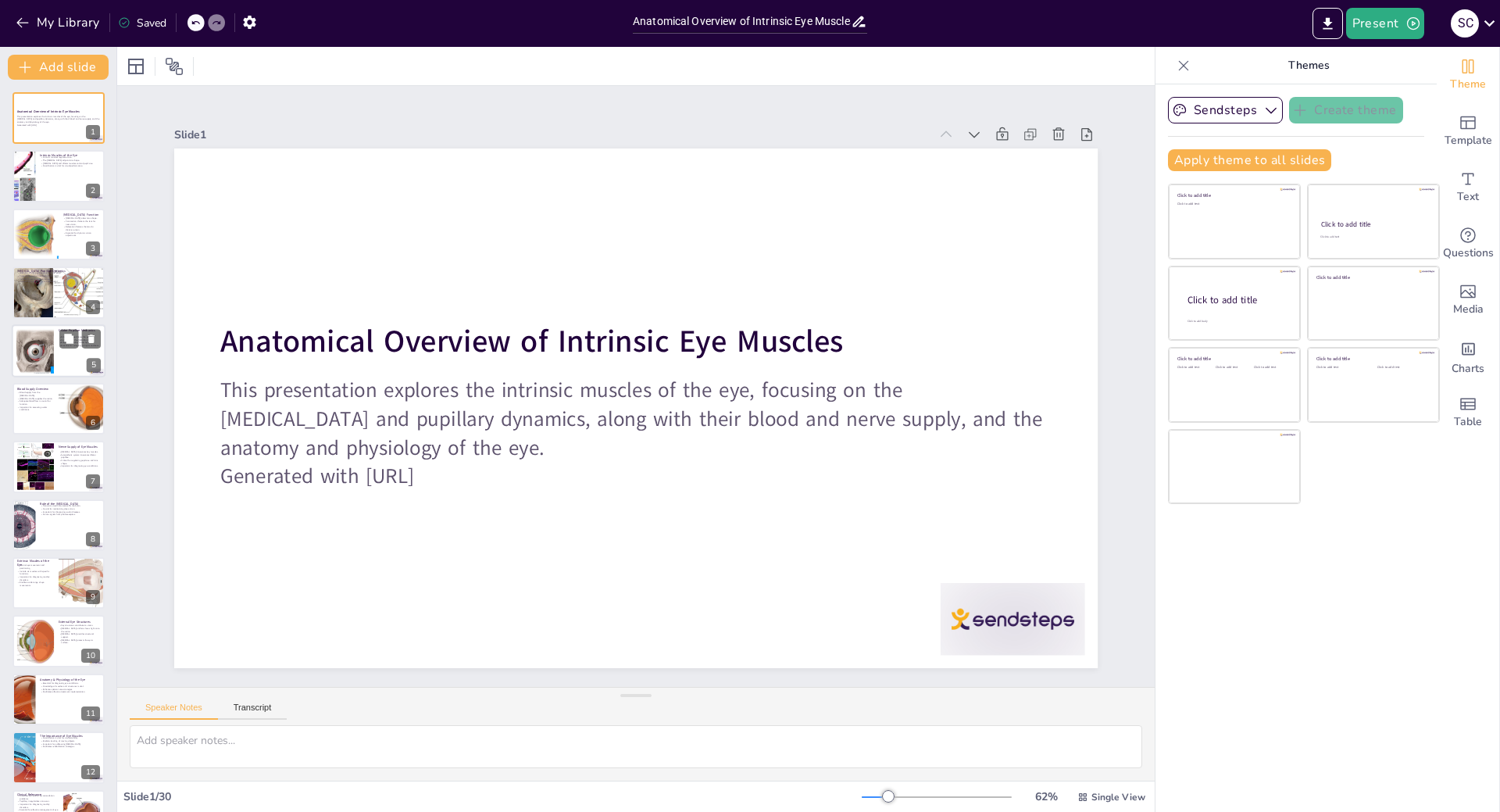
checkbox input "true"
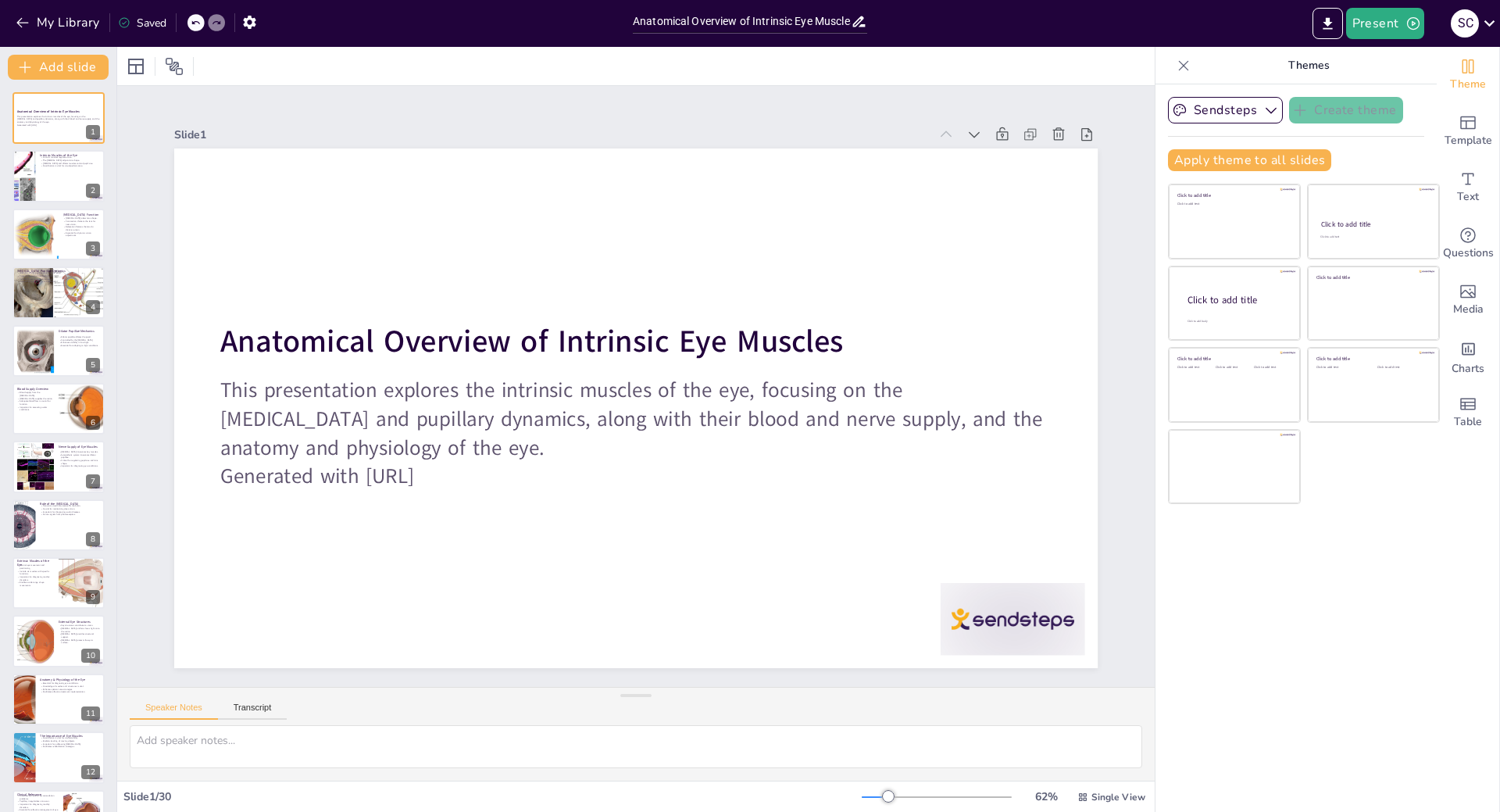
checkbox input "true"
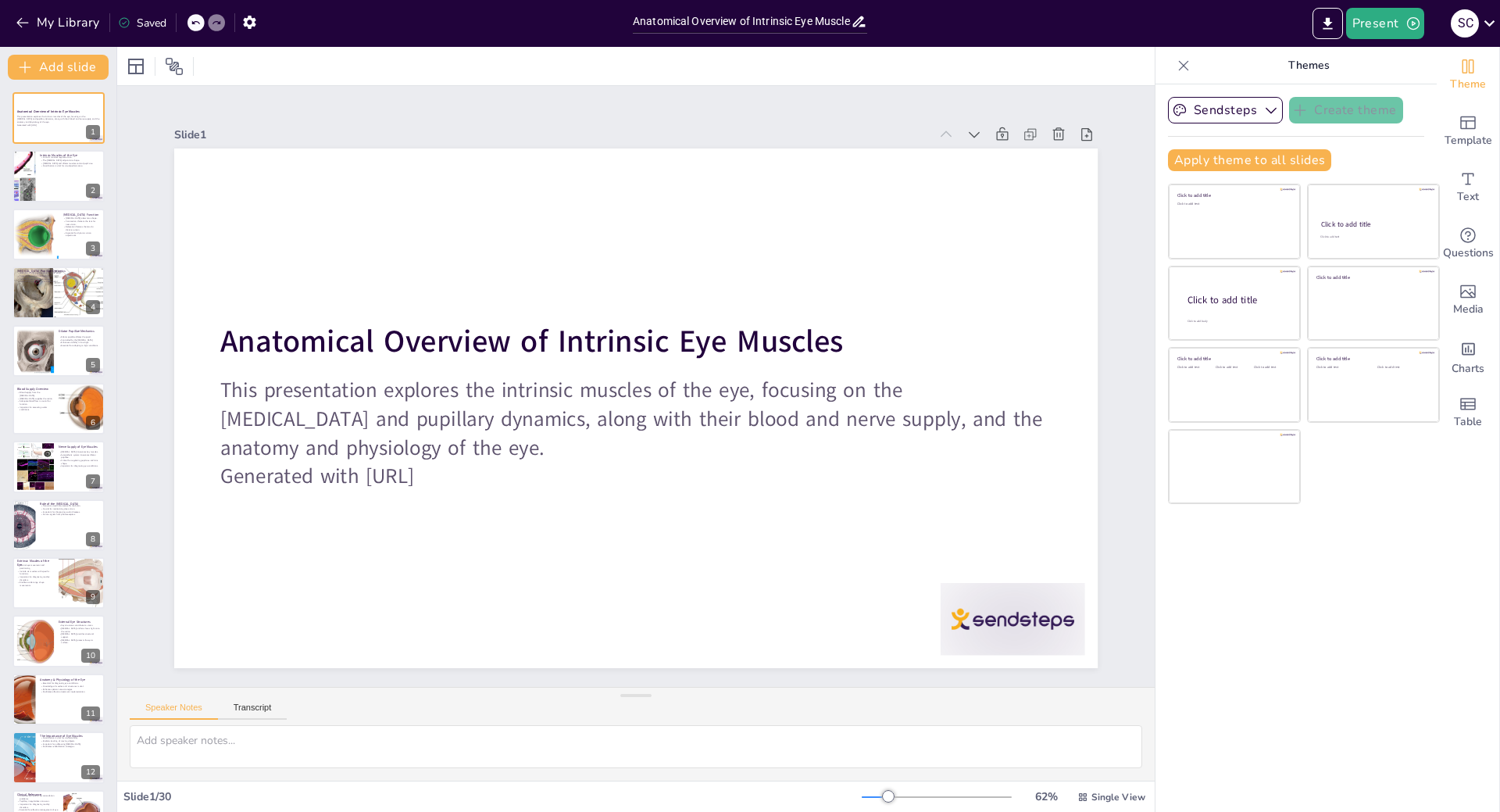
checkbox input "true"
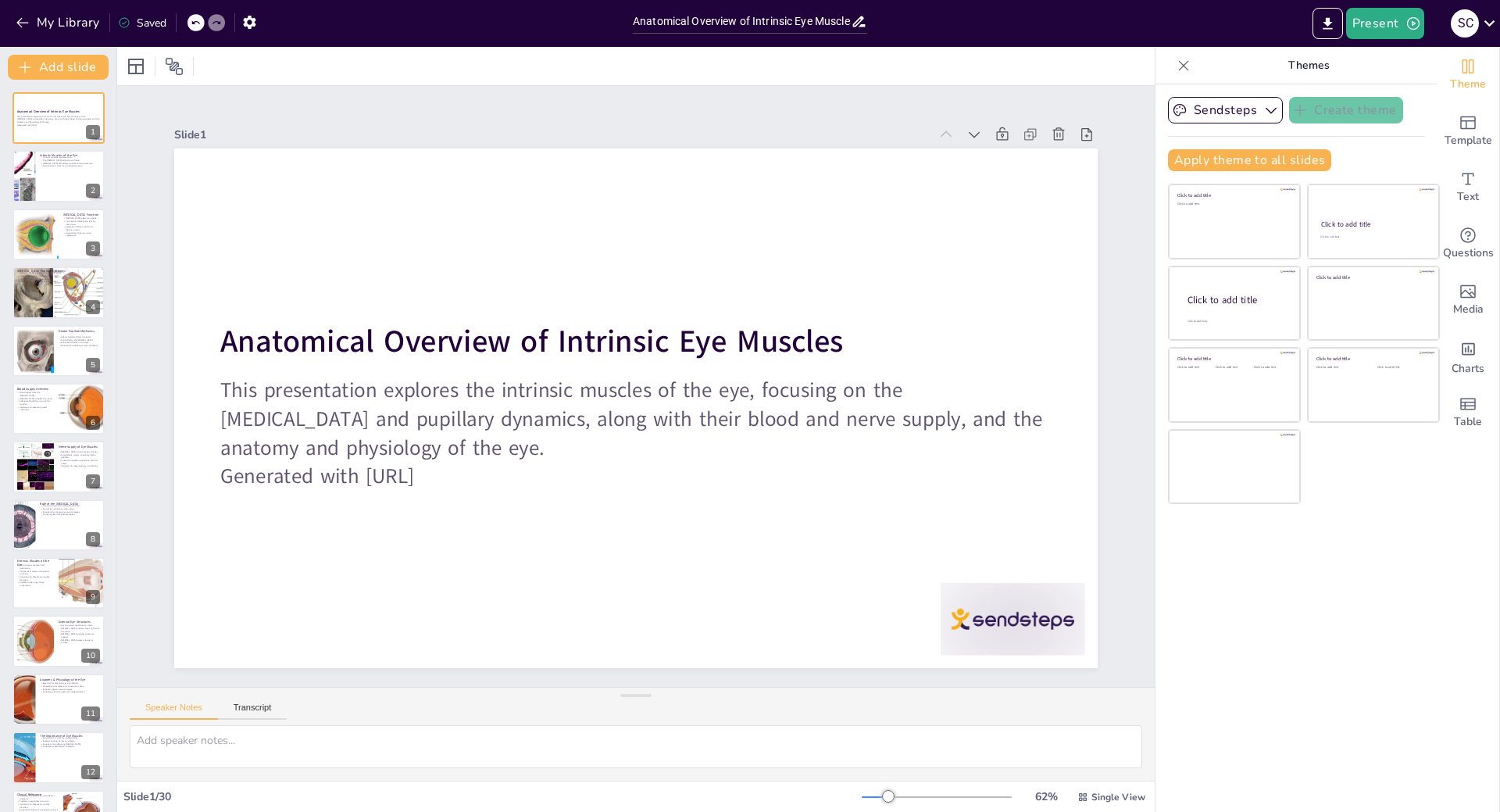
checkbox input "true"
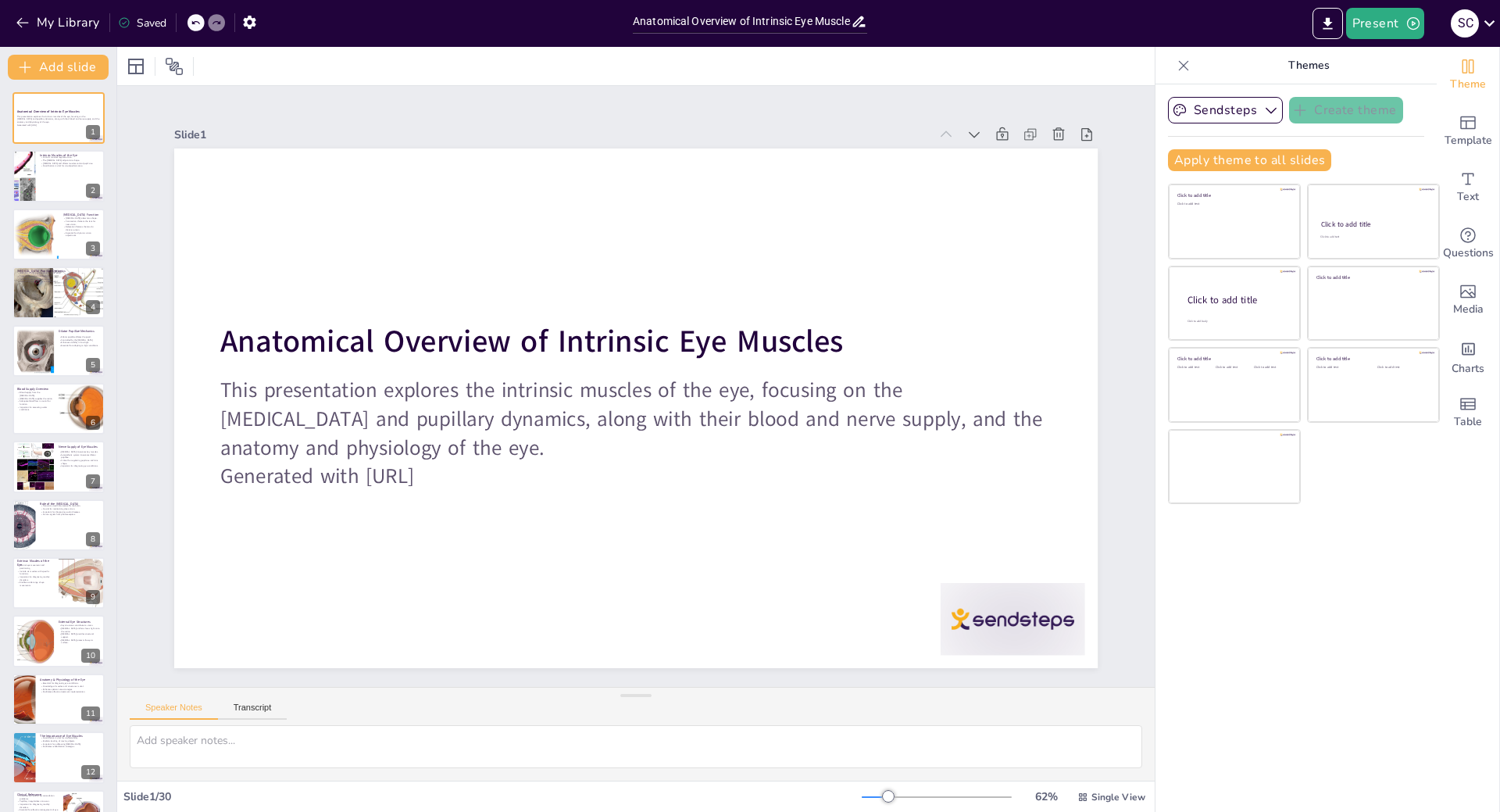
checkbox input "true"
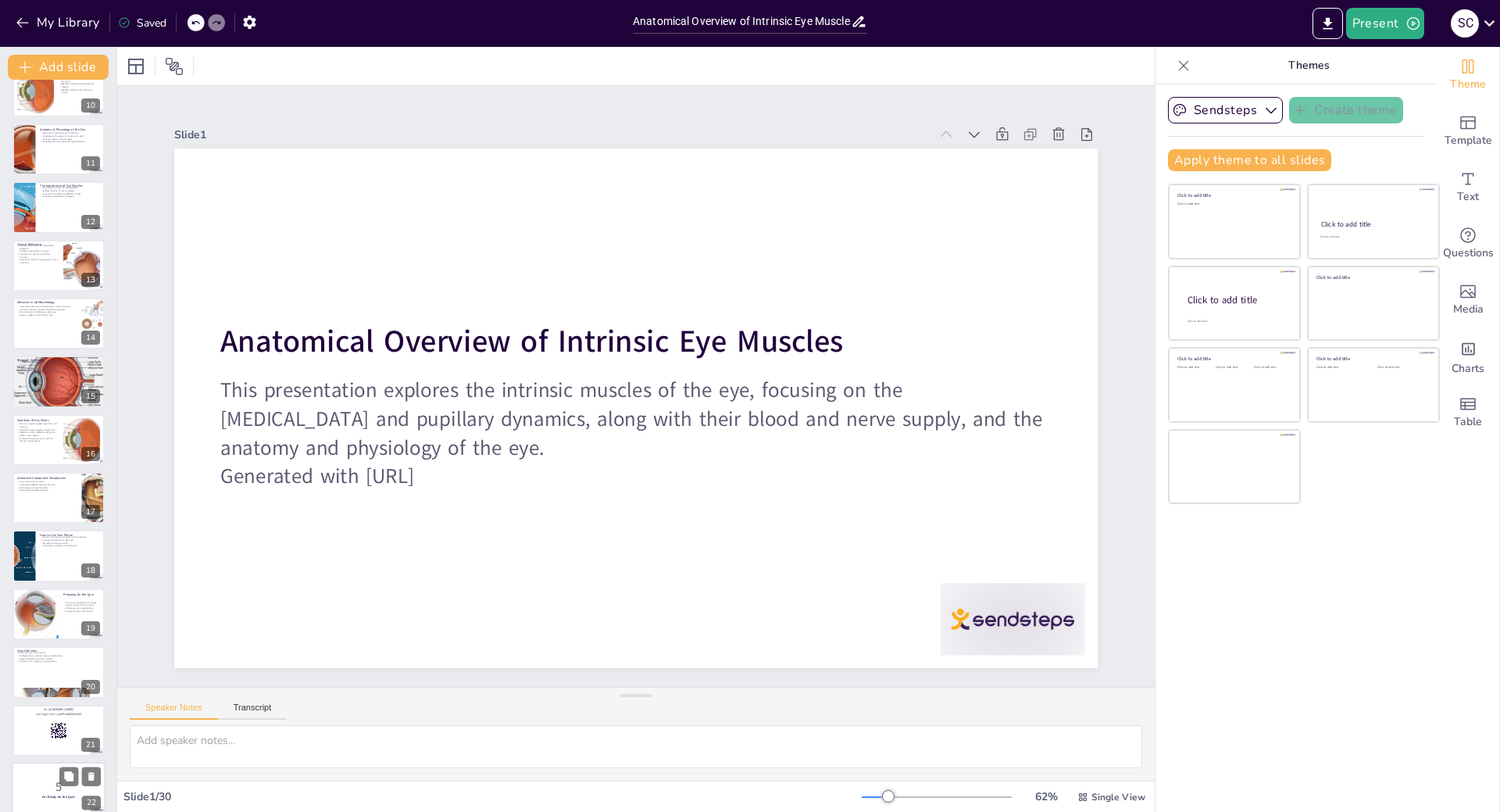
checkbox input "true"
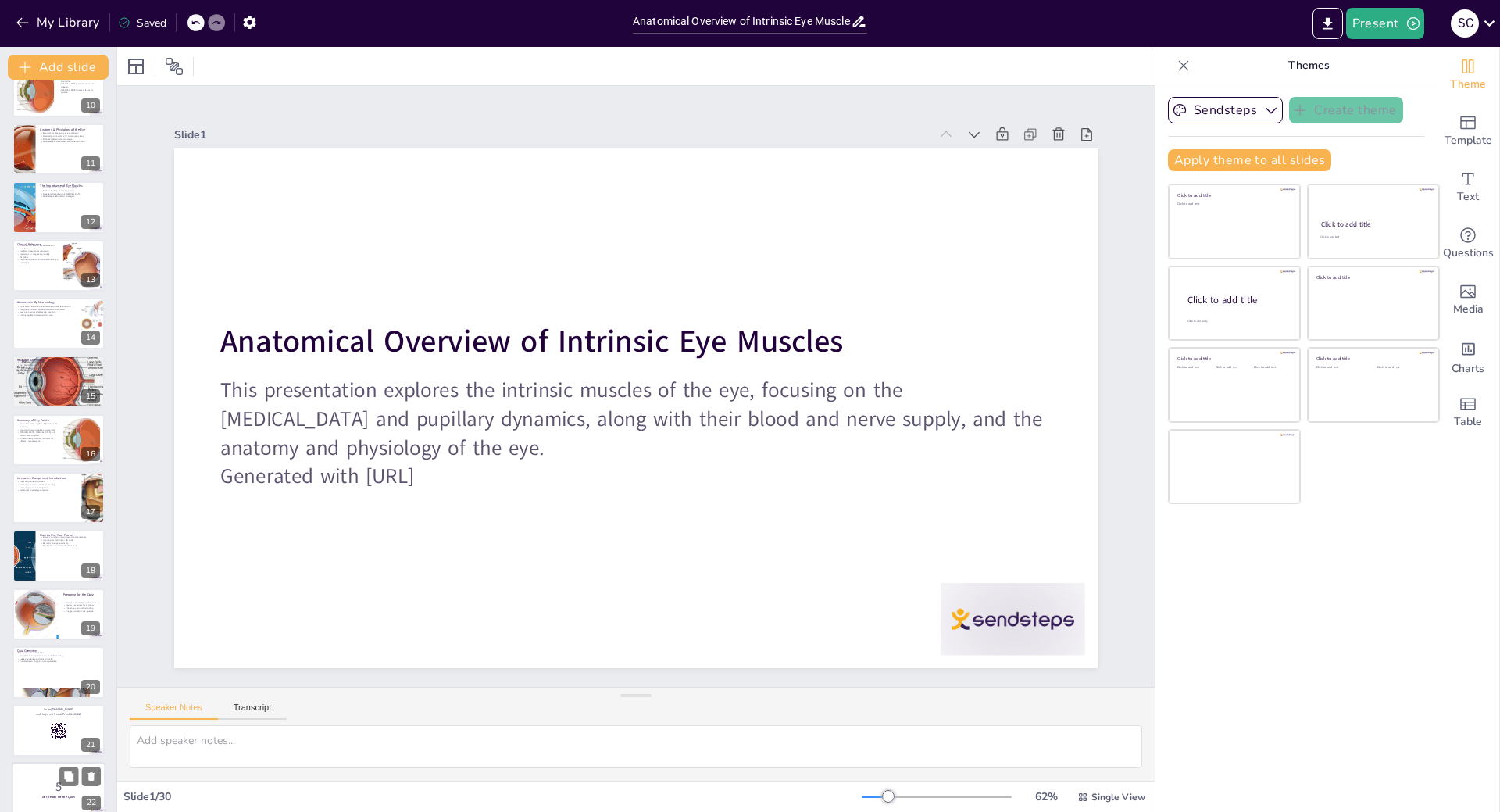
checkbox input "true"
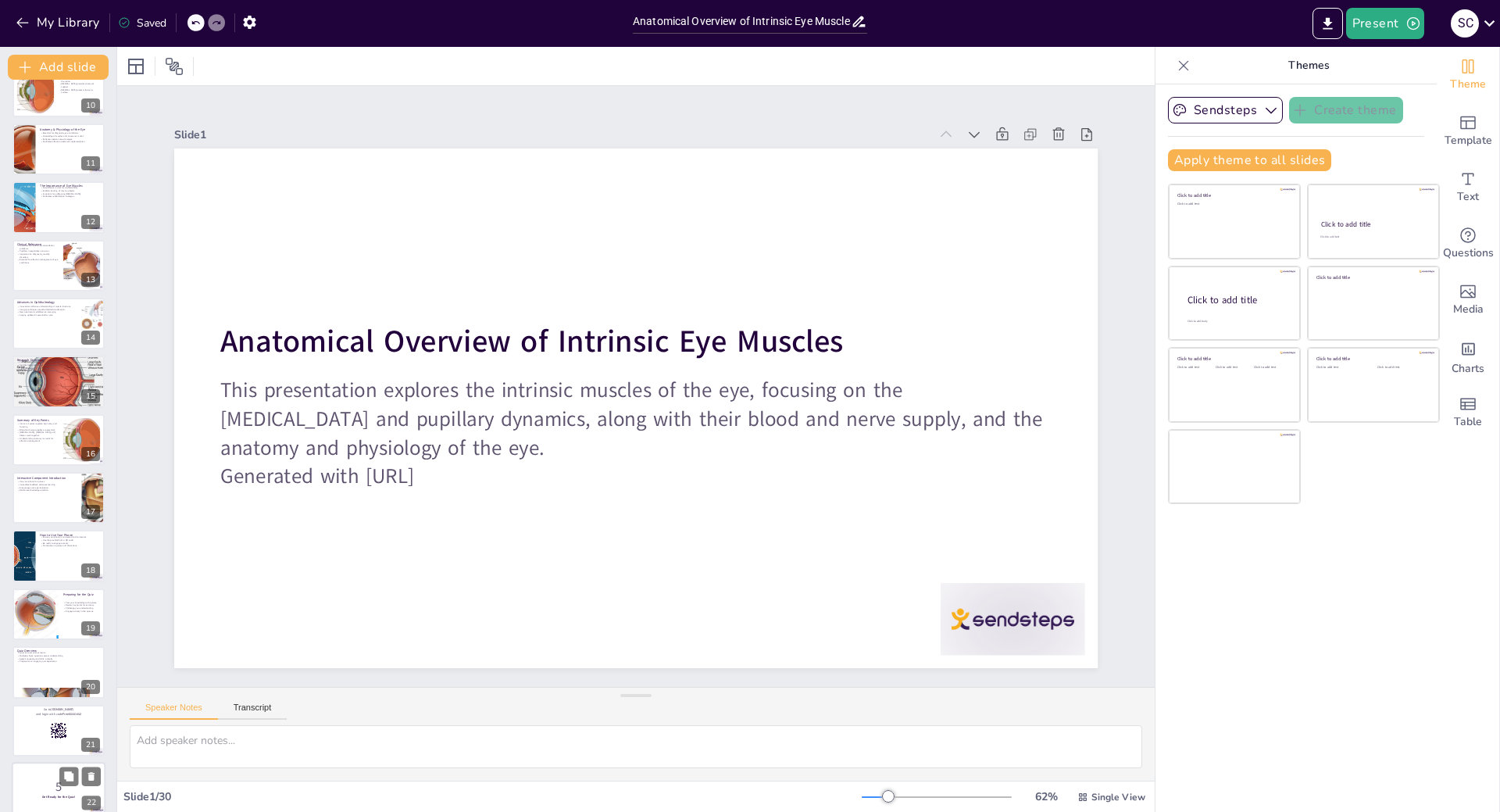
scroll to position [625, 0]
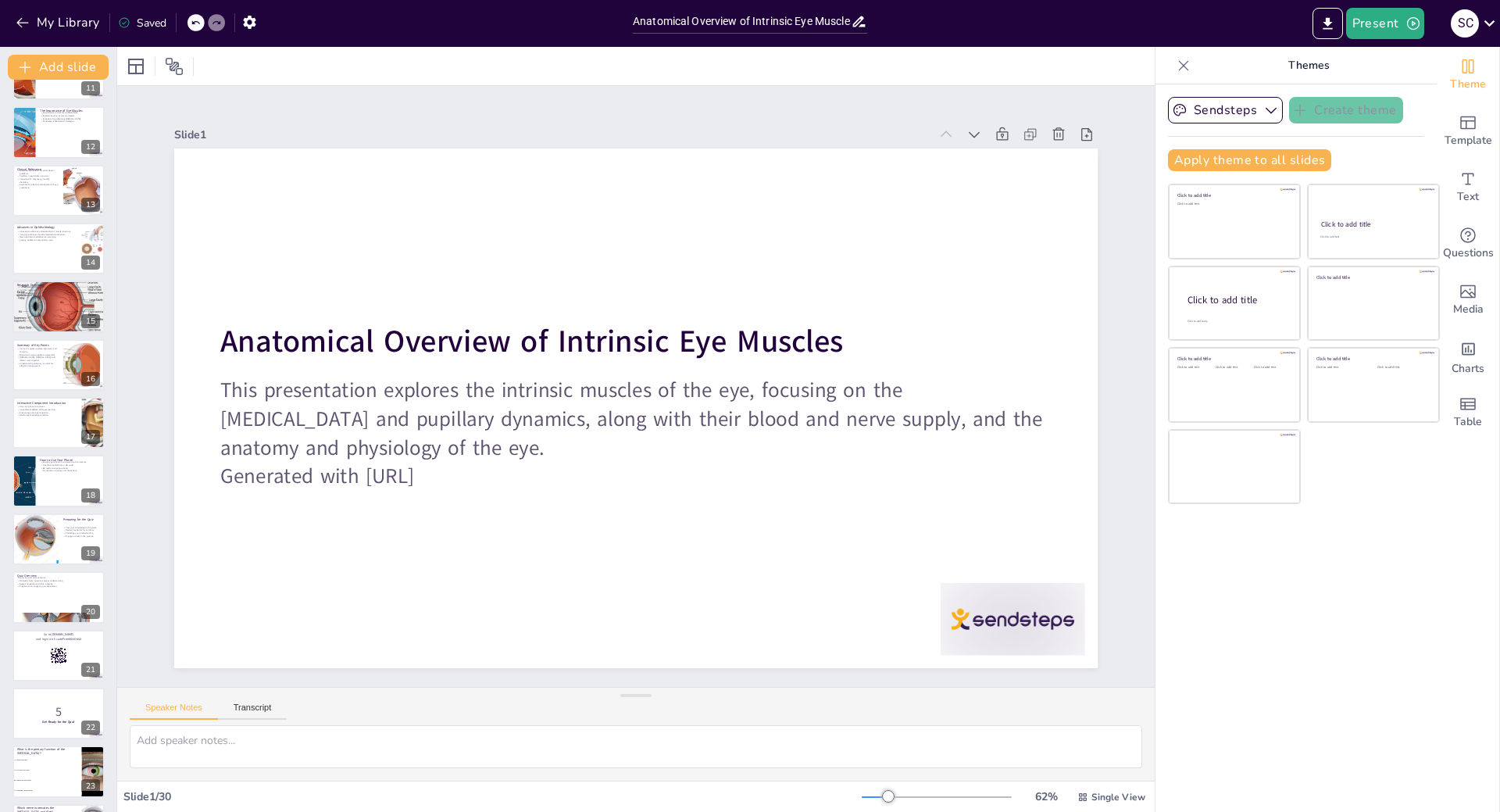
checkbox input "true"
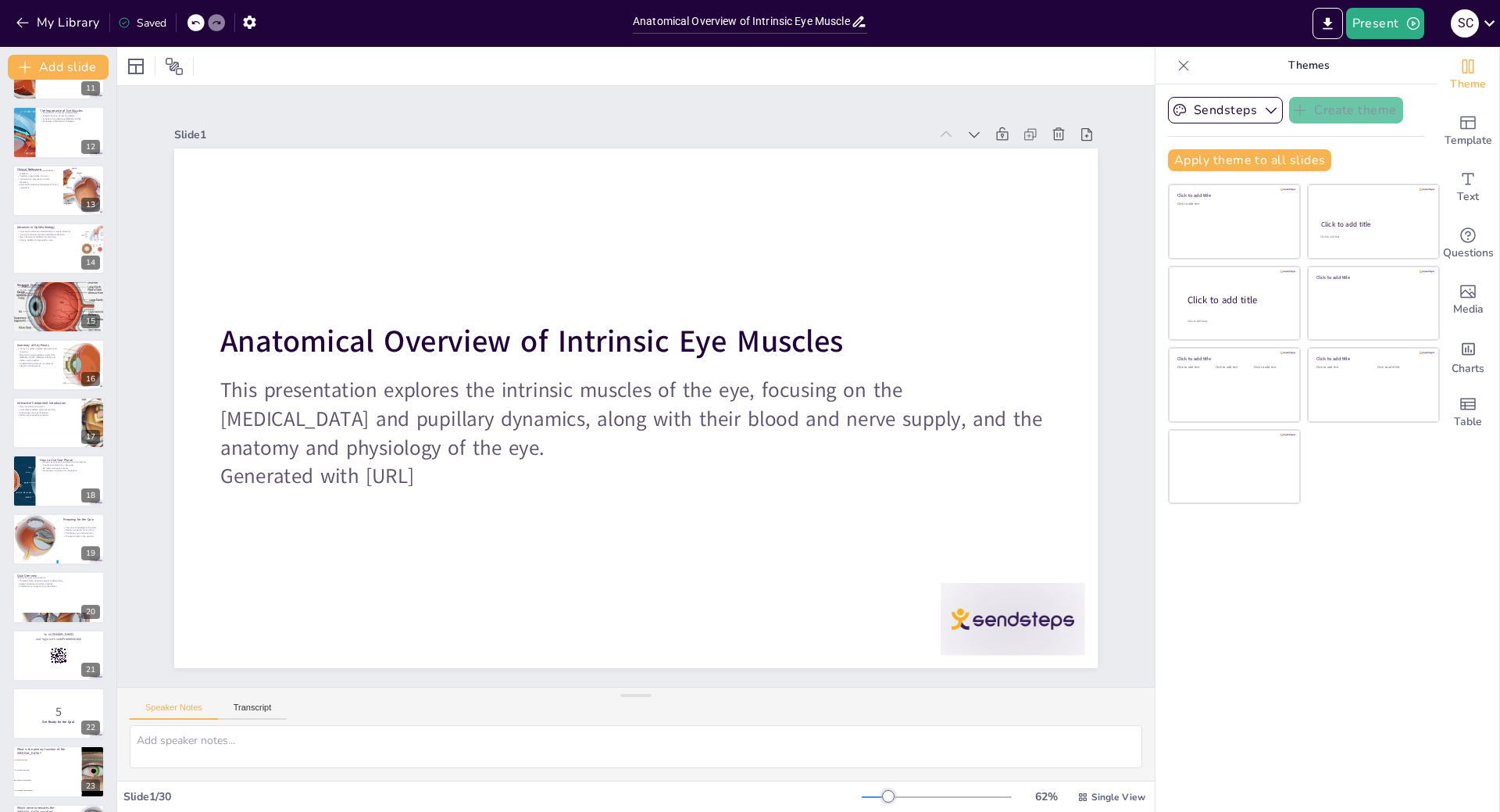
checkbox input "true"
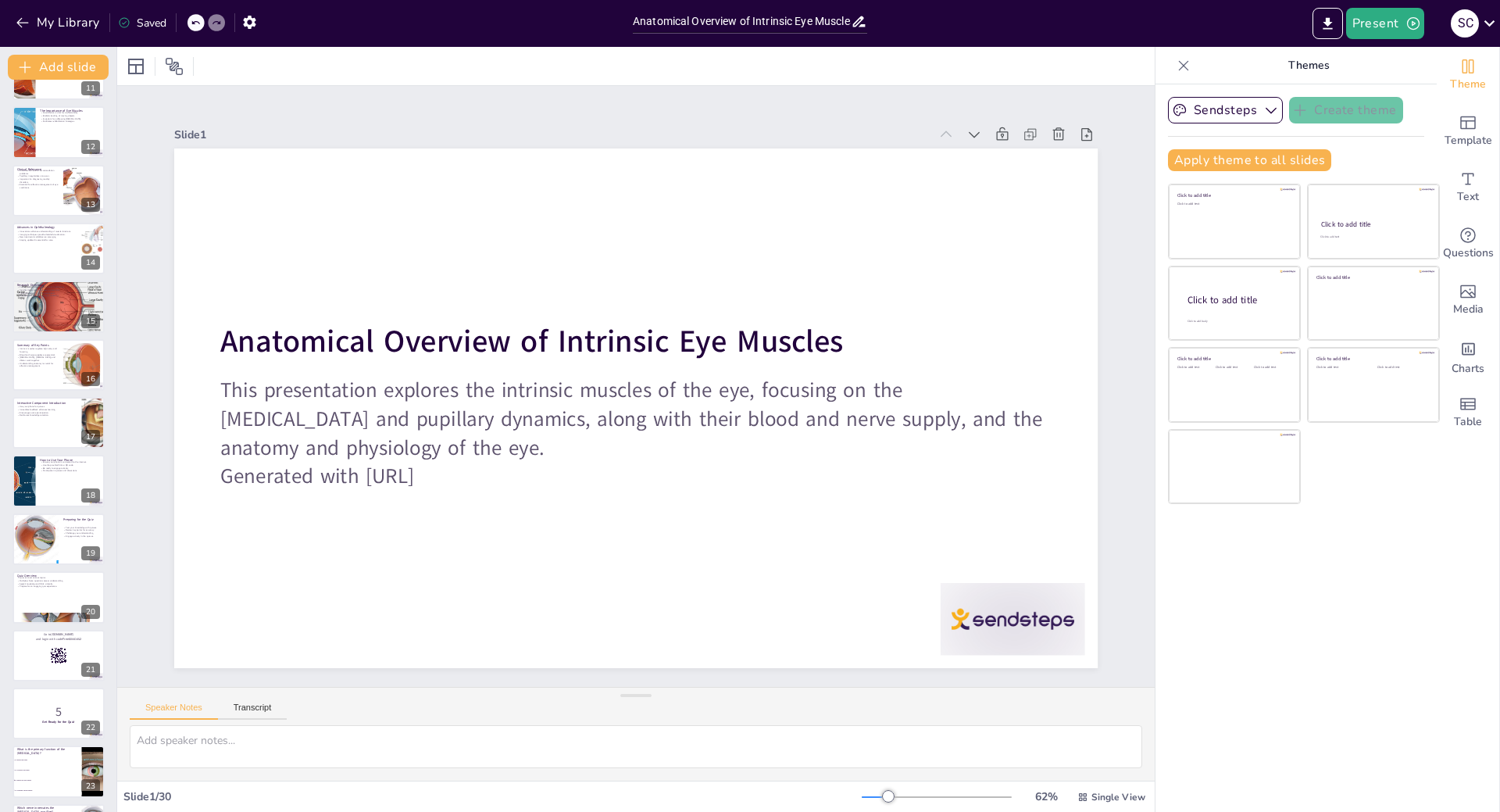
checkbox input "true"
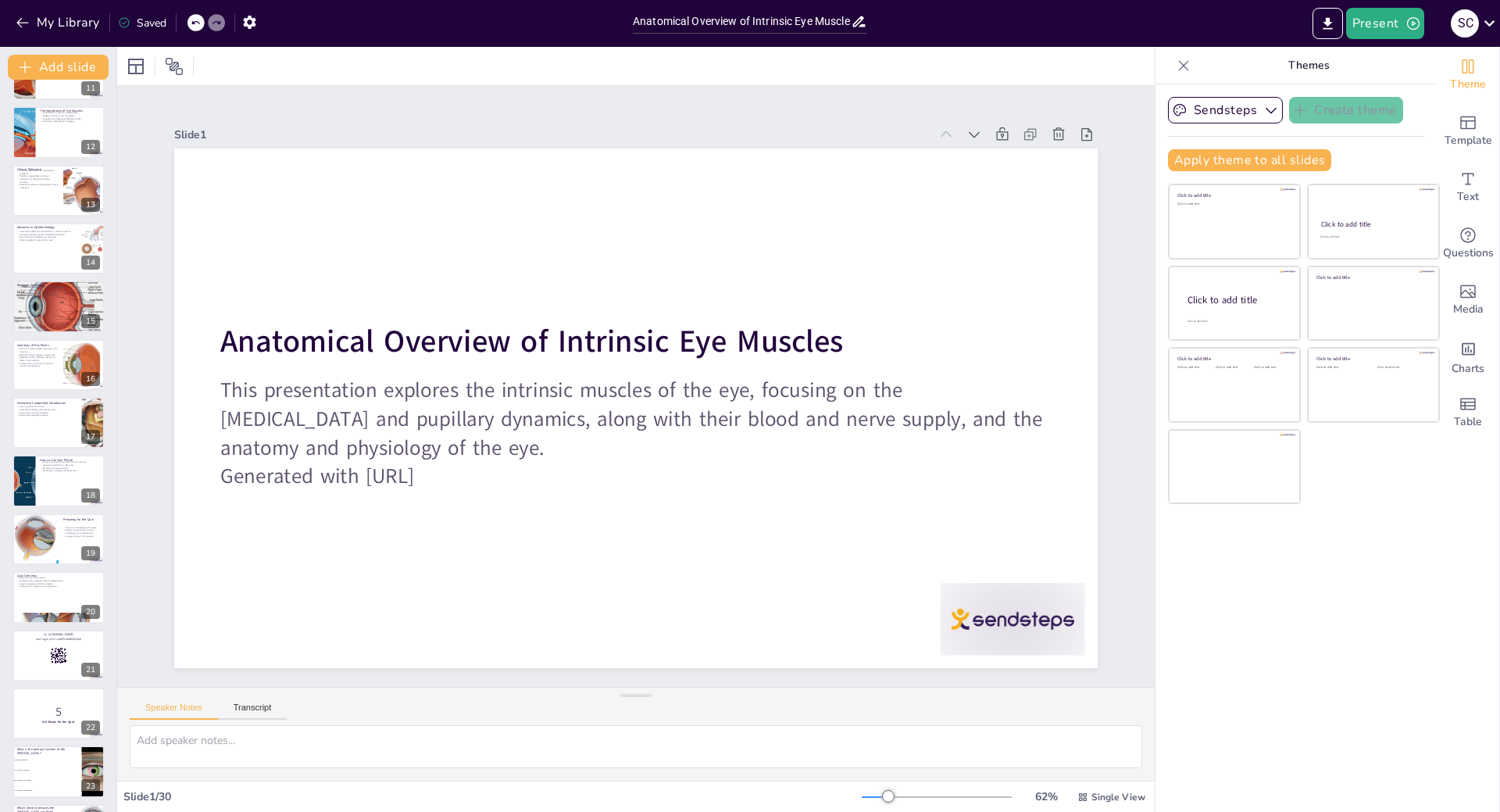
checkbox input "true"
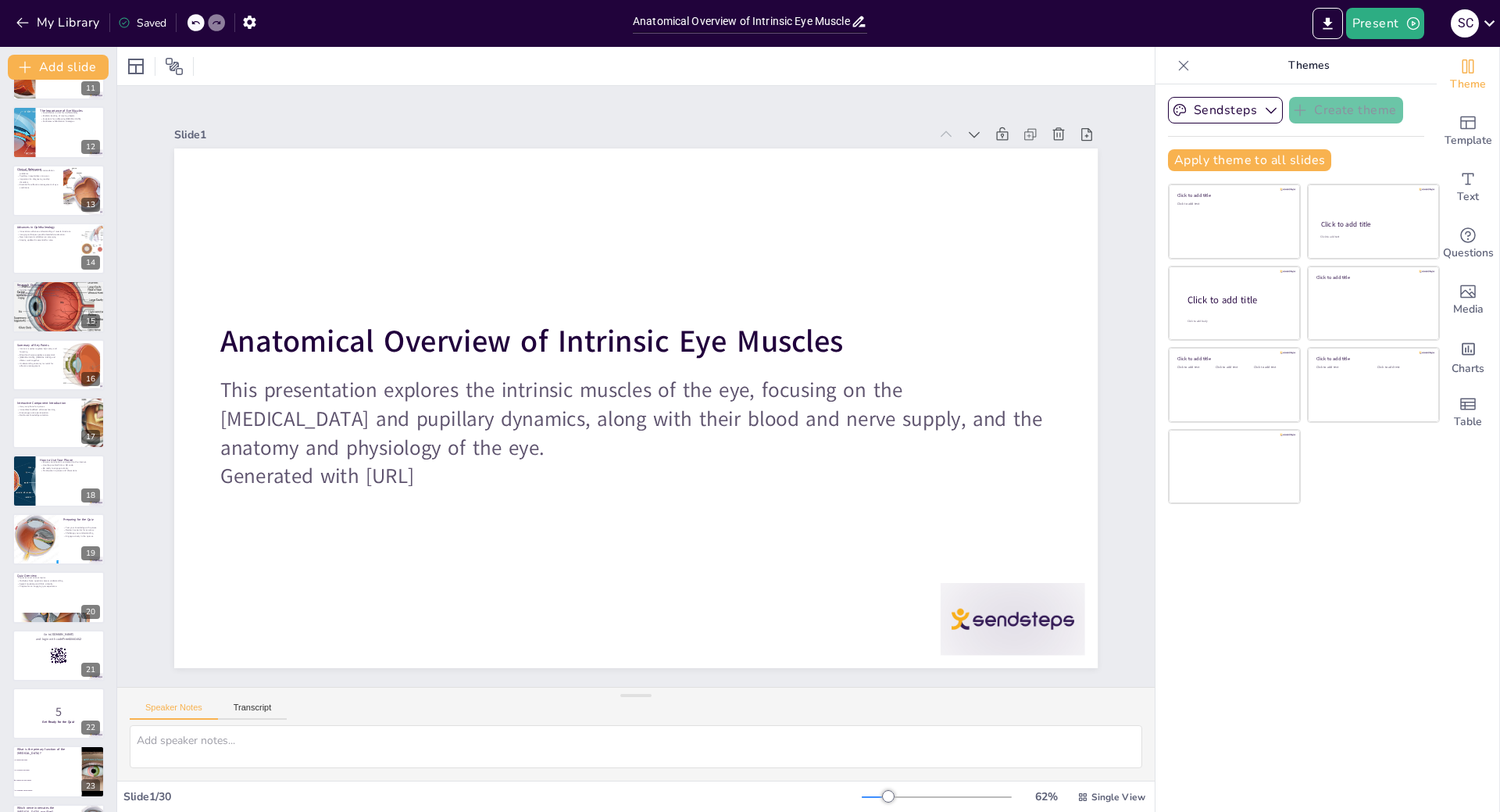
checkbox input "true"
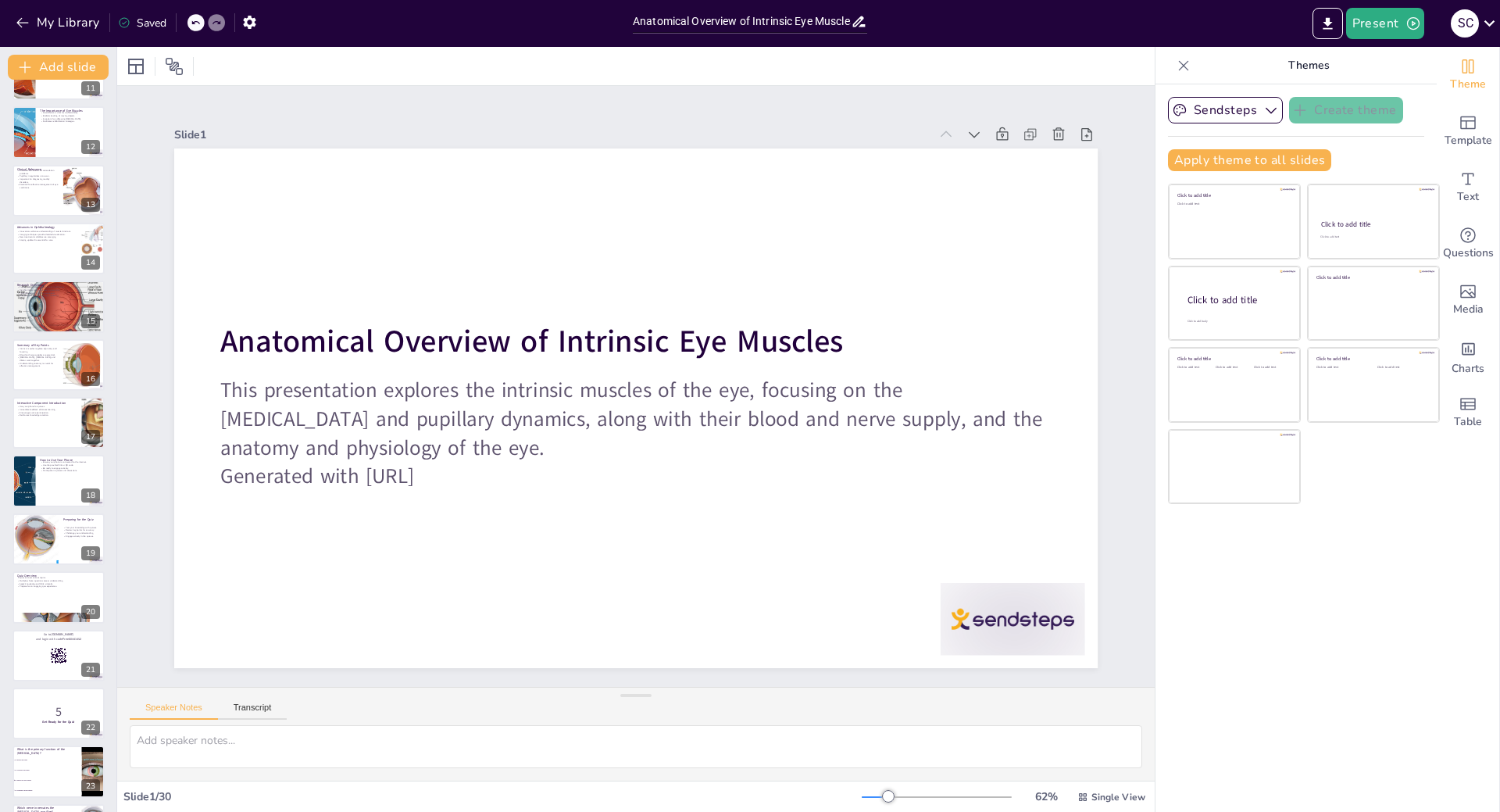
checkbox input "true"
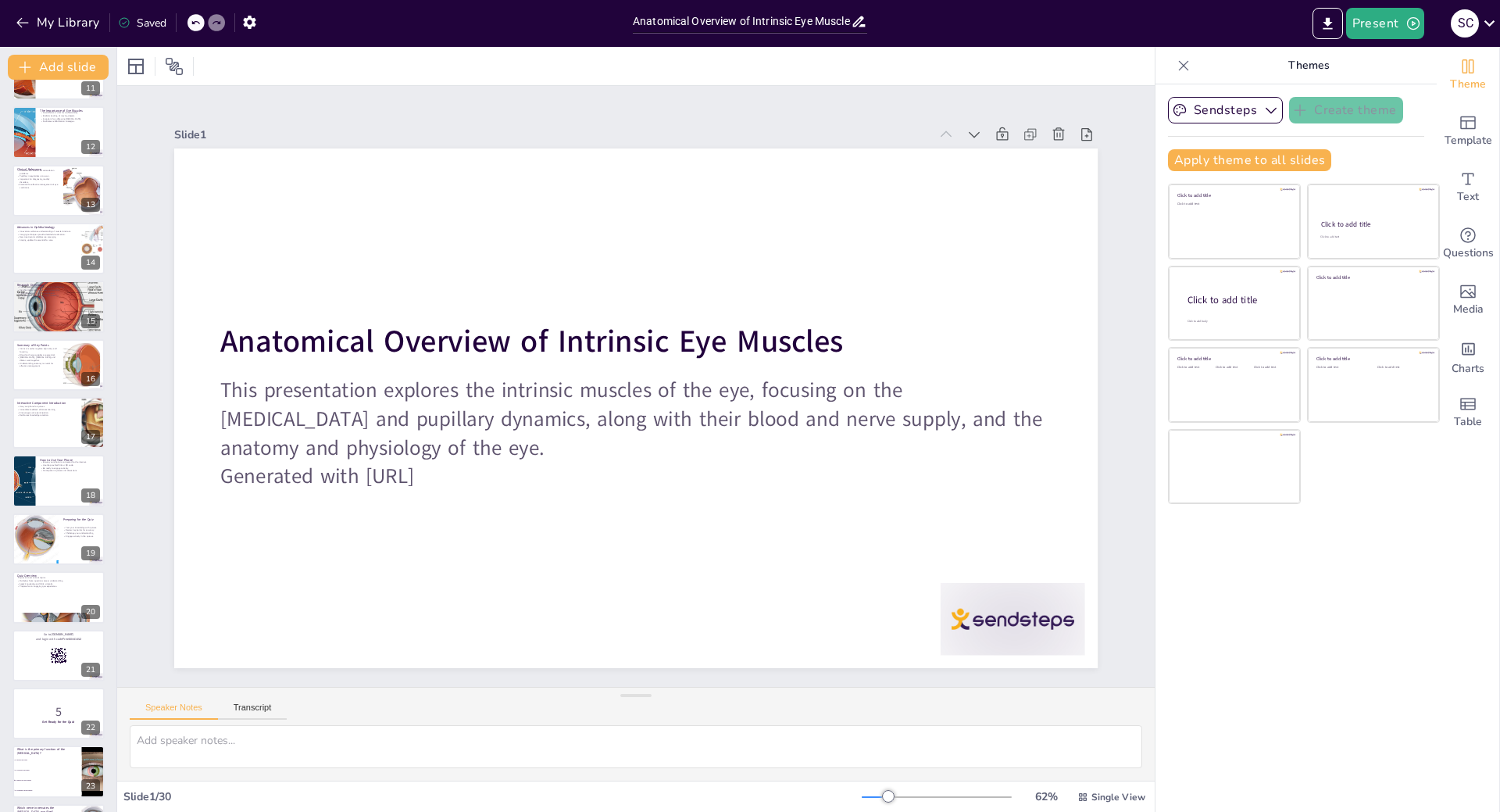
checkbox input "true"
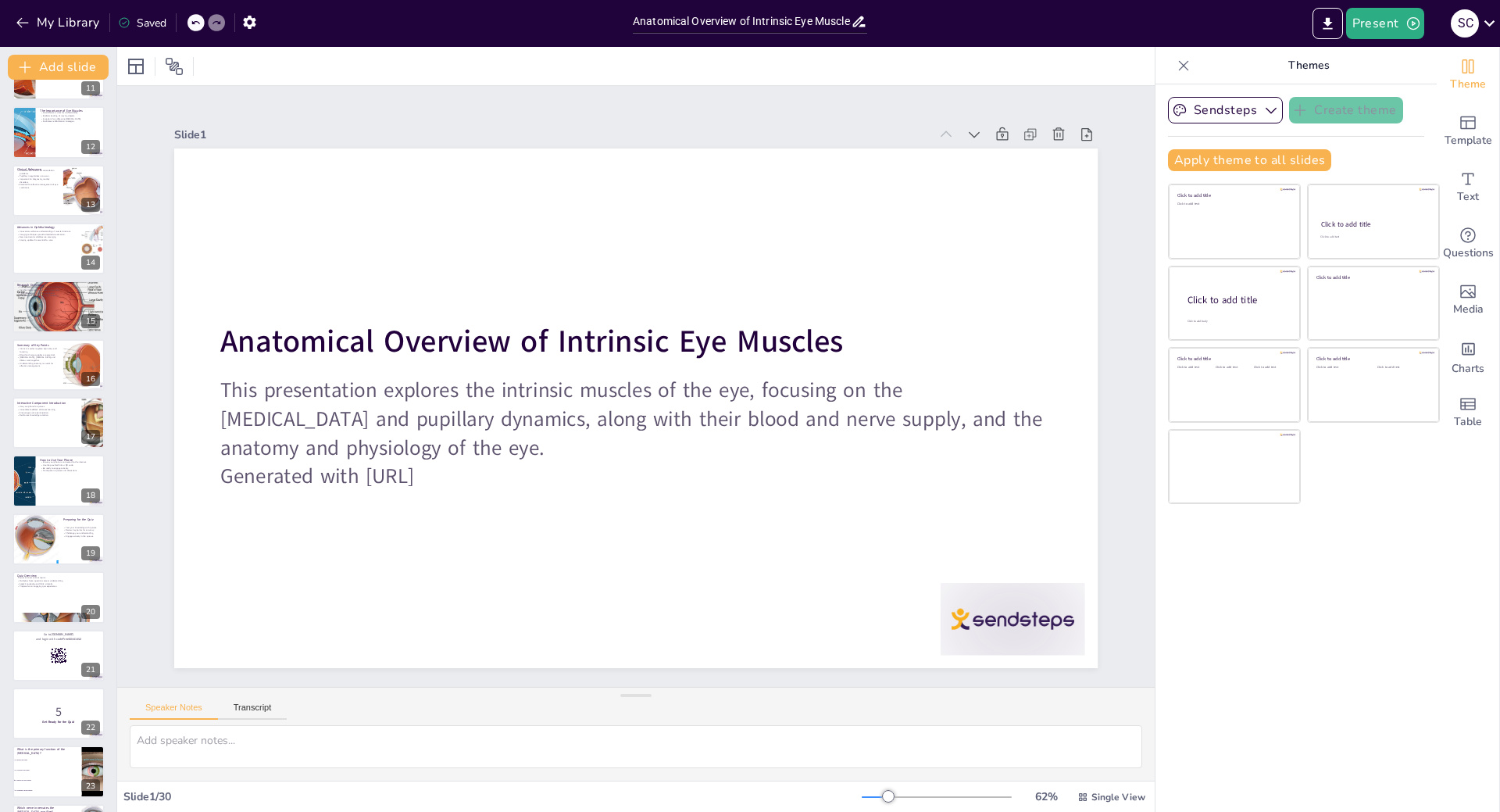
checkbox input "true"
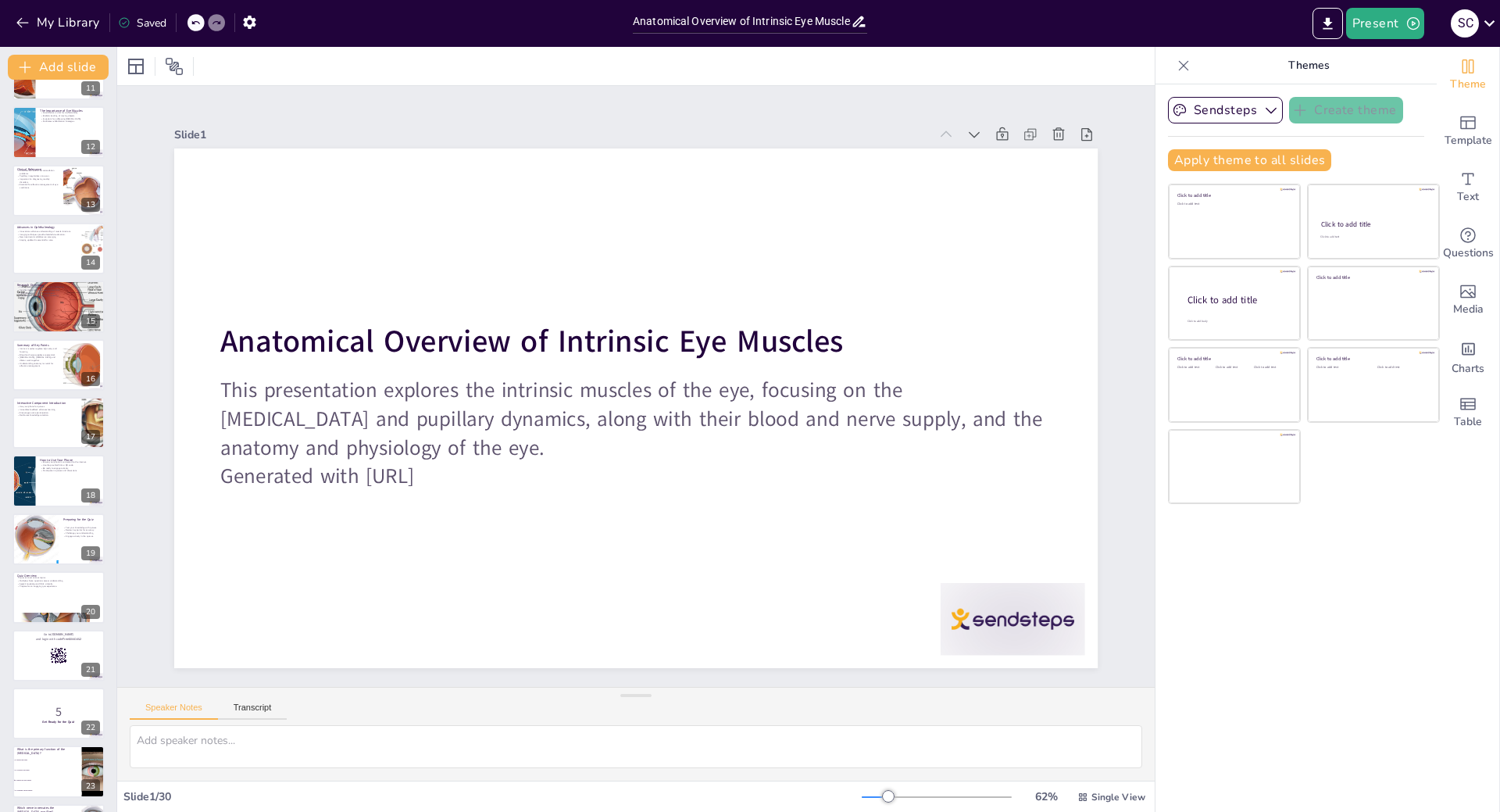
checkbox input "true"
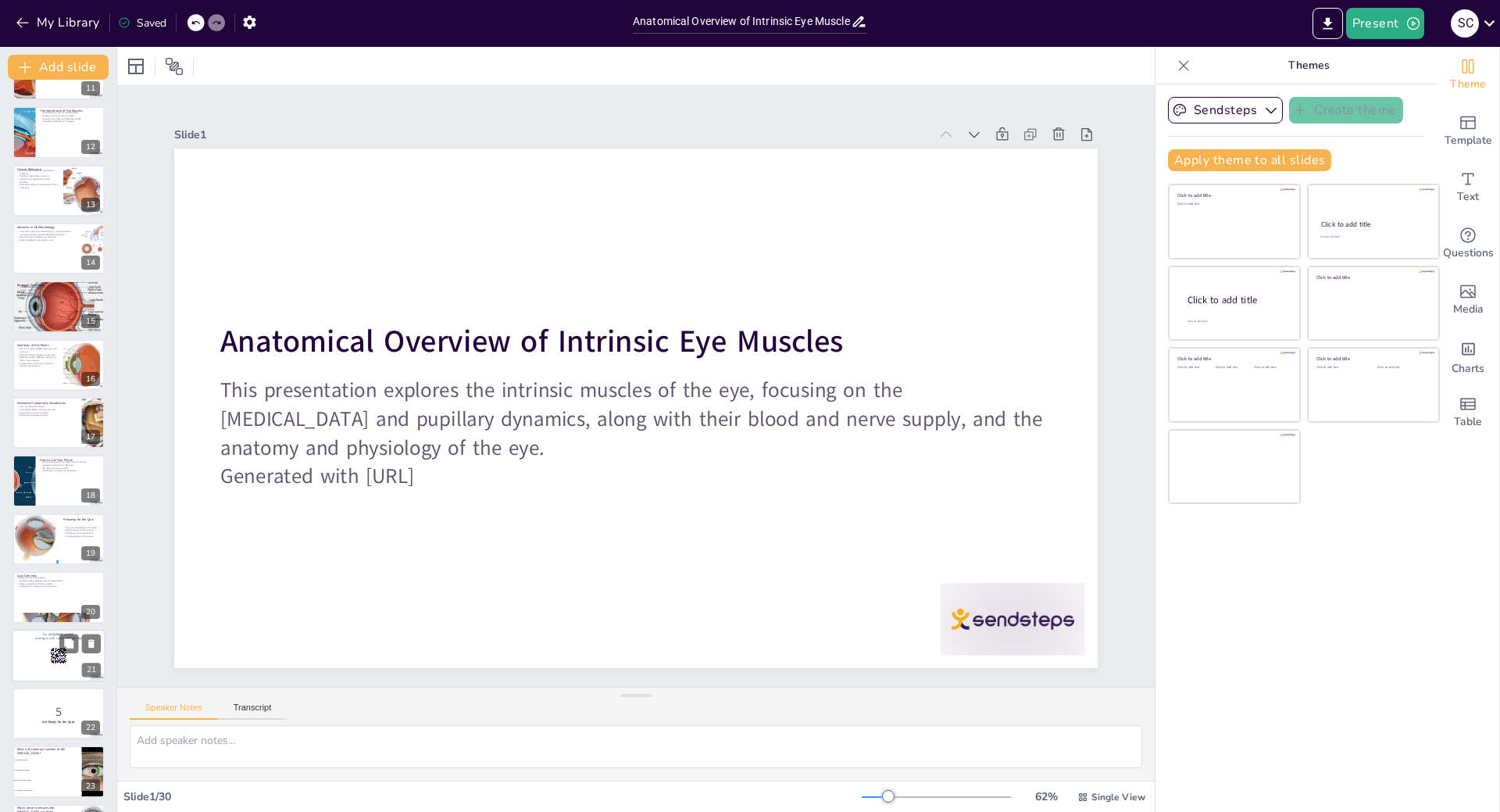
checkbox input "true"
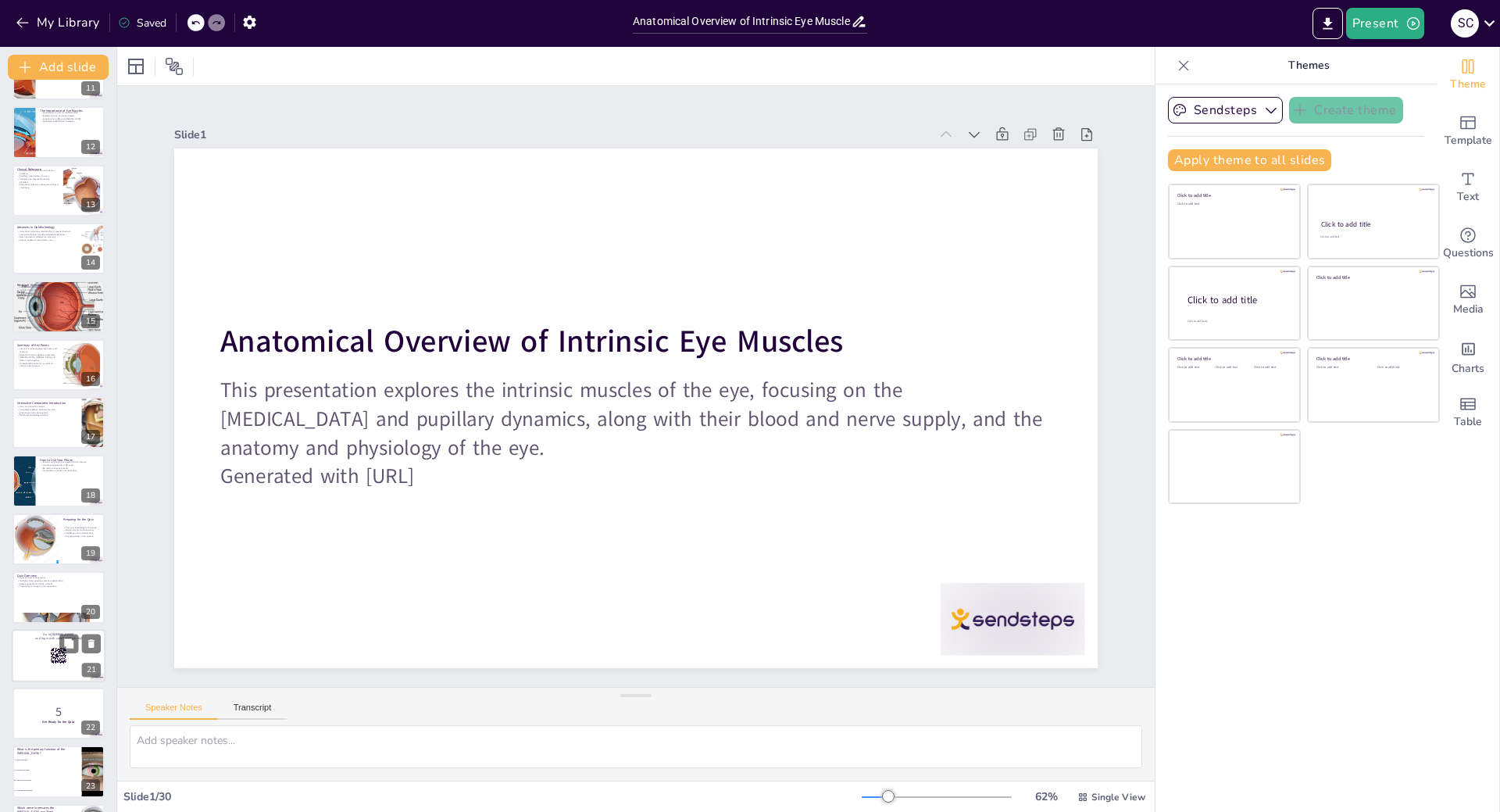
checkbox input "true"
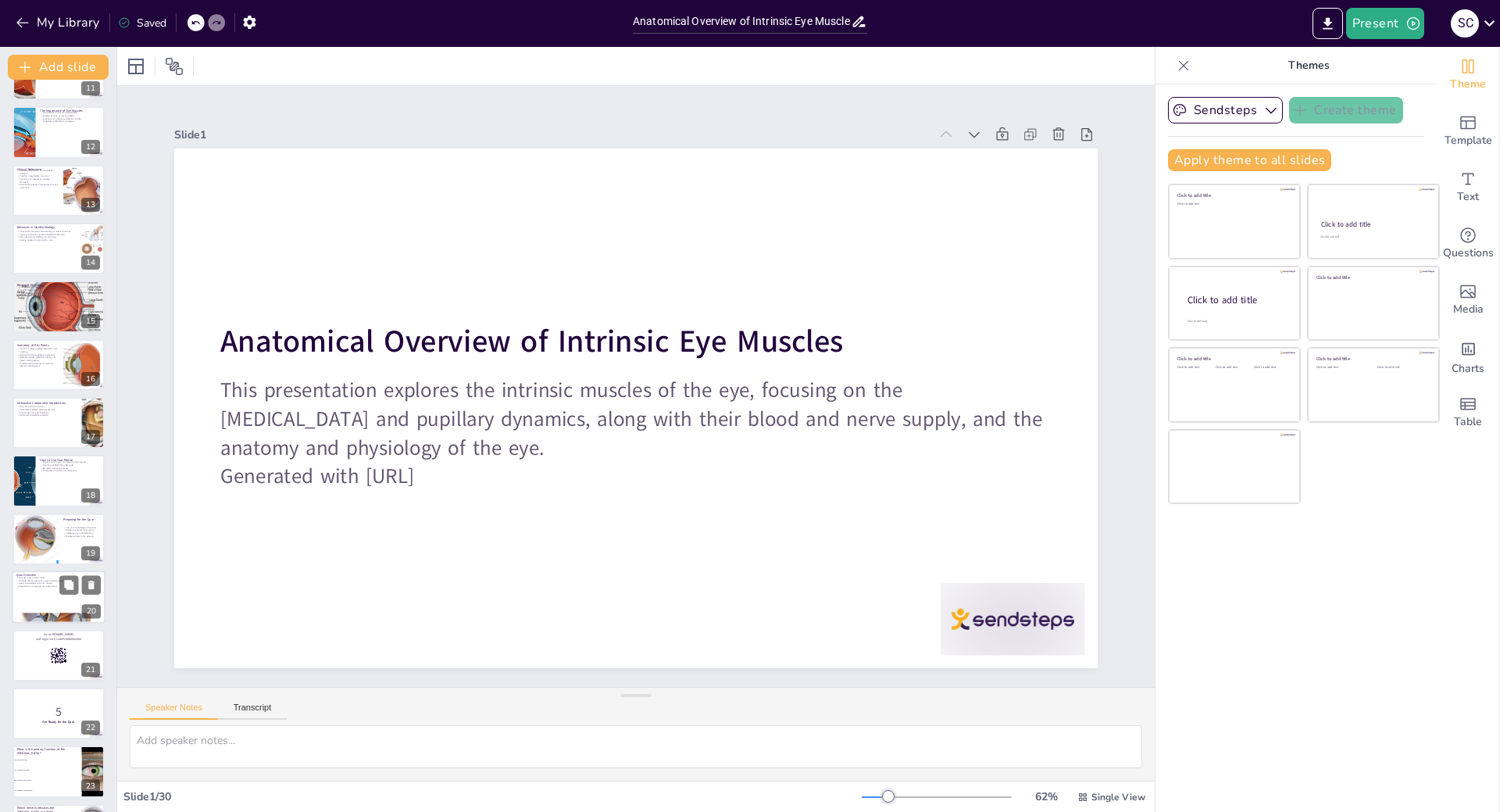
checkbox input "true"
click at [50, 606] on div at bounding box center [58, 597] width 94 height 54
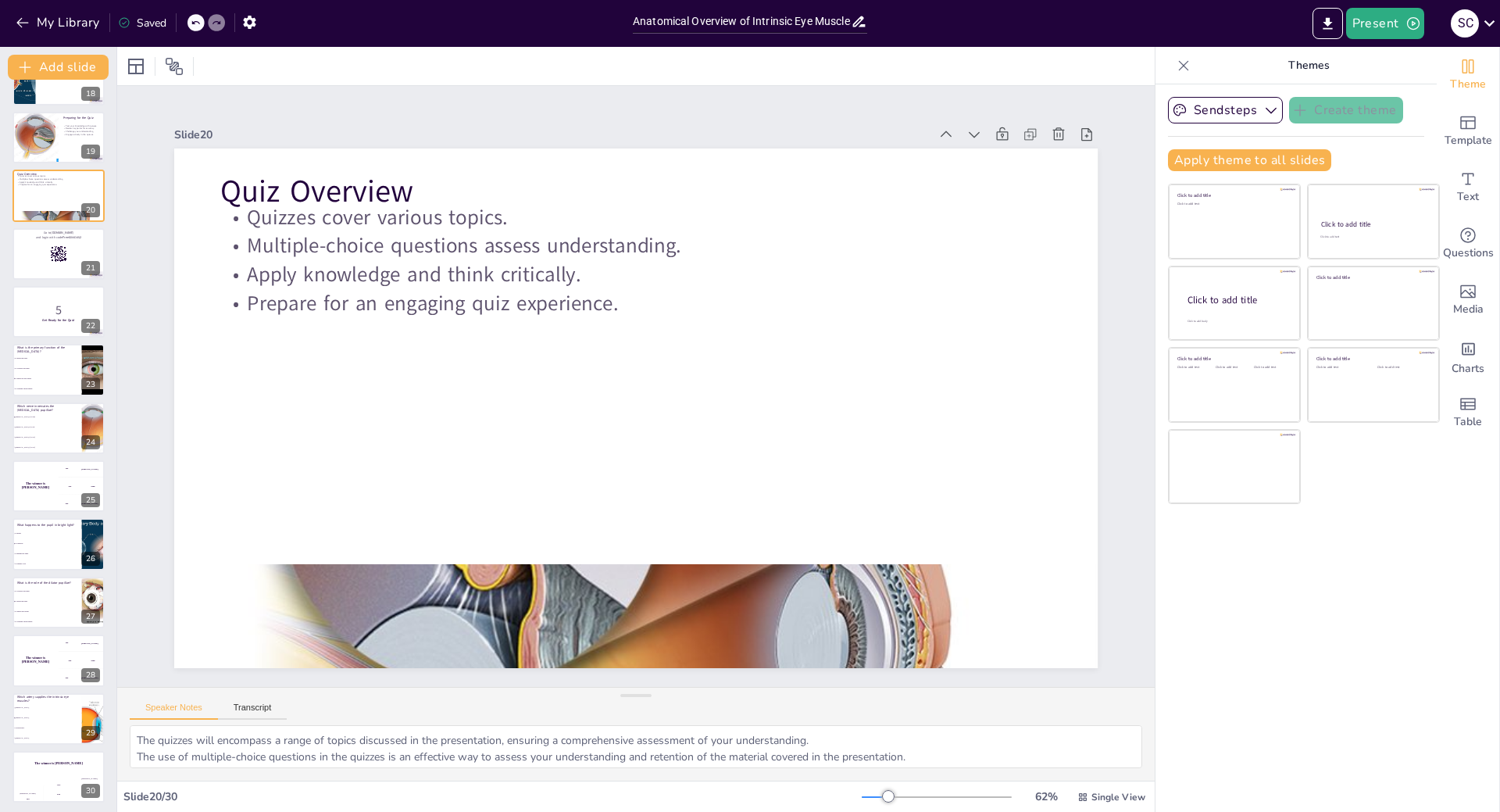
scroll to position [1030, 0]
click at [52, 489] on div "The winner is Niels 🏆" at bounding box center [35, 483] width 47 height 54
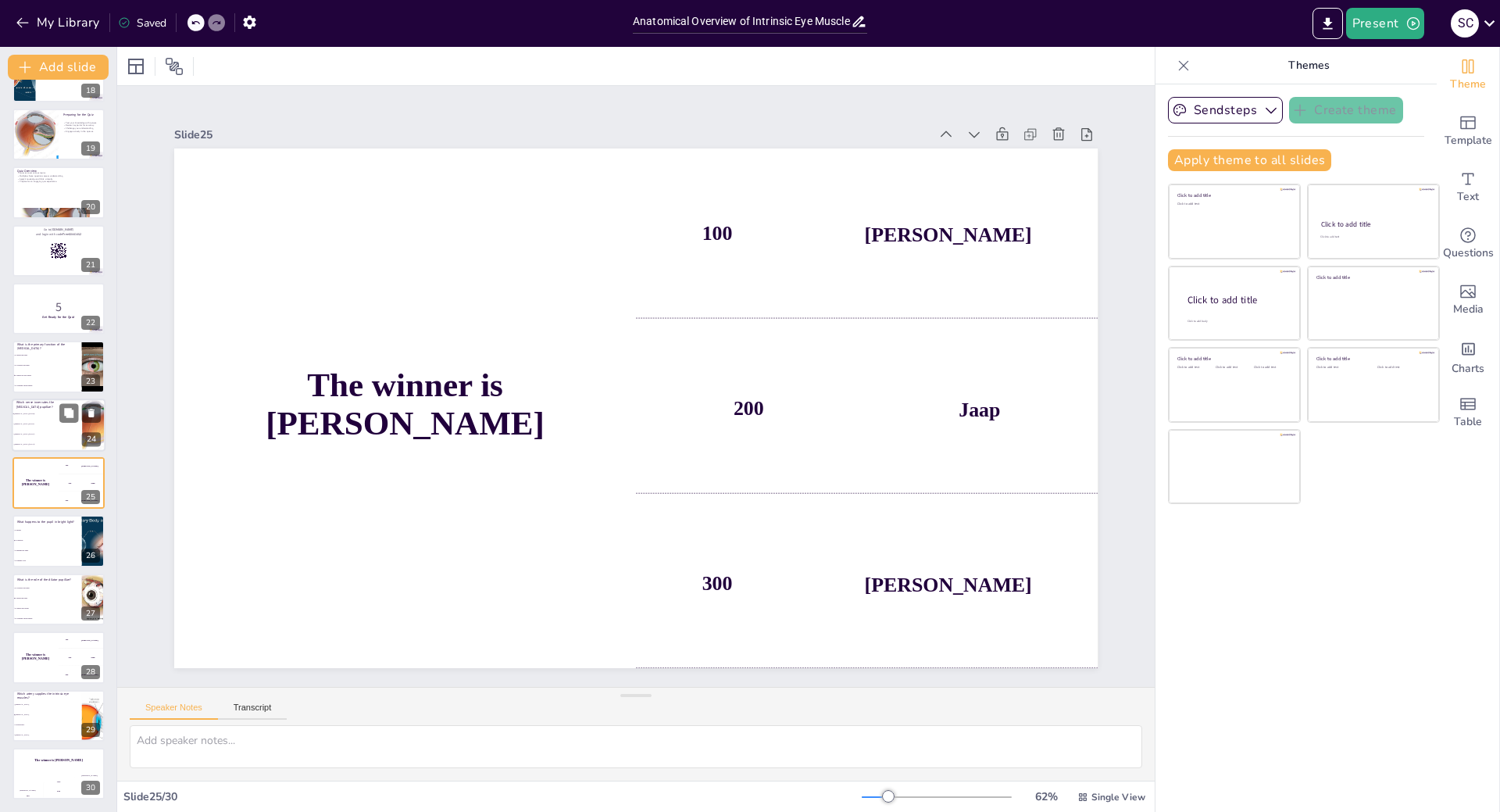
click at [39, 430] on li "[MEDICAL_DATA] (CN IV)" at bounding box center [46, 434] width 70 height 10
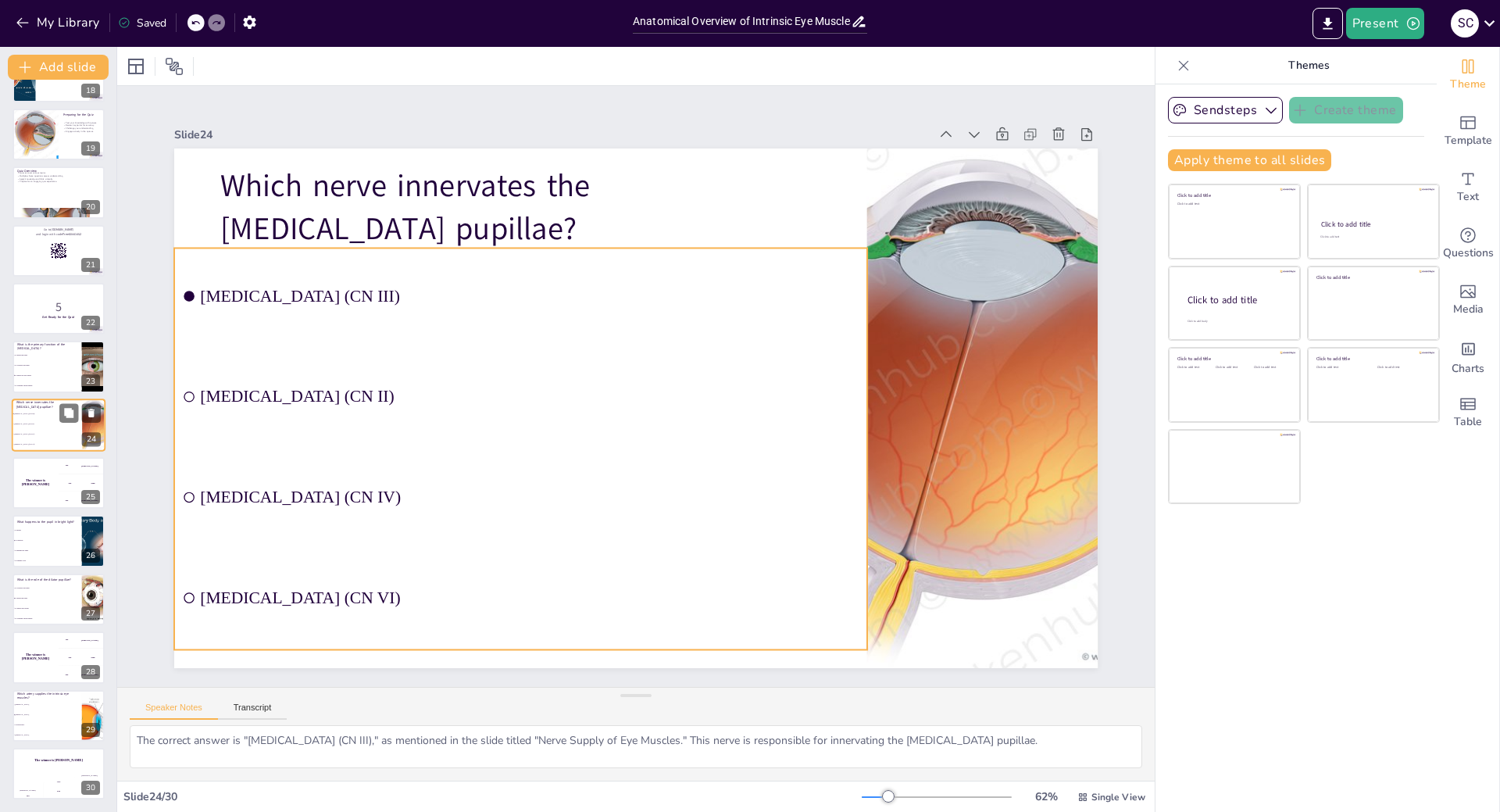
scroll to position [1008, 0]
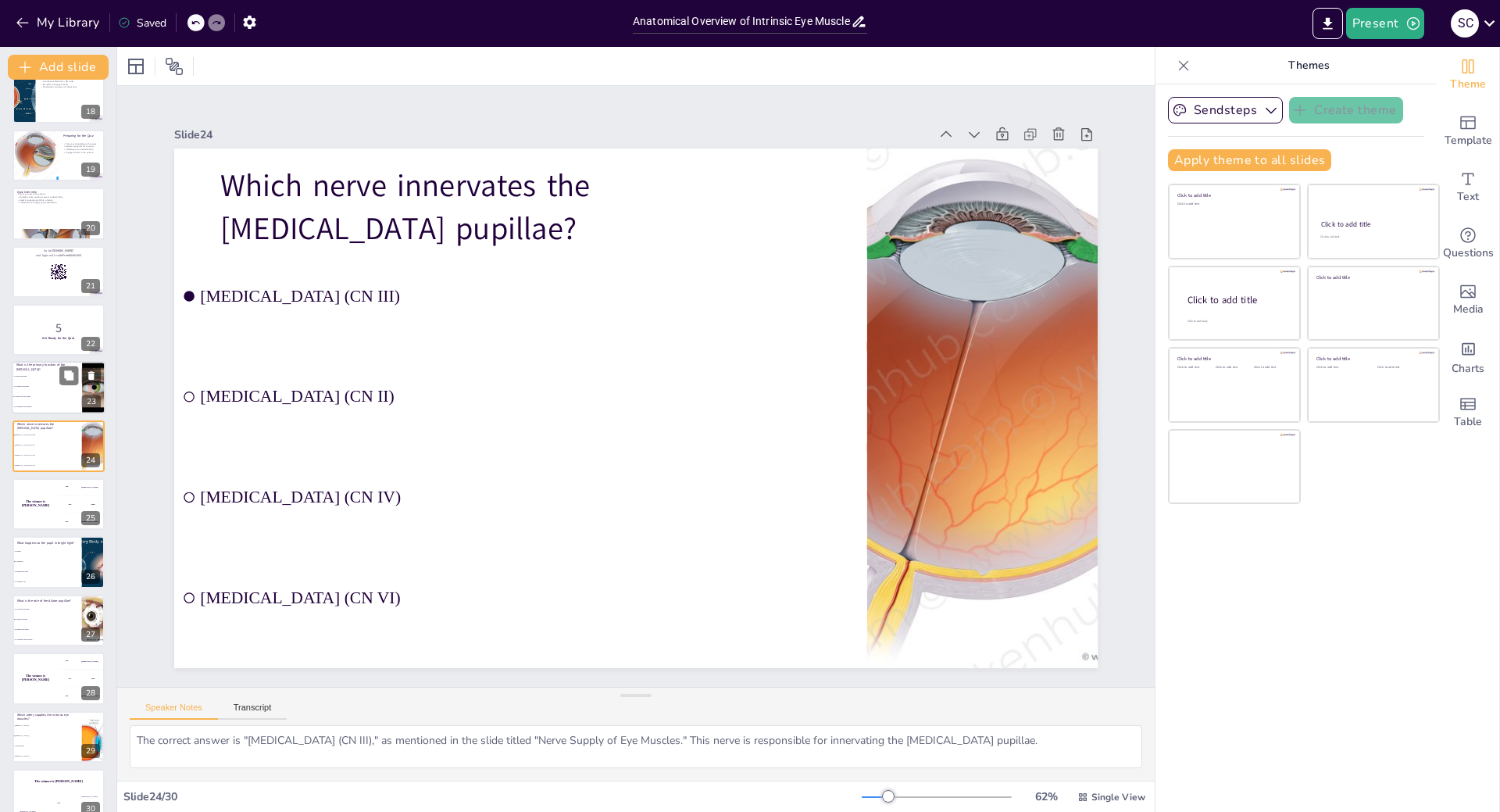
click at [54, 383] on li "To constrict the pupil" at bounding box center [46, 386] width 70 height 10
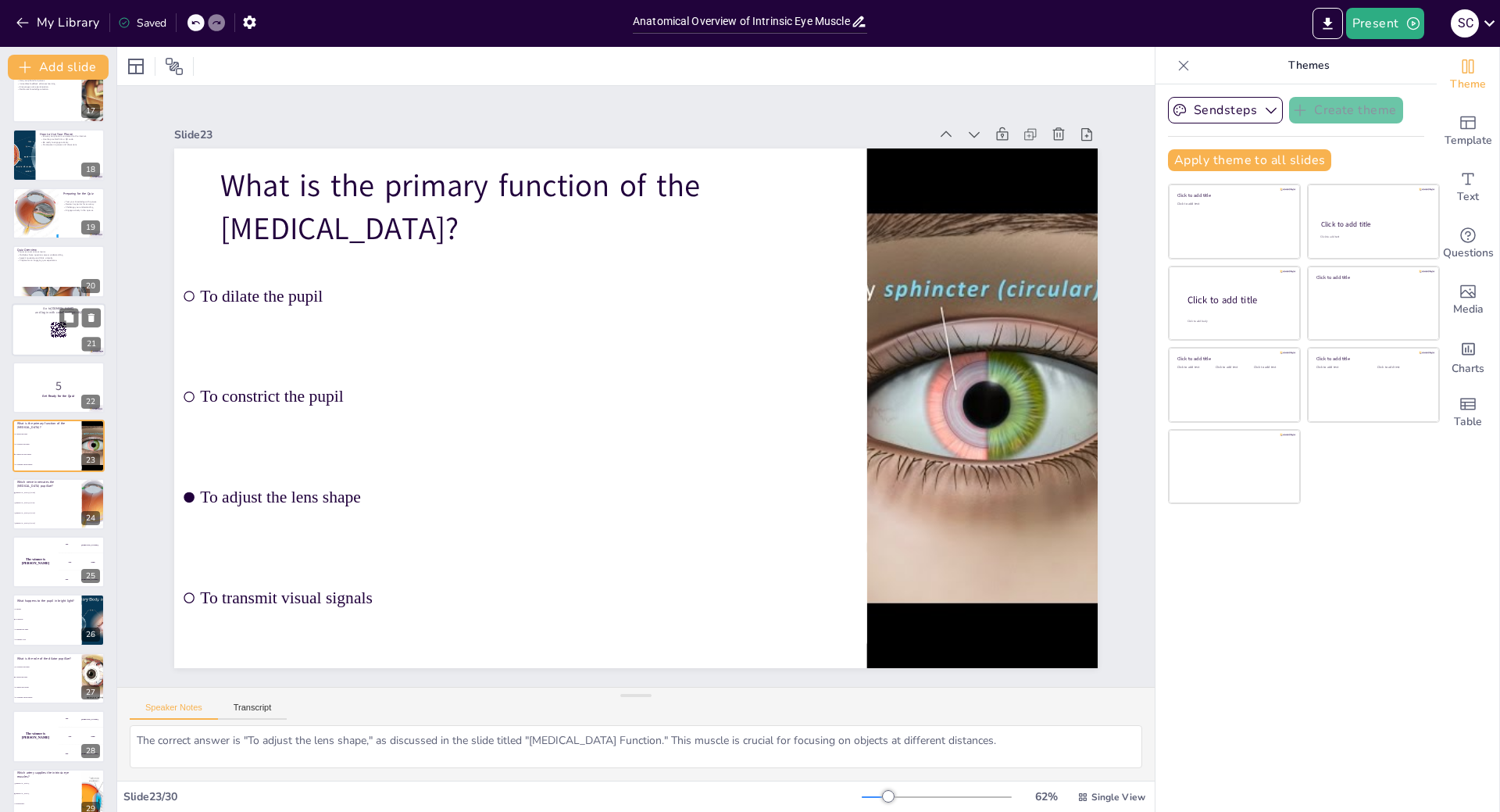
click at [56, 324] on rect at bounding box center [58, 329] width 17 height 17
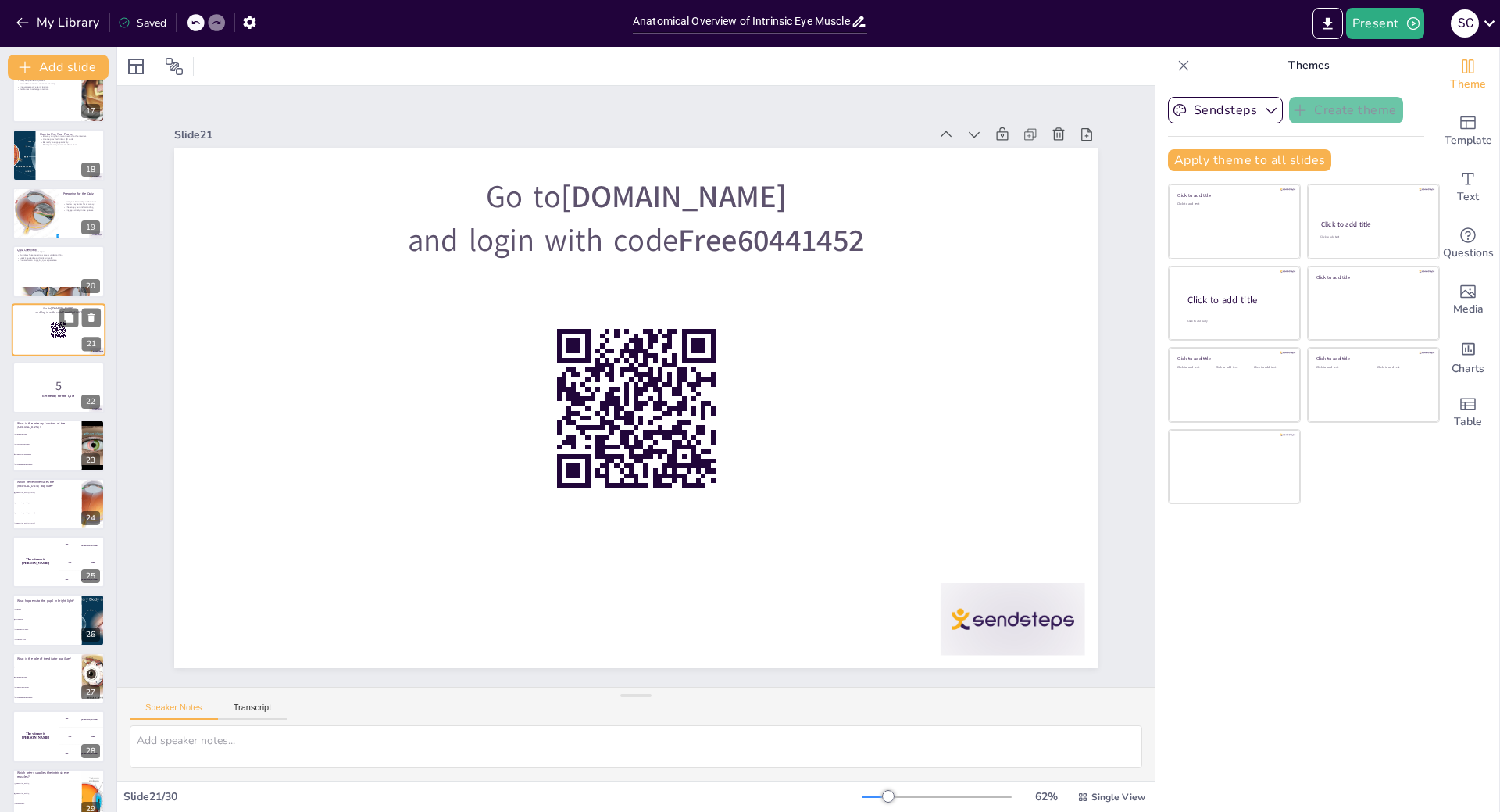
scroll to position [834, 0]
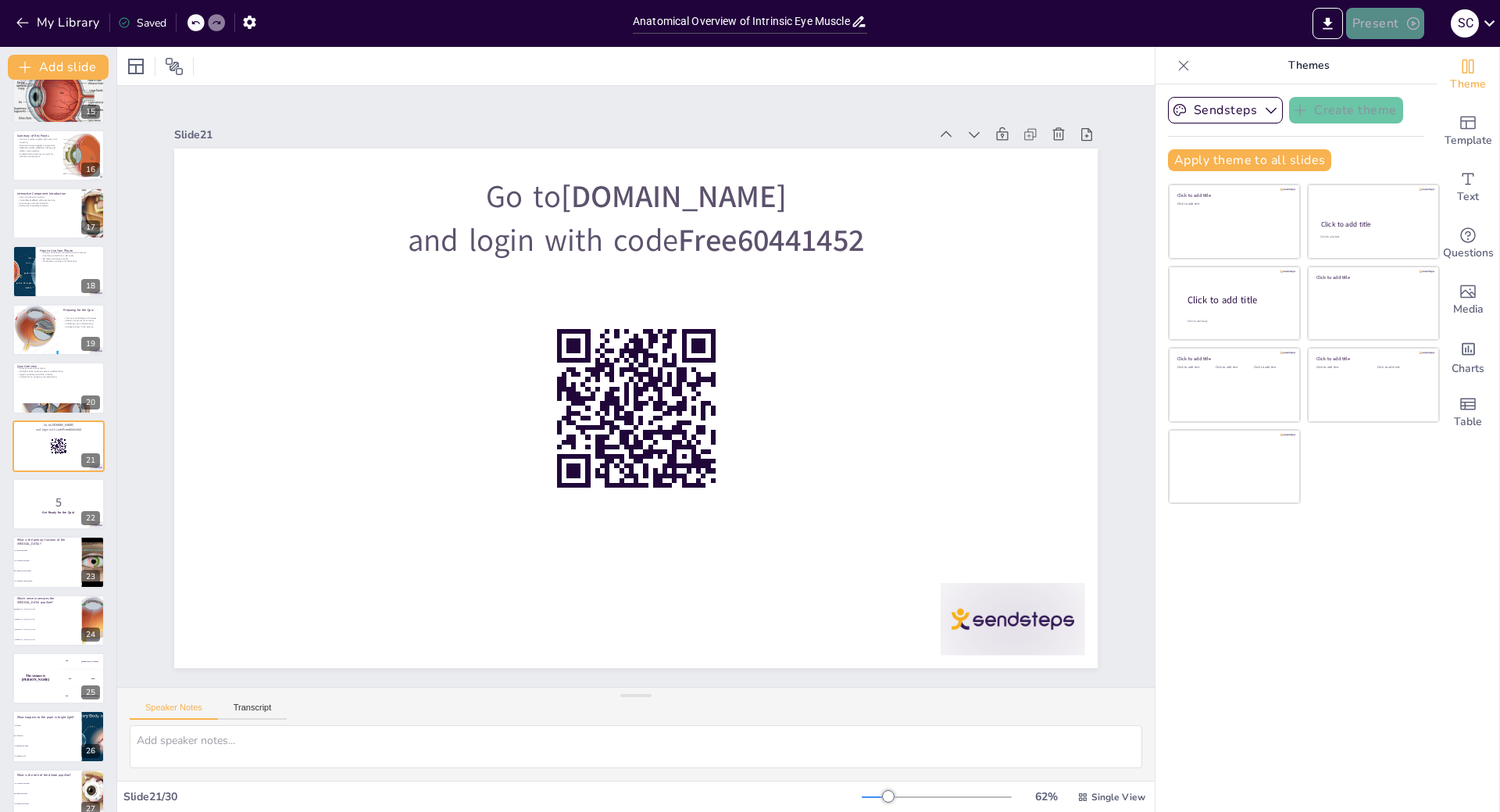
click at [1396, 17] on button "Present" at bounding box center [1386, 23] width 79 height 31
click at [1398, 97] on li "Play presentation" at bounding box center [1408, 96] width 122 height 25
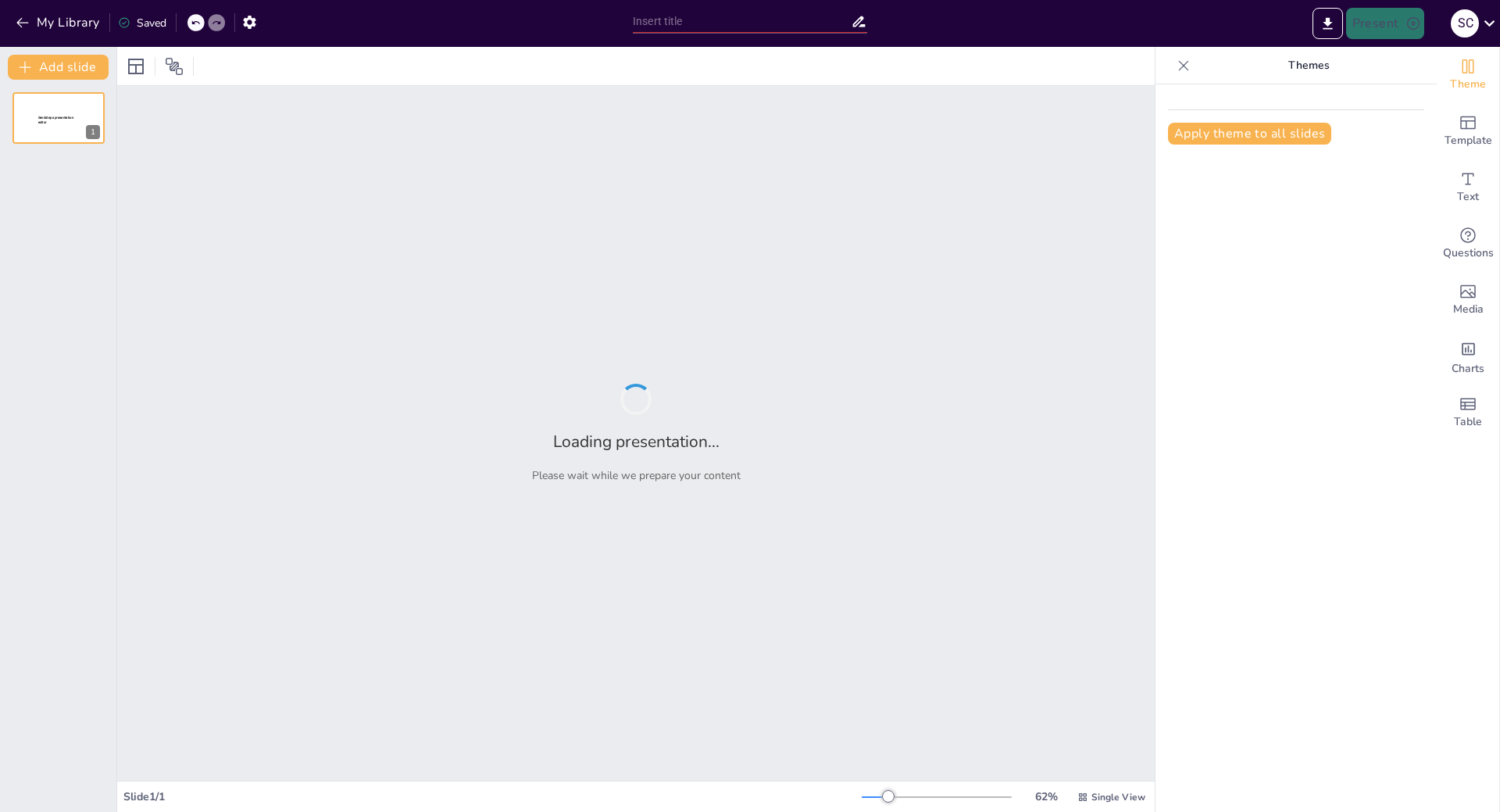
type input "Anatomical Overview of Intrinsic Eye Muscles: Ciliary and Pupillary Dynamics"
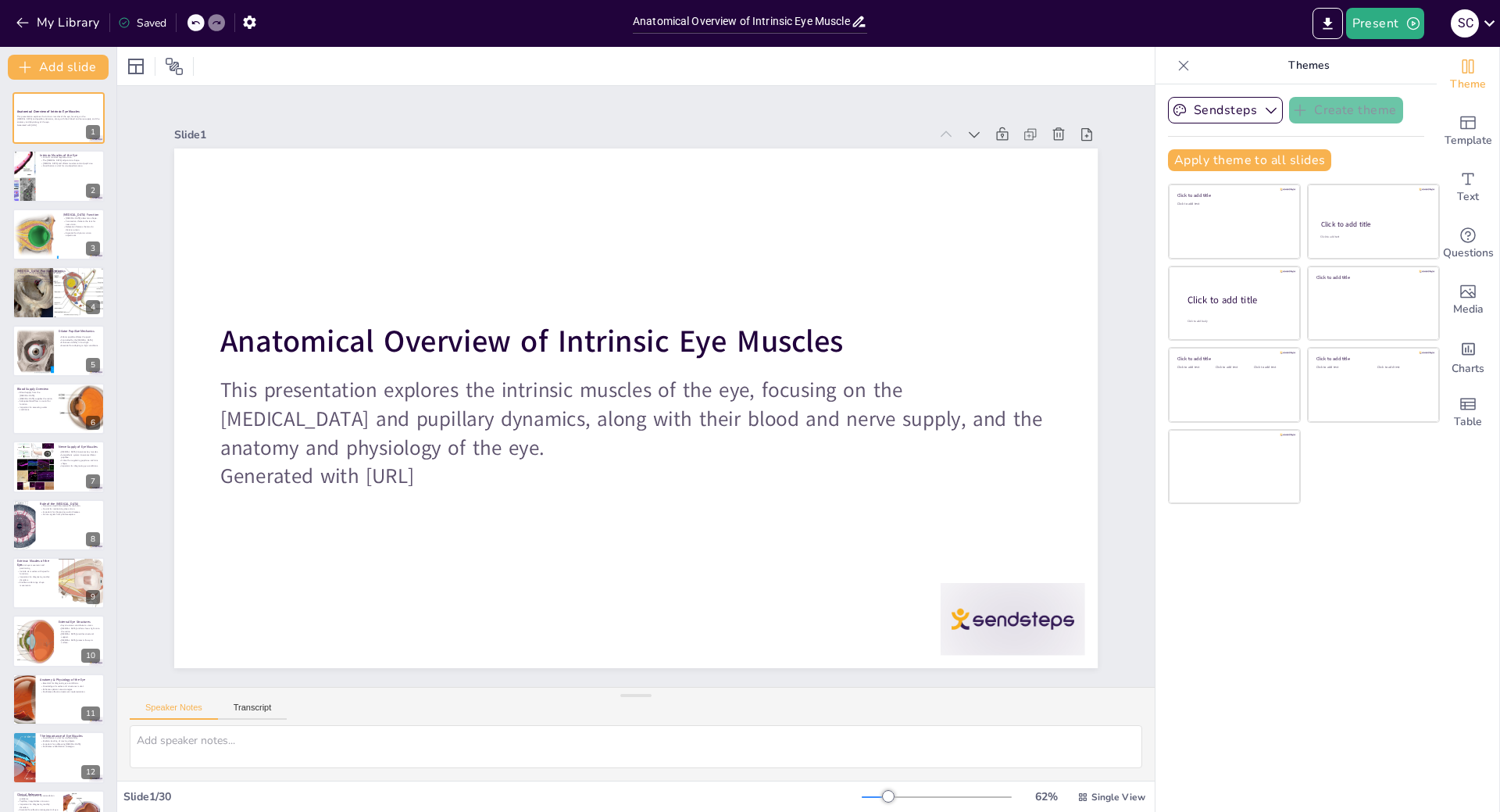
checkbox input "true"
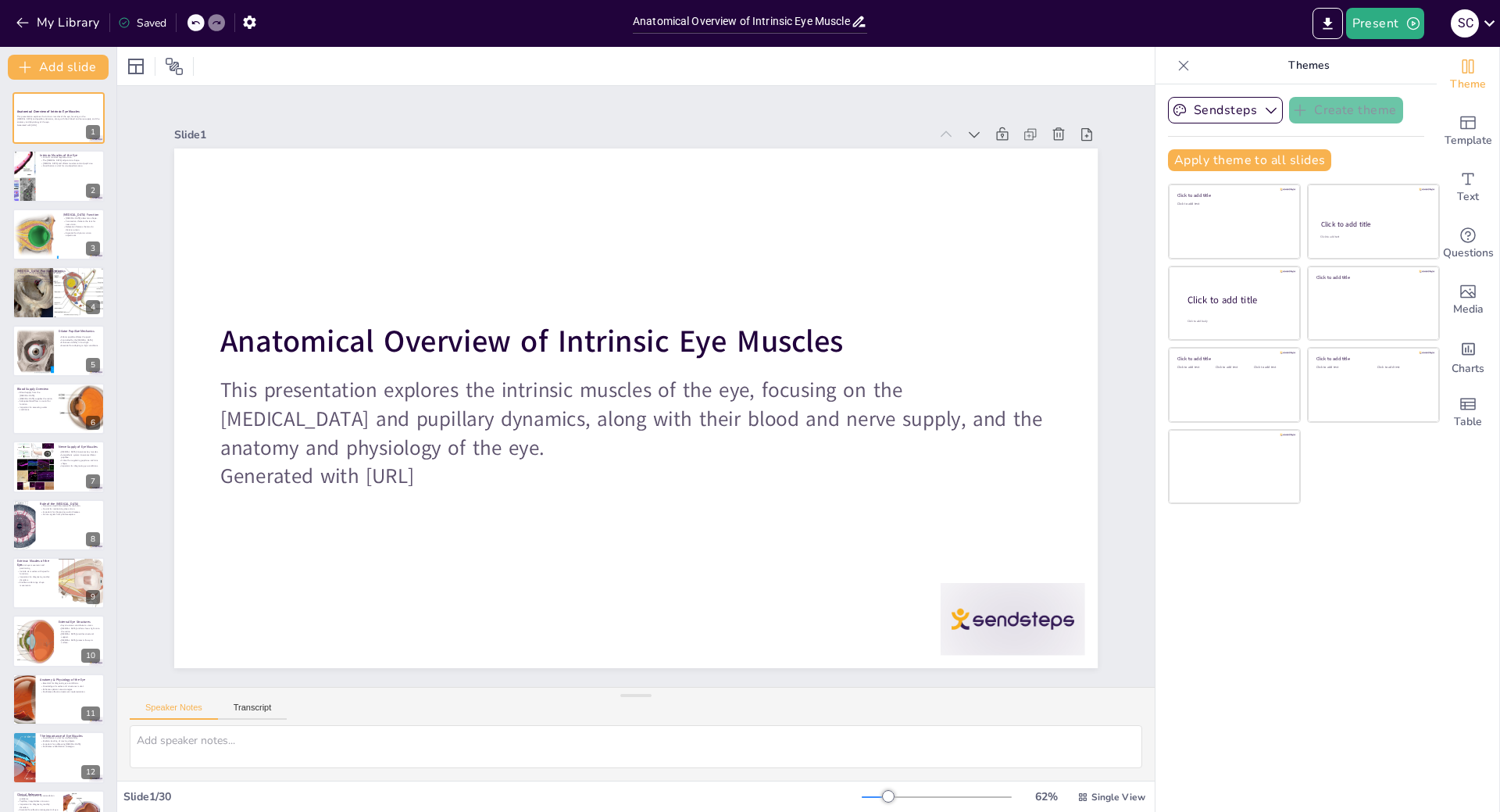
checkbox input "true"
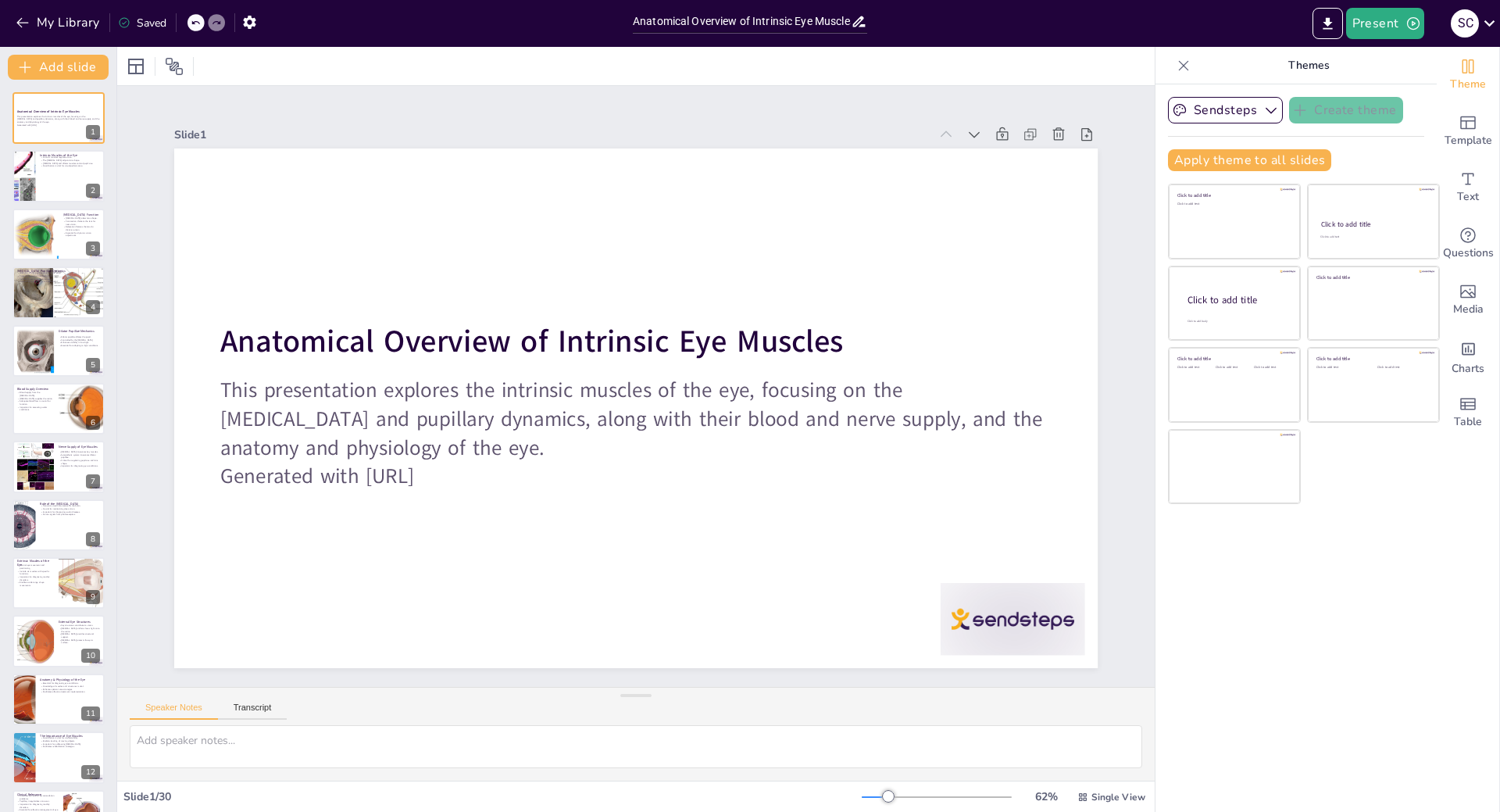
checkbox input "true"
